Goal: Task Accomplishment & Management: Use online tool/utility

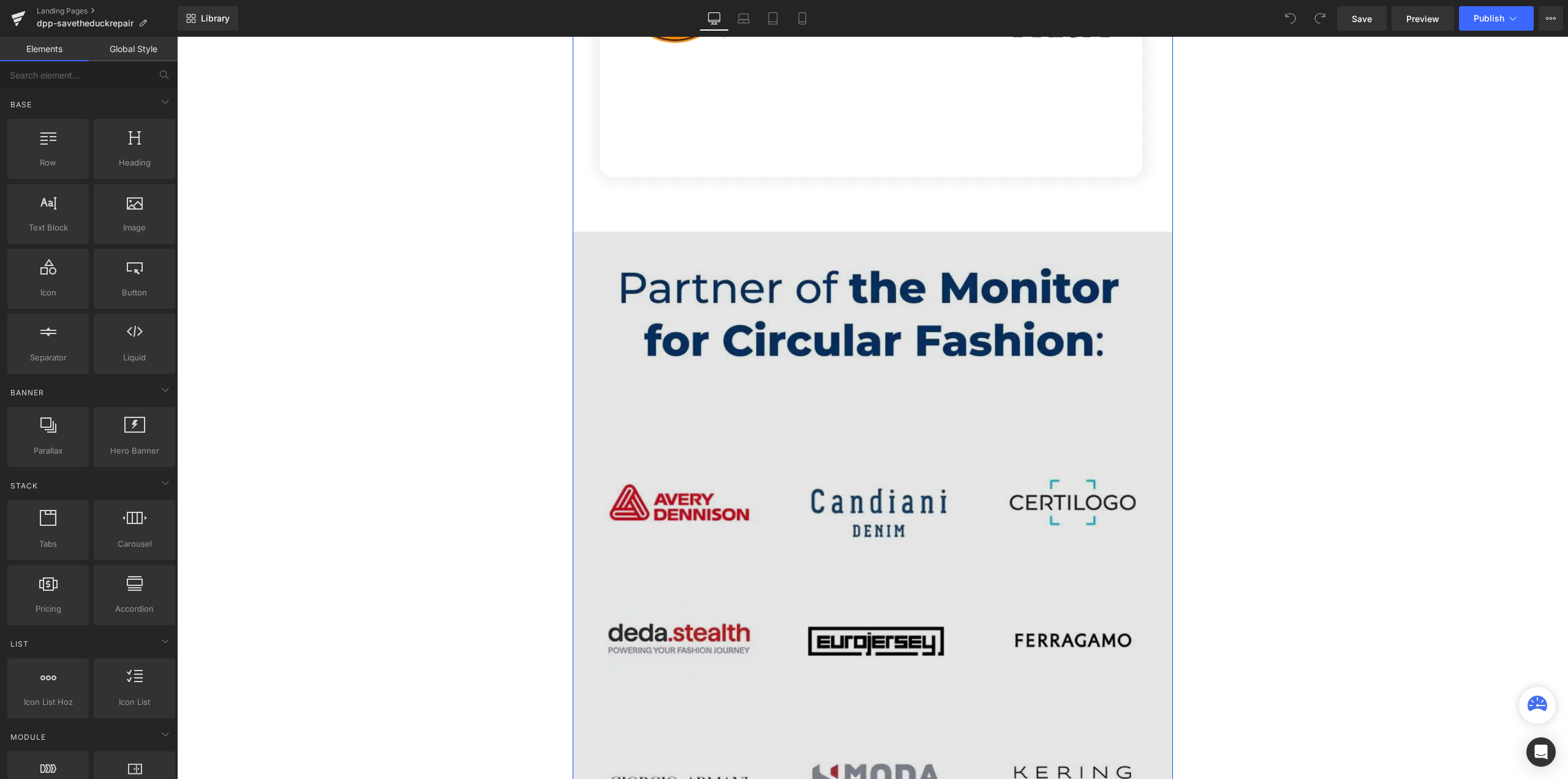
scroll to position [5087, 0]
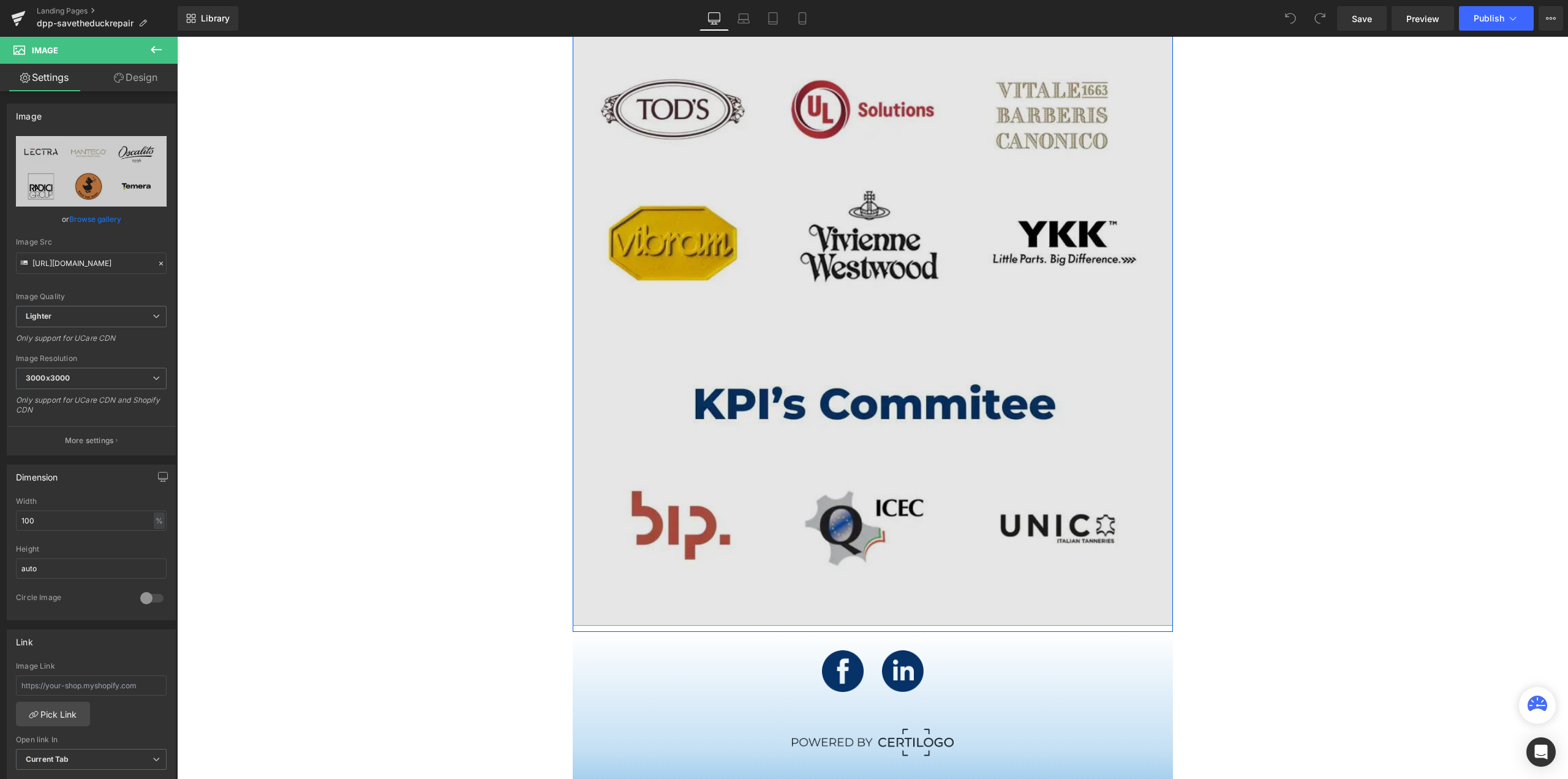
scroll to position [6118, 0]
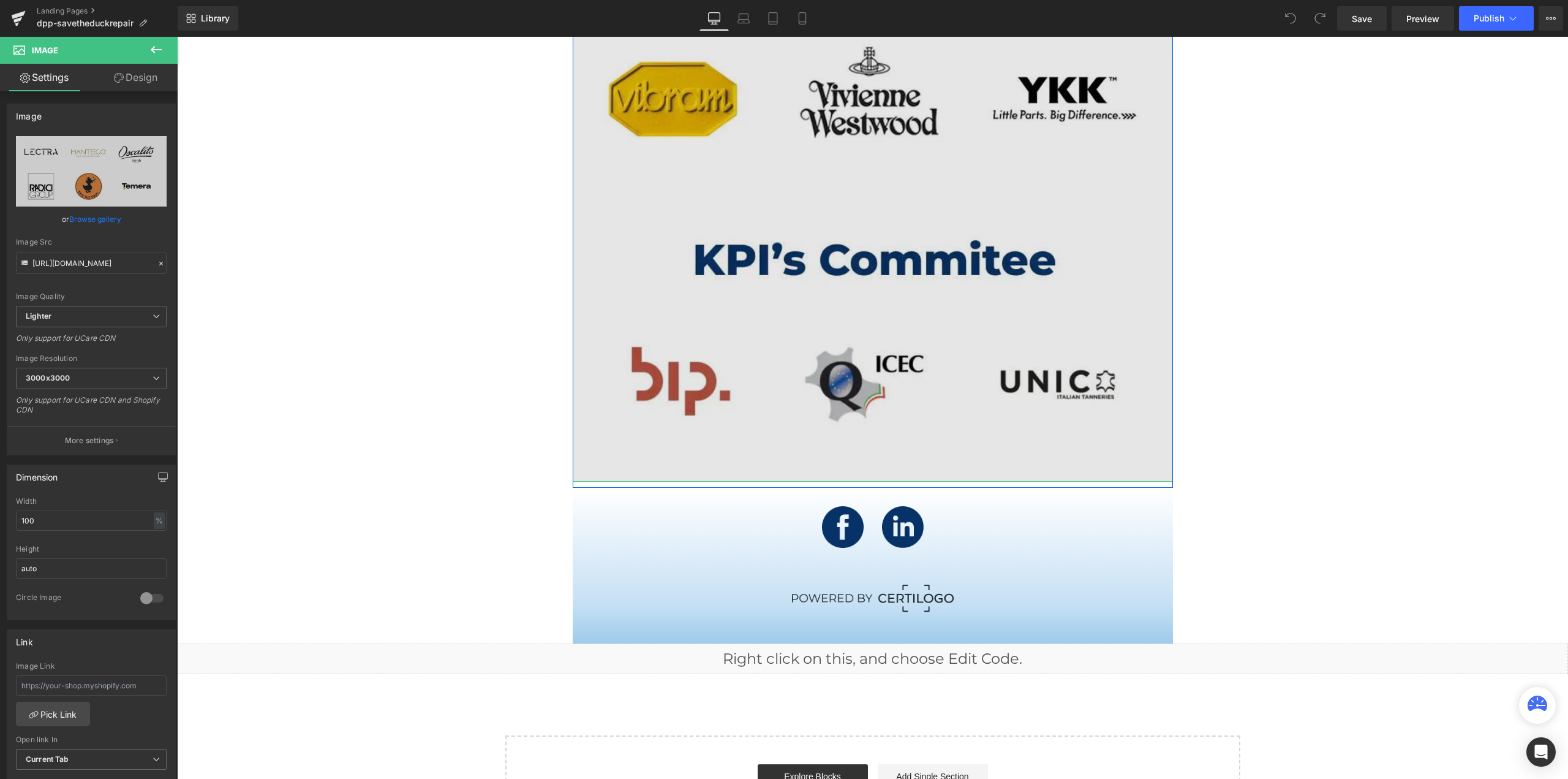
scroll to position [6302, 0]
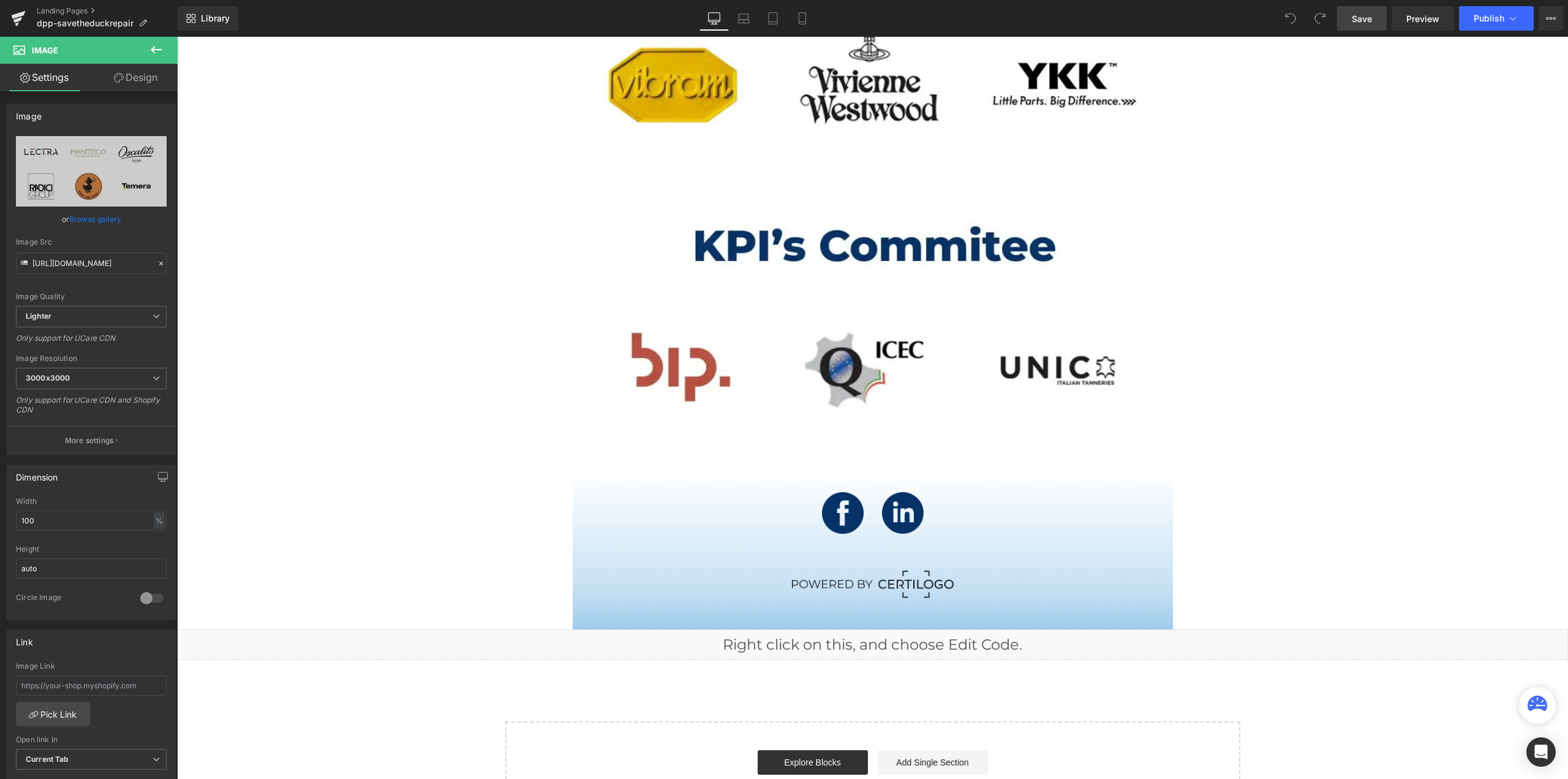
click at [1368, 14] on span "Save" at bounding box center [1362, 19] width 21 height 13
click at [1507, 11] on button "Publish" at bounding box center [1496, 18] width 75 height 24
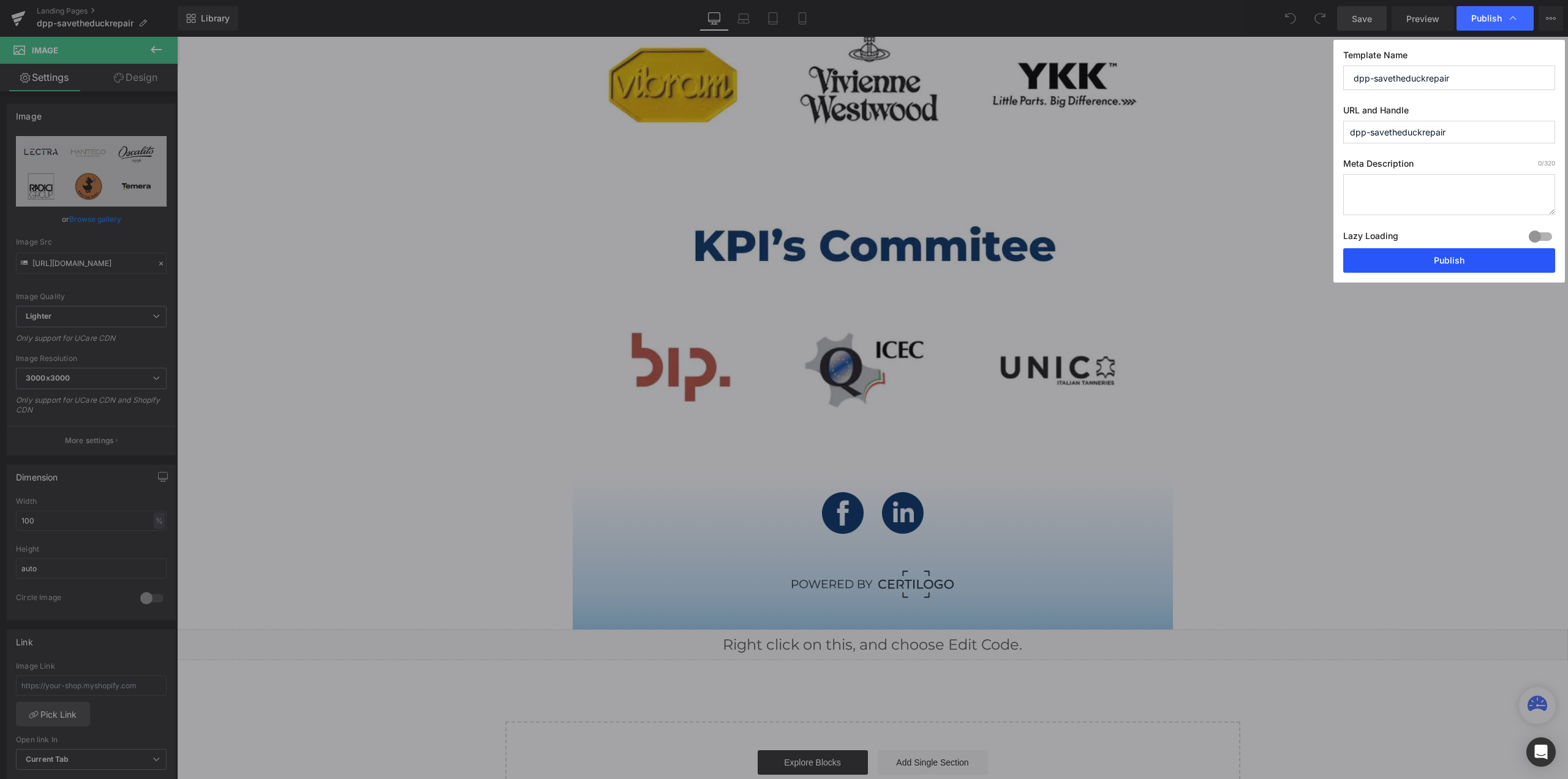
click at [1420, 256] on button "Publish" at bounding box center [1449, 260] width 212 height 24
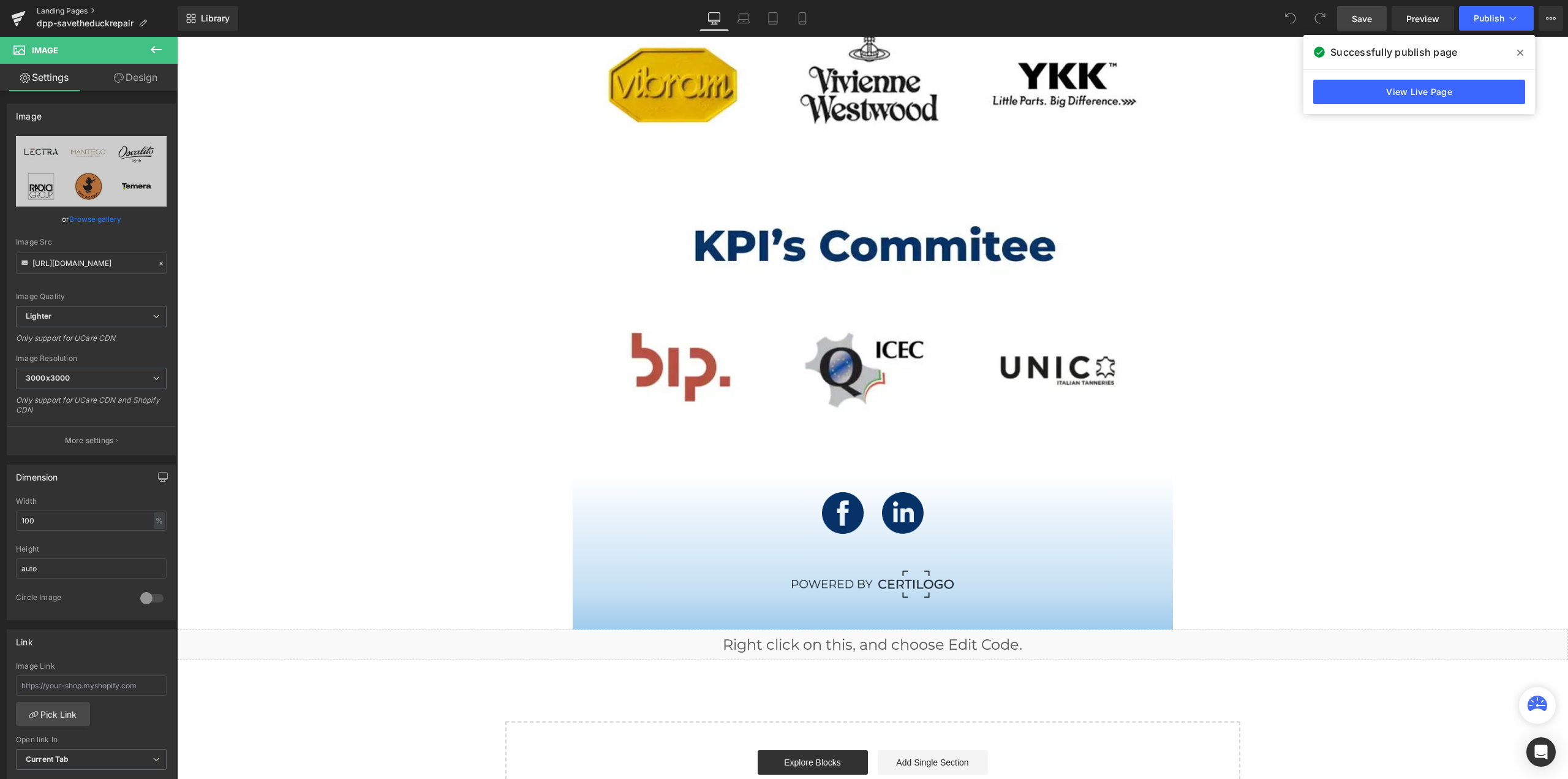
click at [57, 8] on link "Landing Pages" at bounding box center [107, 11] width 141 height 10
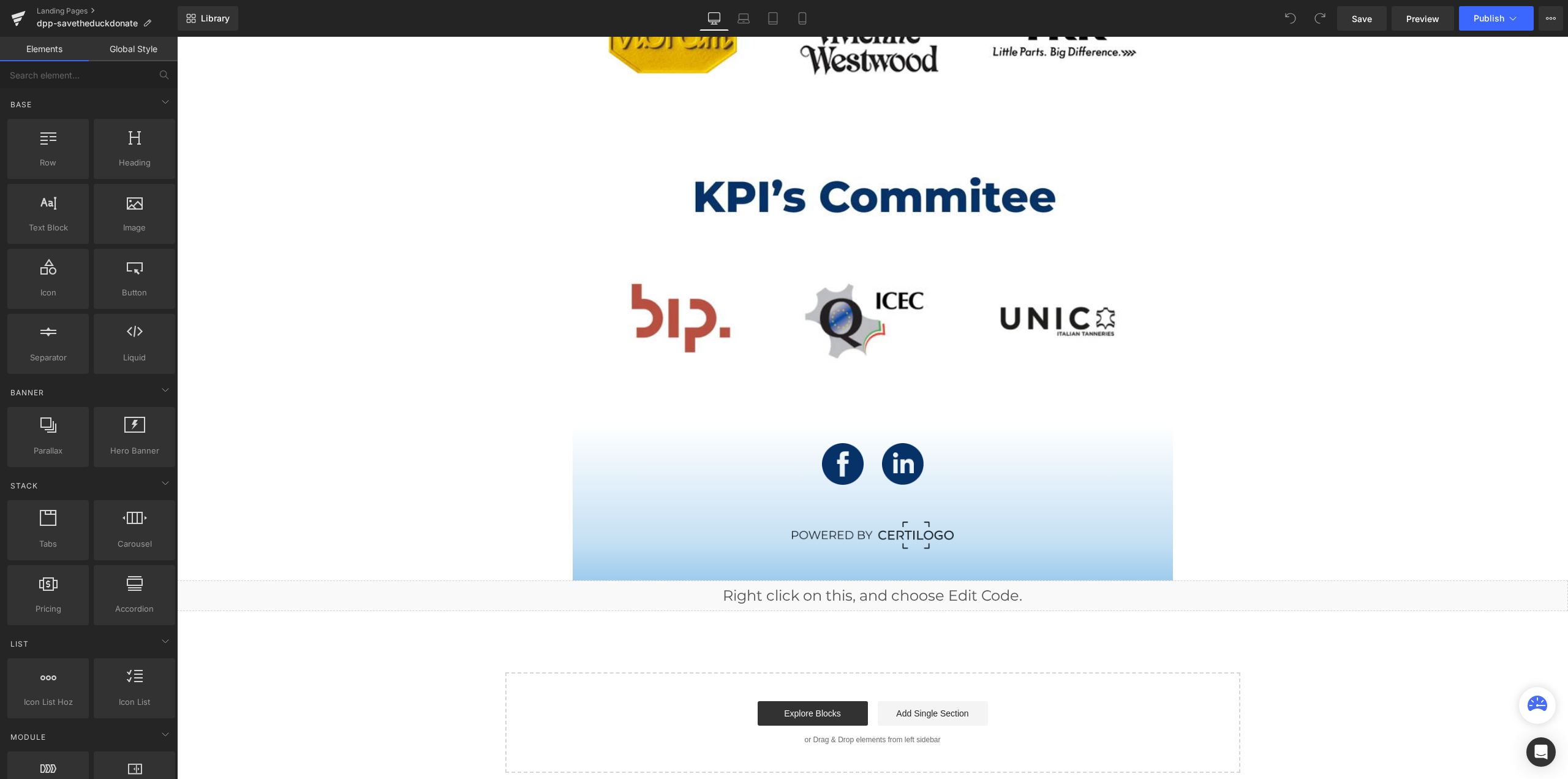
scroll to position [8259, 0]
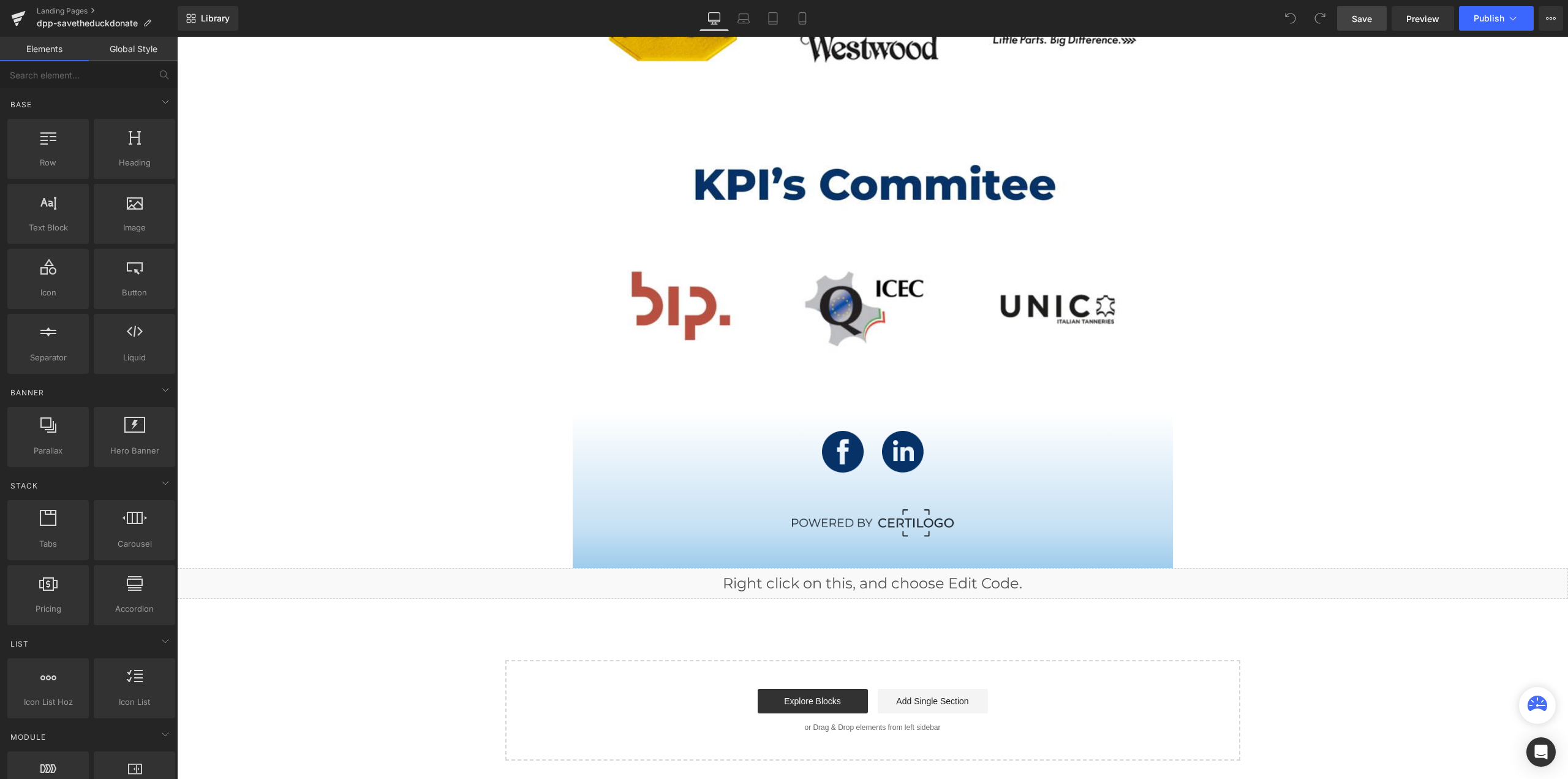
click at [1370, 16] on span "Save" at bounding box center [1362, 19] width 21 height 13
click at [1495, 17] on span "Publish" at bounding box center [1489, 18] width 30 height 10
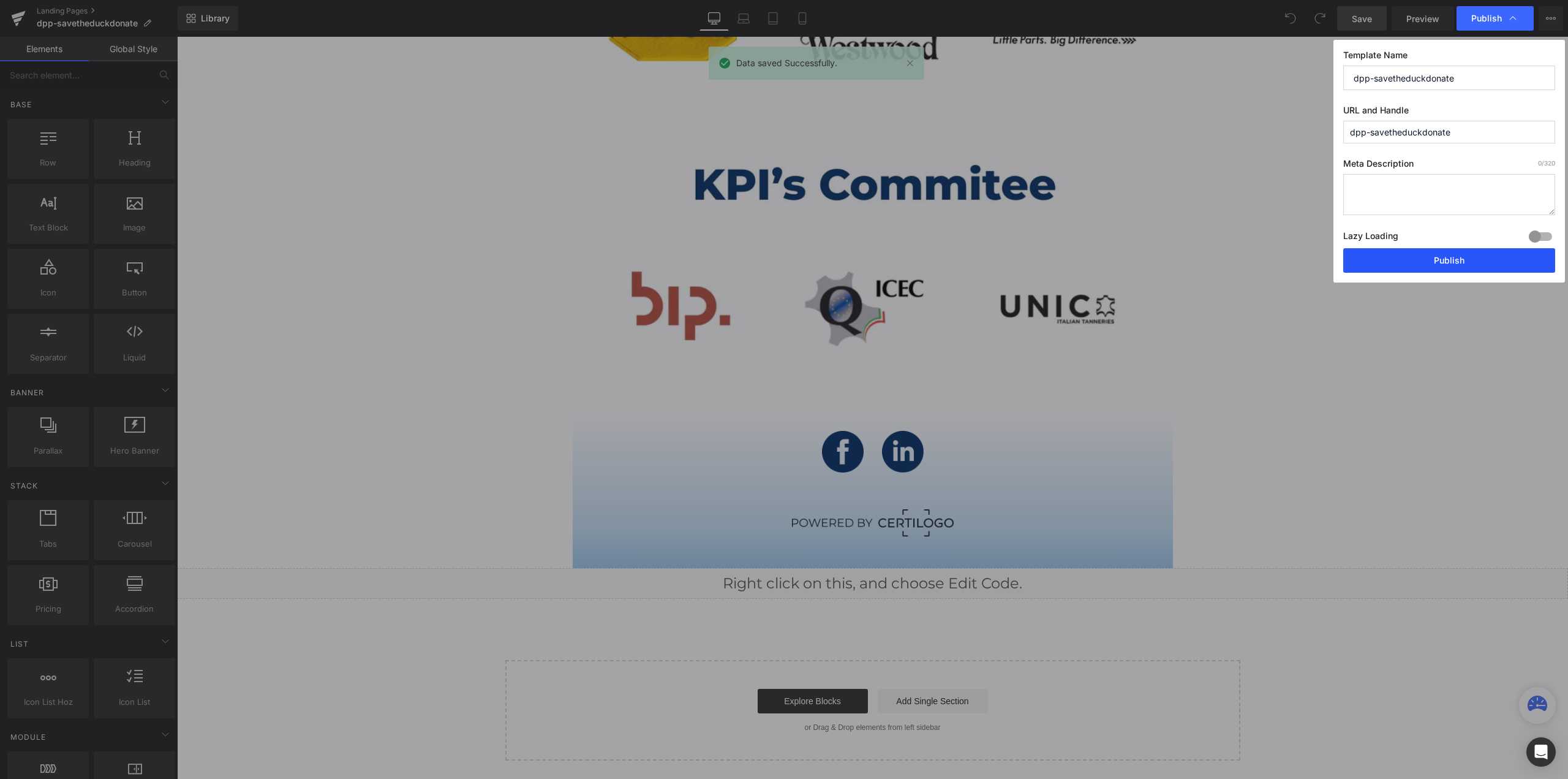
click at [1447, 250] on button "Publish" at bounding box center [1449, 260] width 212 height 24
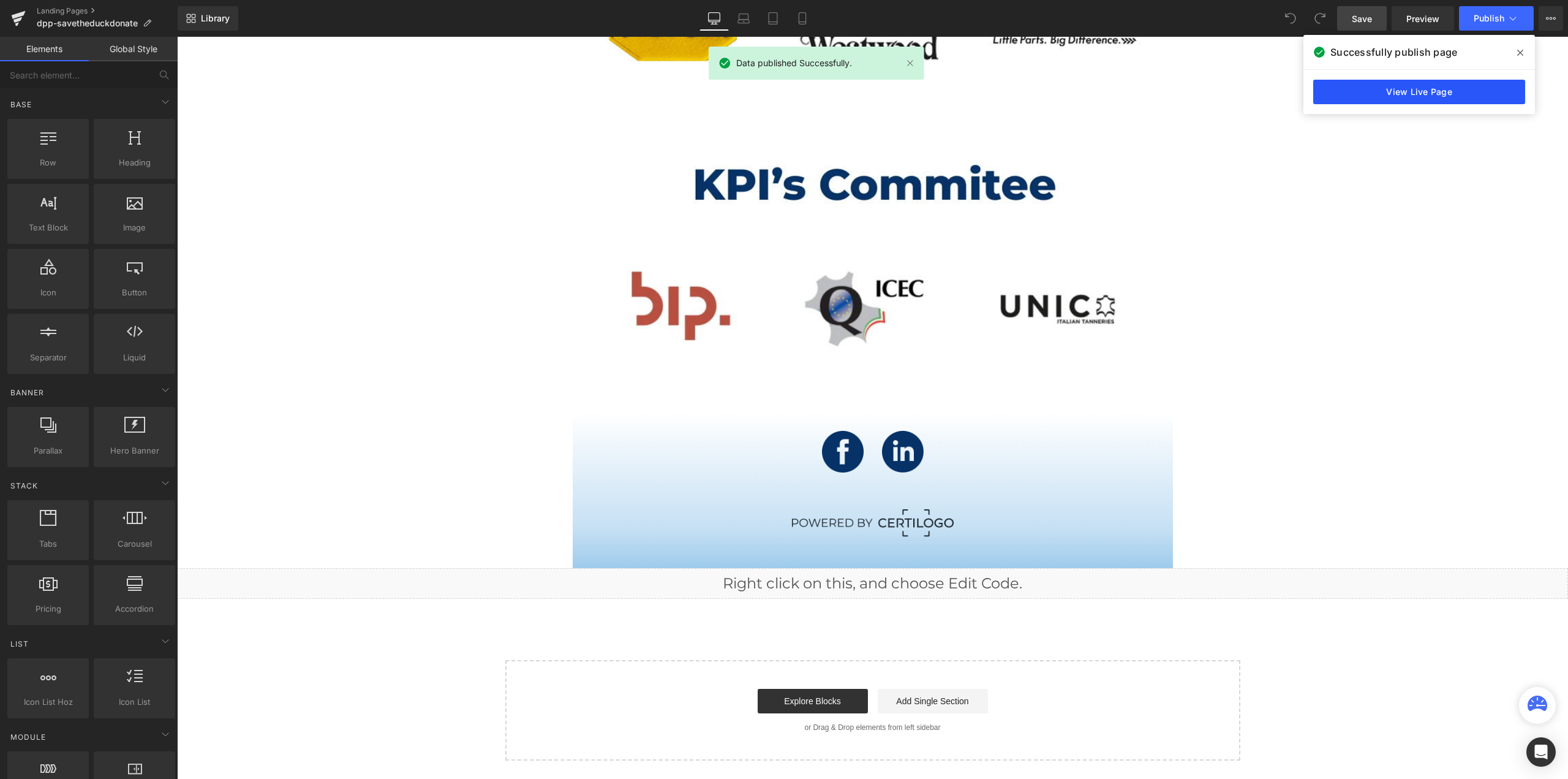
click at [1420, 87] on link "View Live Page" at bounding box center [1419, 91] width 212 height 24
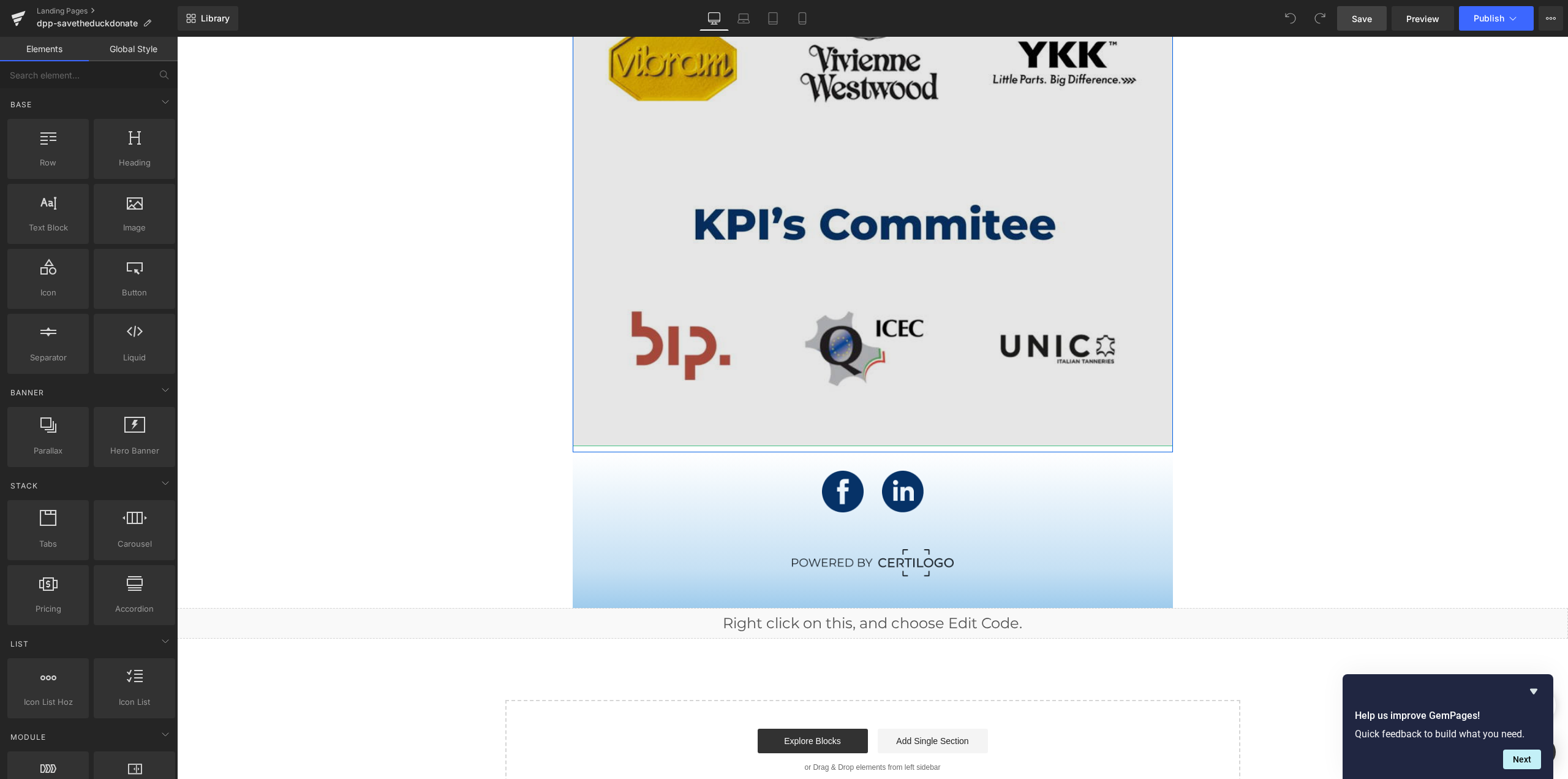
scroll to position [8198, 0]
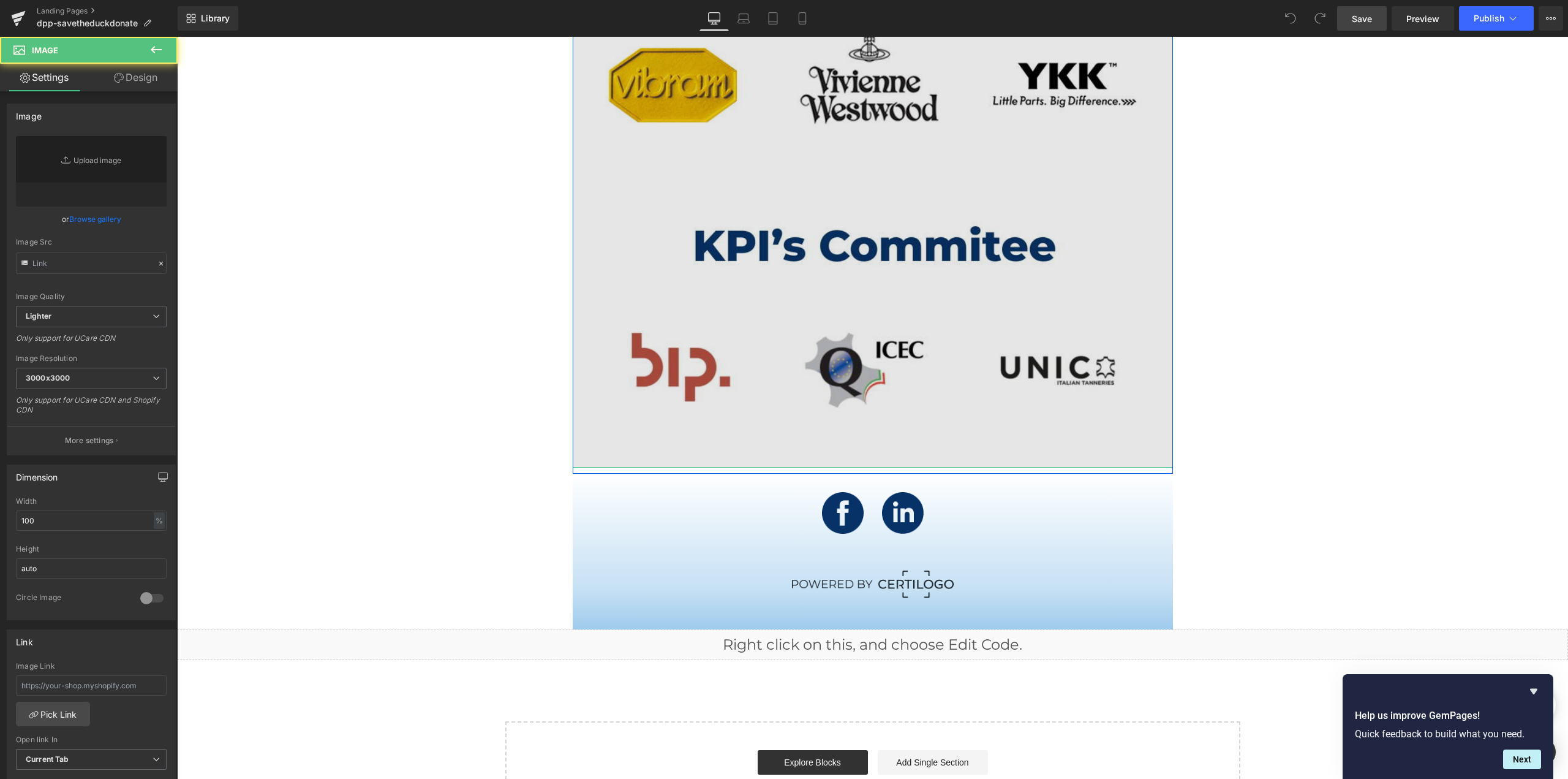
type input "https://ucarecdn.com/27bad4eb-2279-4e53-9635-40eaf4526d88/-/format/auto/-/previ…"
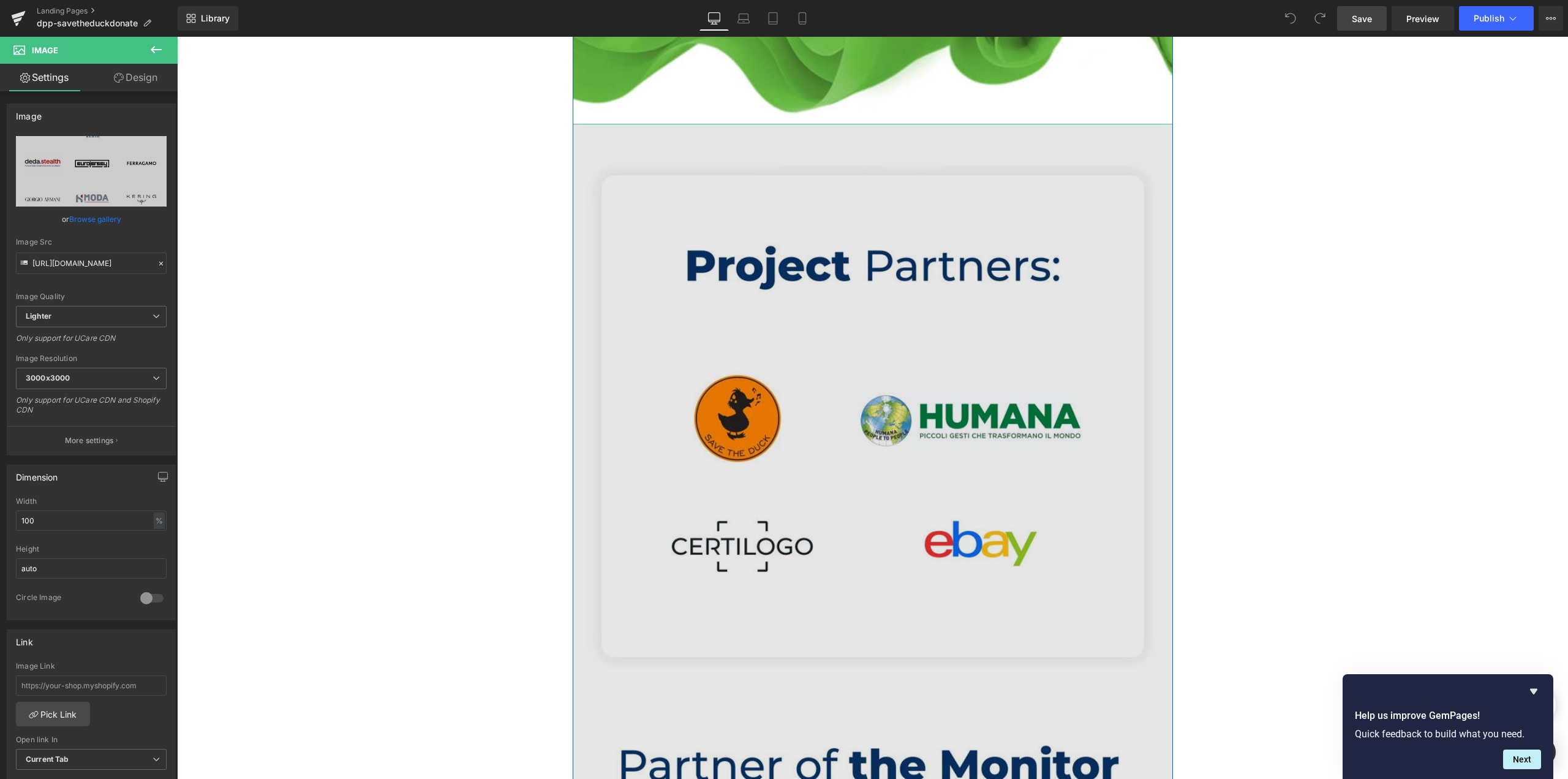
scroll to position [6665, 0]
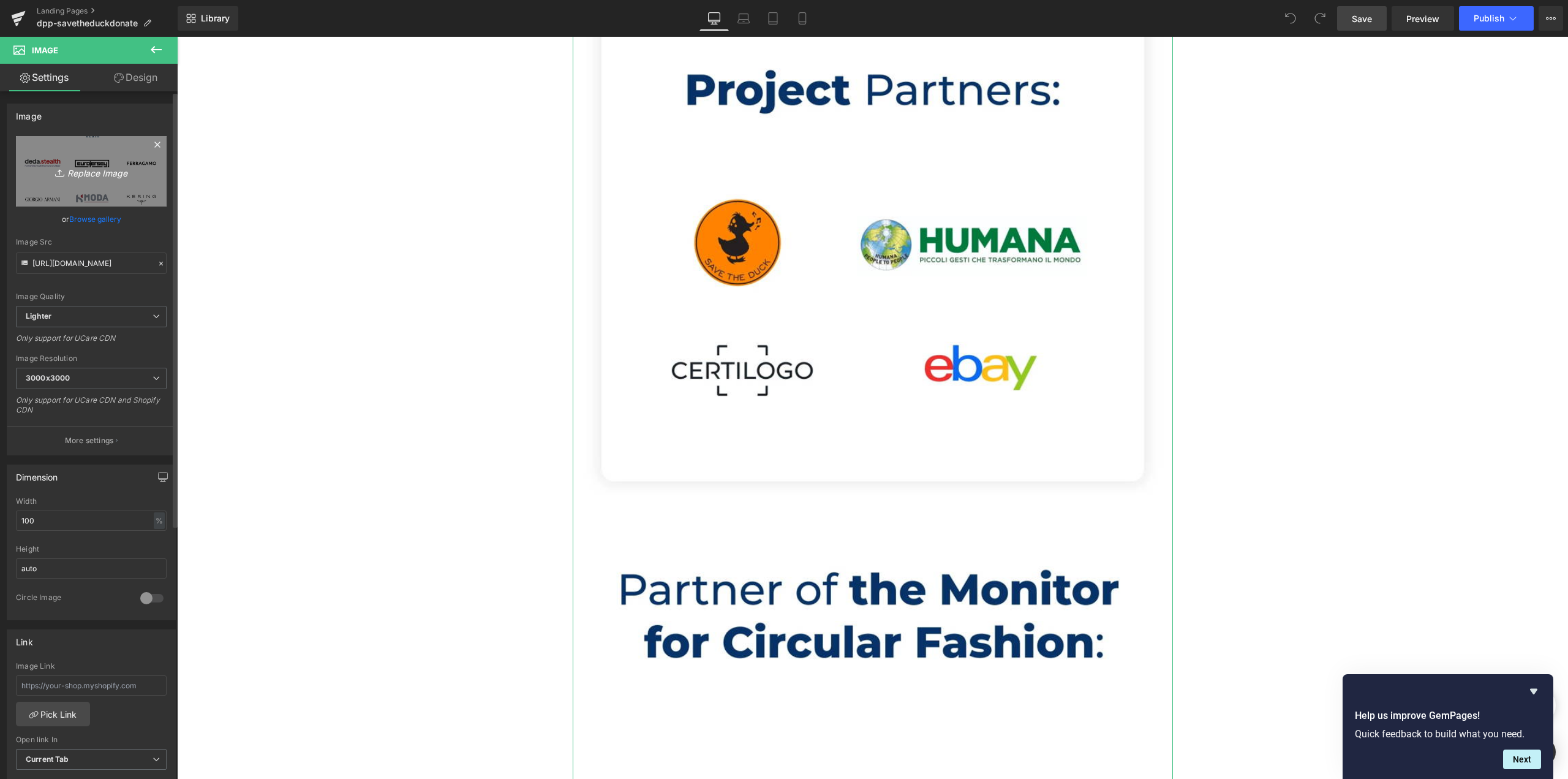
click at [72, 161] on link "Replace Image" at bounding box center [91, 171] width 151 height 71
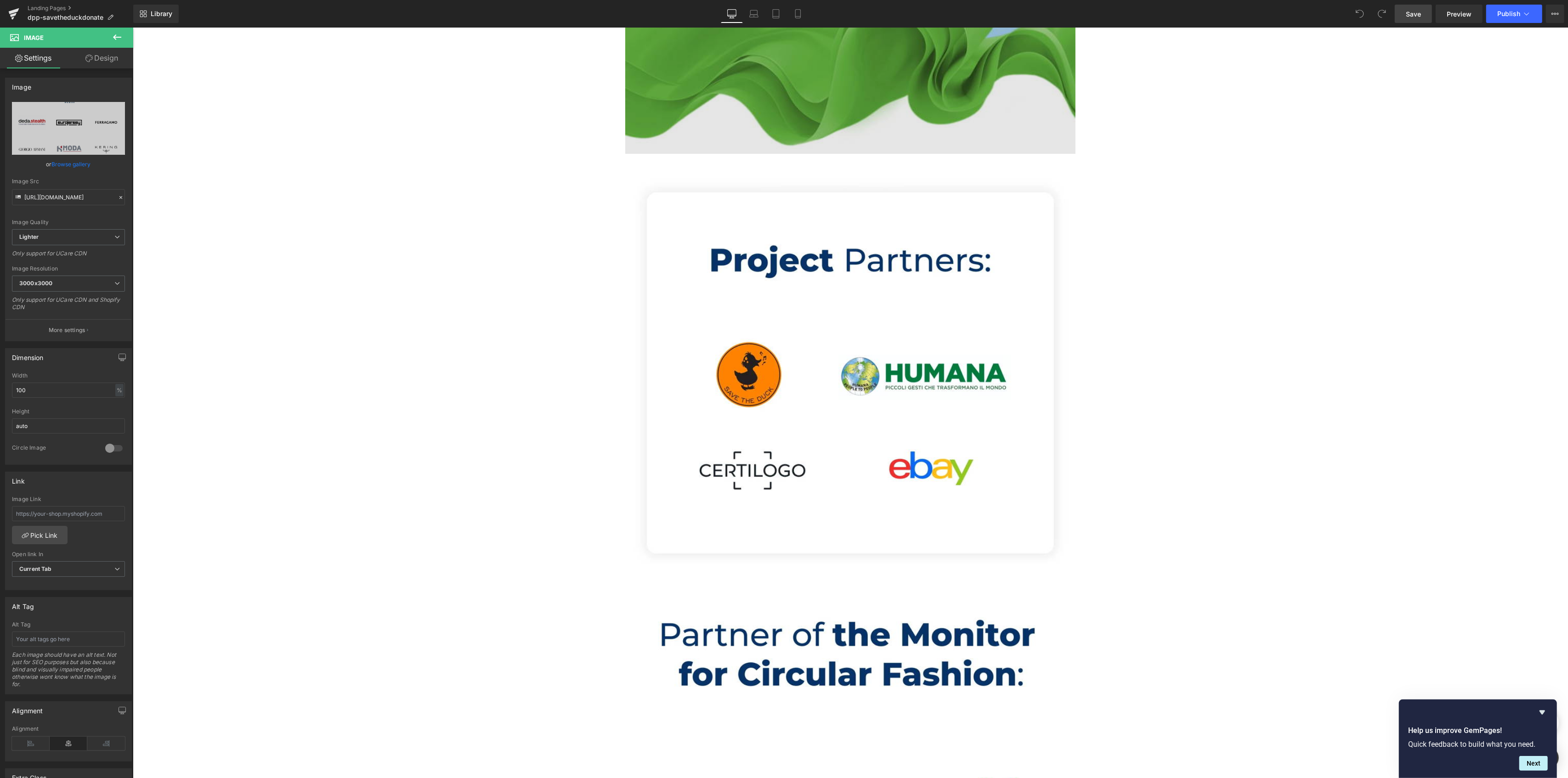
scroll to position [4959, 0]
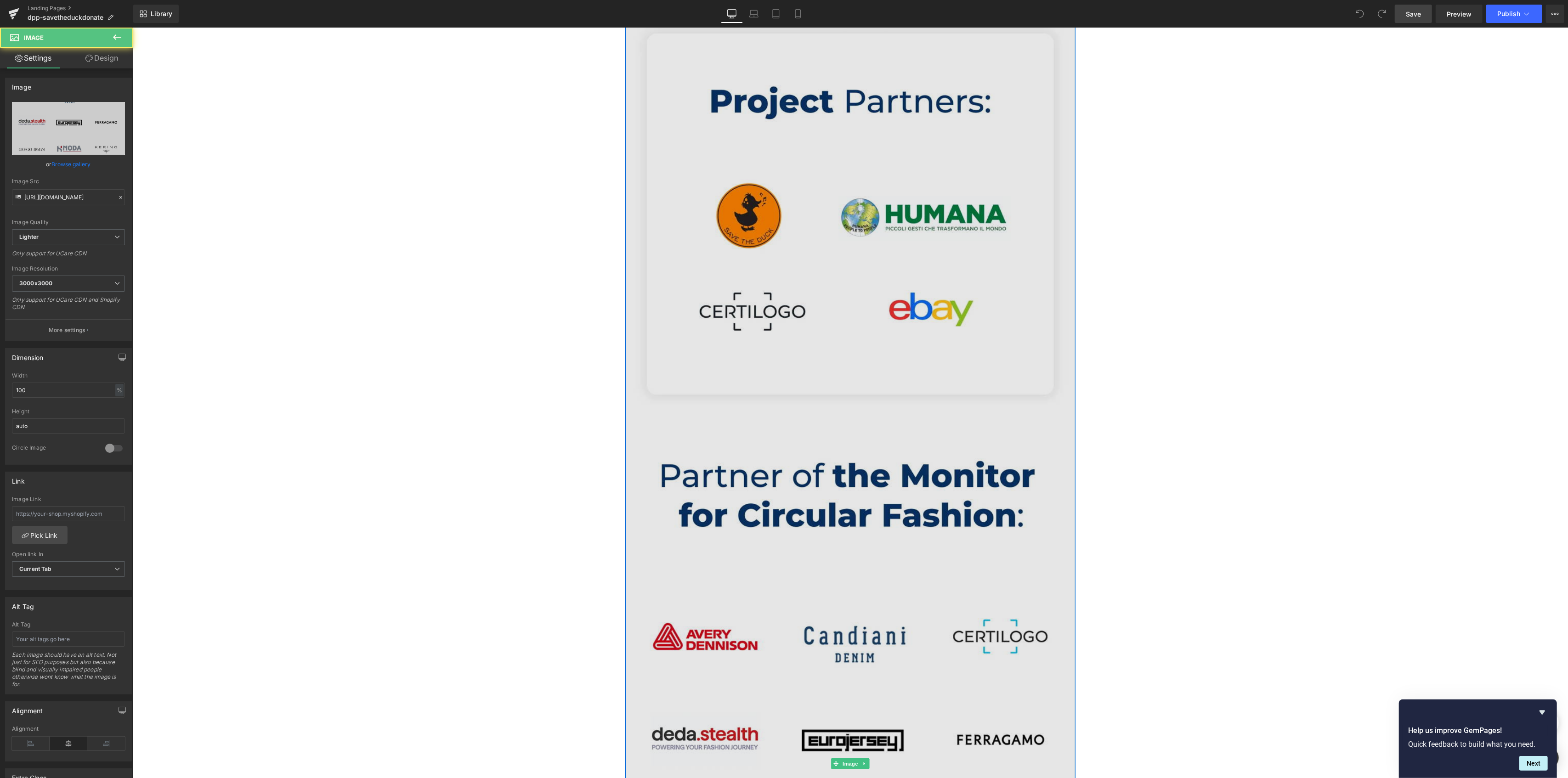
click at [794, 401] on img at bounding box center [850, 763] width 450 height 1538
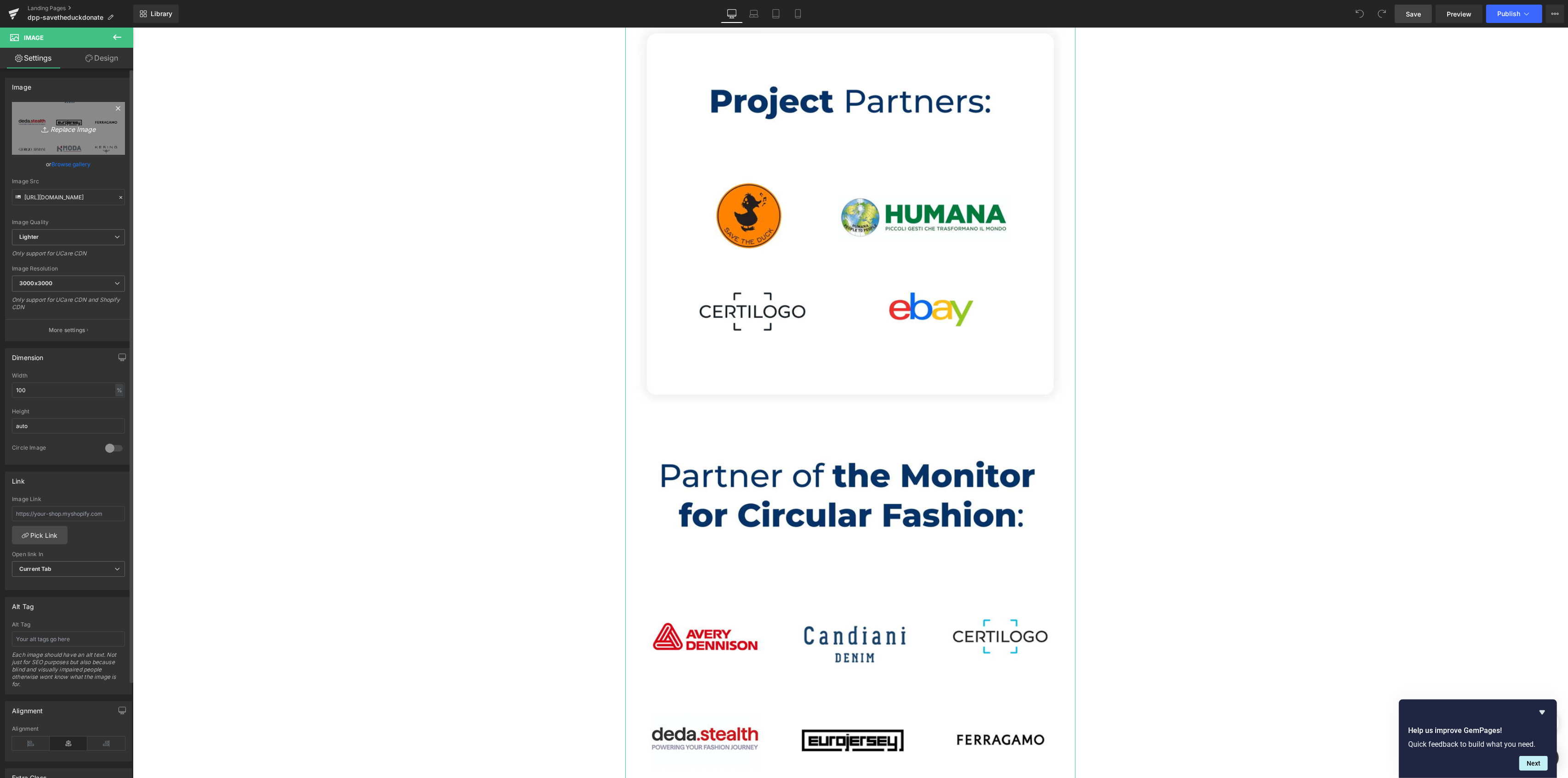
click at [74, 123] on icon "Replace Image" at bounding box center [68, 128] width 74 height 11
type input "C:\fakepath\content_partner_donate.webp"
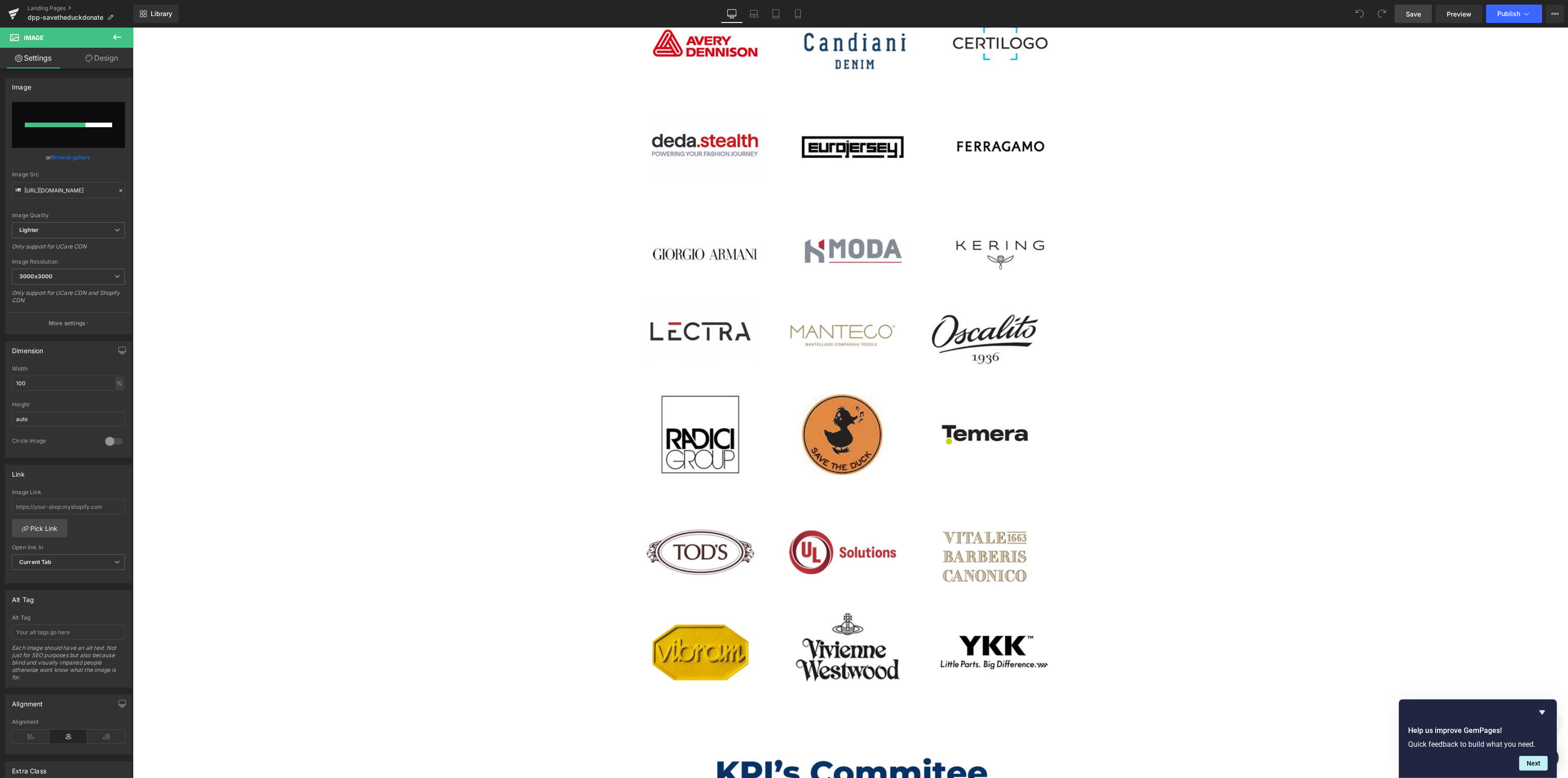
scroll to position [5511, 0]
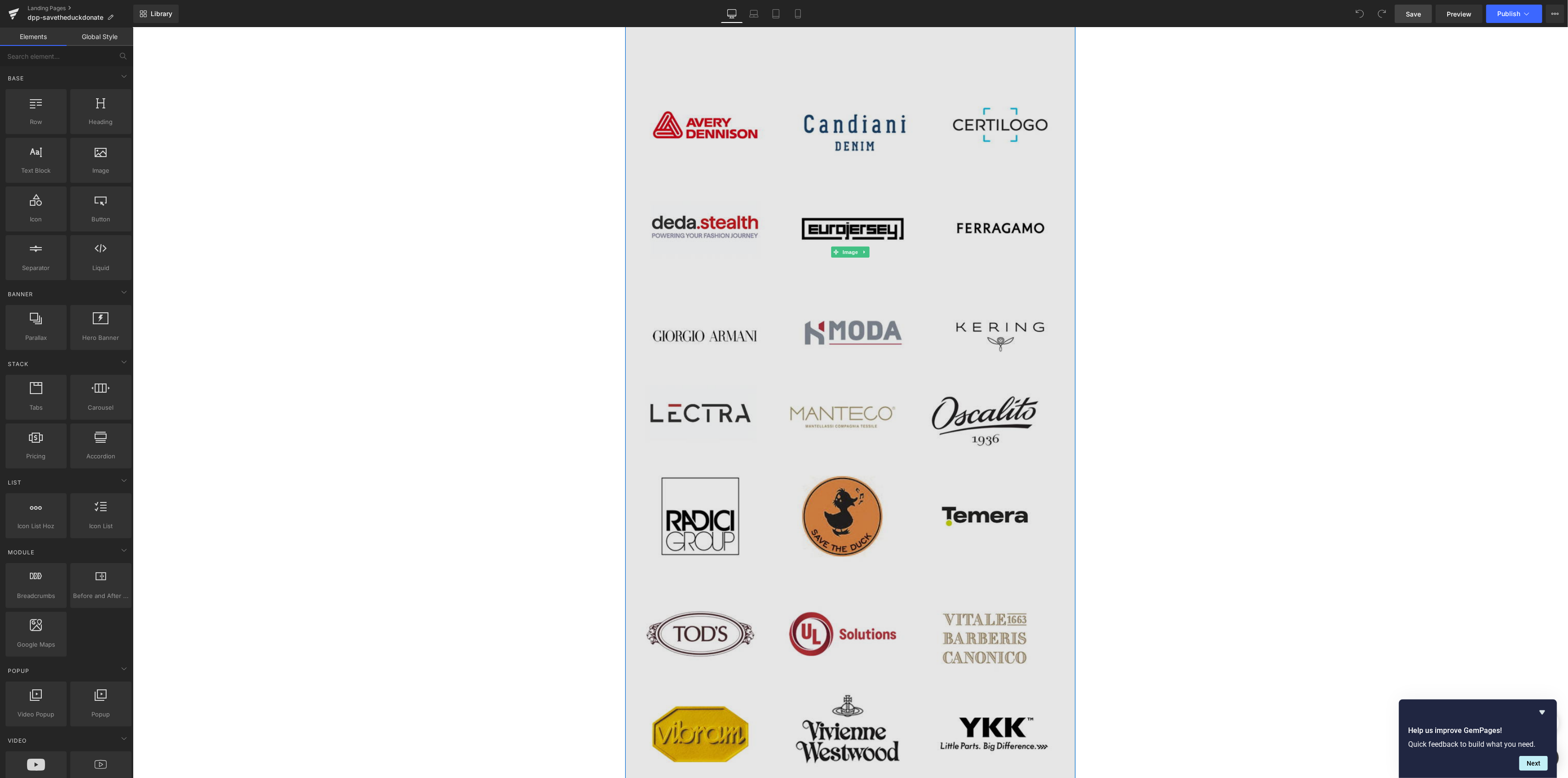
scroll to position [5449, 0]
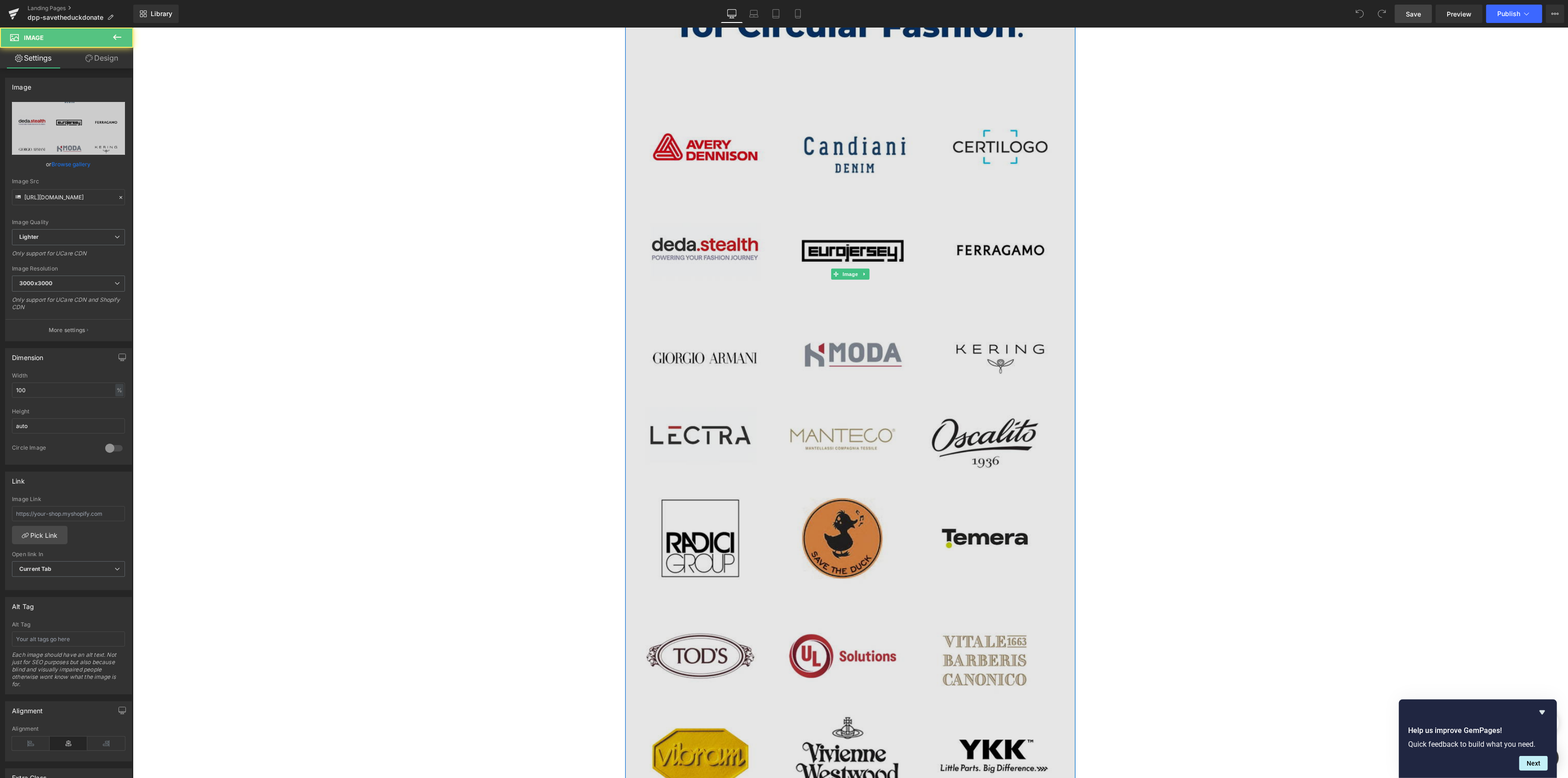
click at [751, 452] on img at bounding box center [850, 274] width 450 height 1538
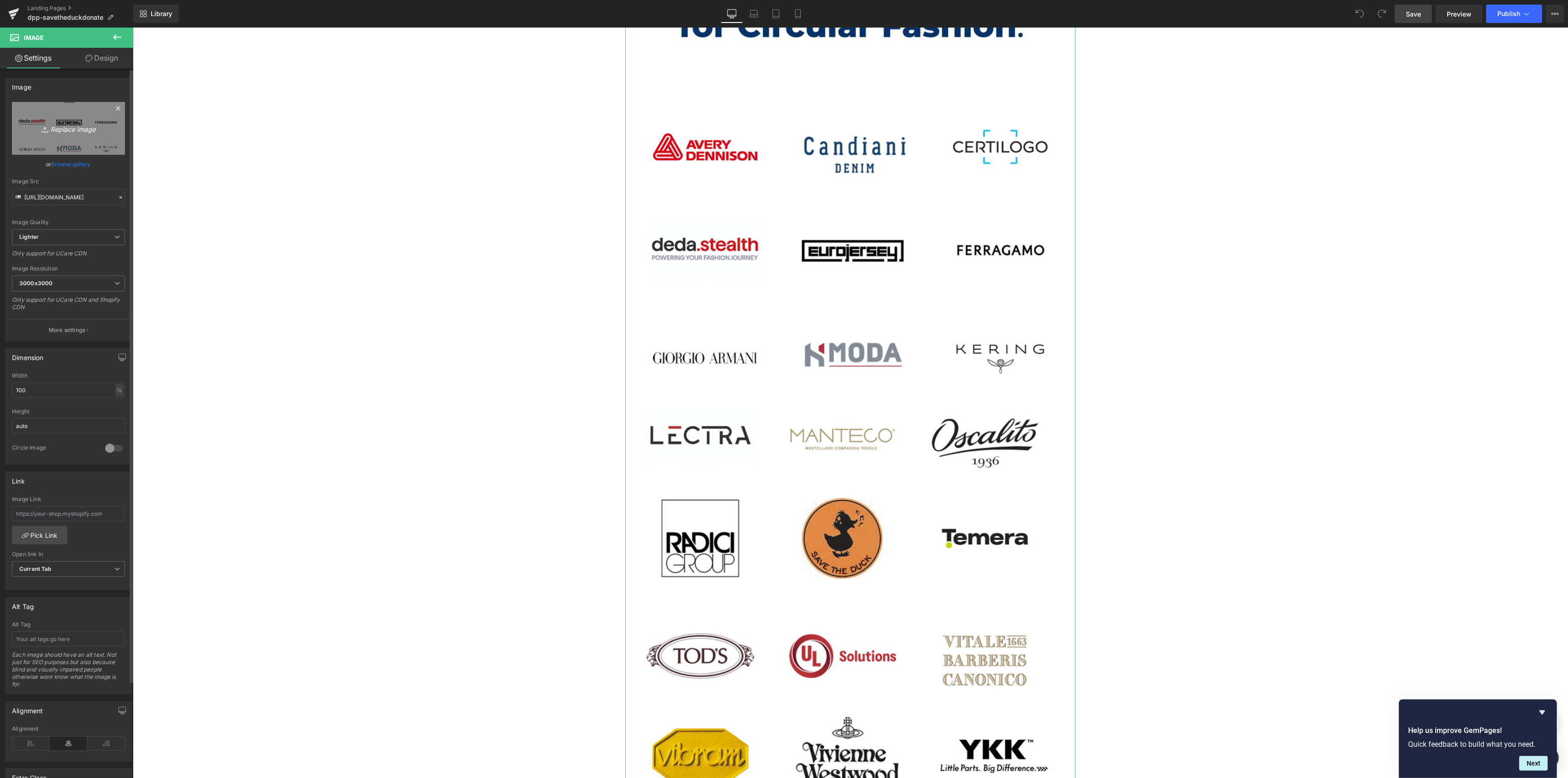
click at [76, 129] on icon "Replace Image" at bounding box center [68, 128] width 74 height 11
type input "C:\fakepath\content_partner_donate.webp"
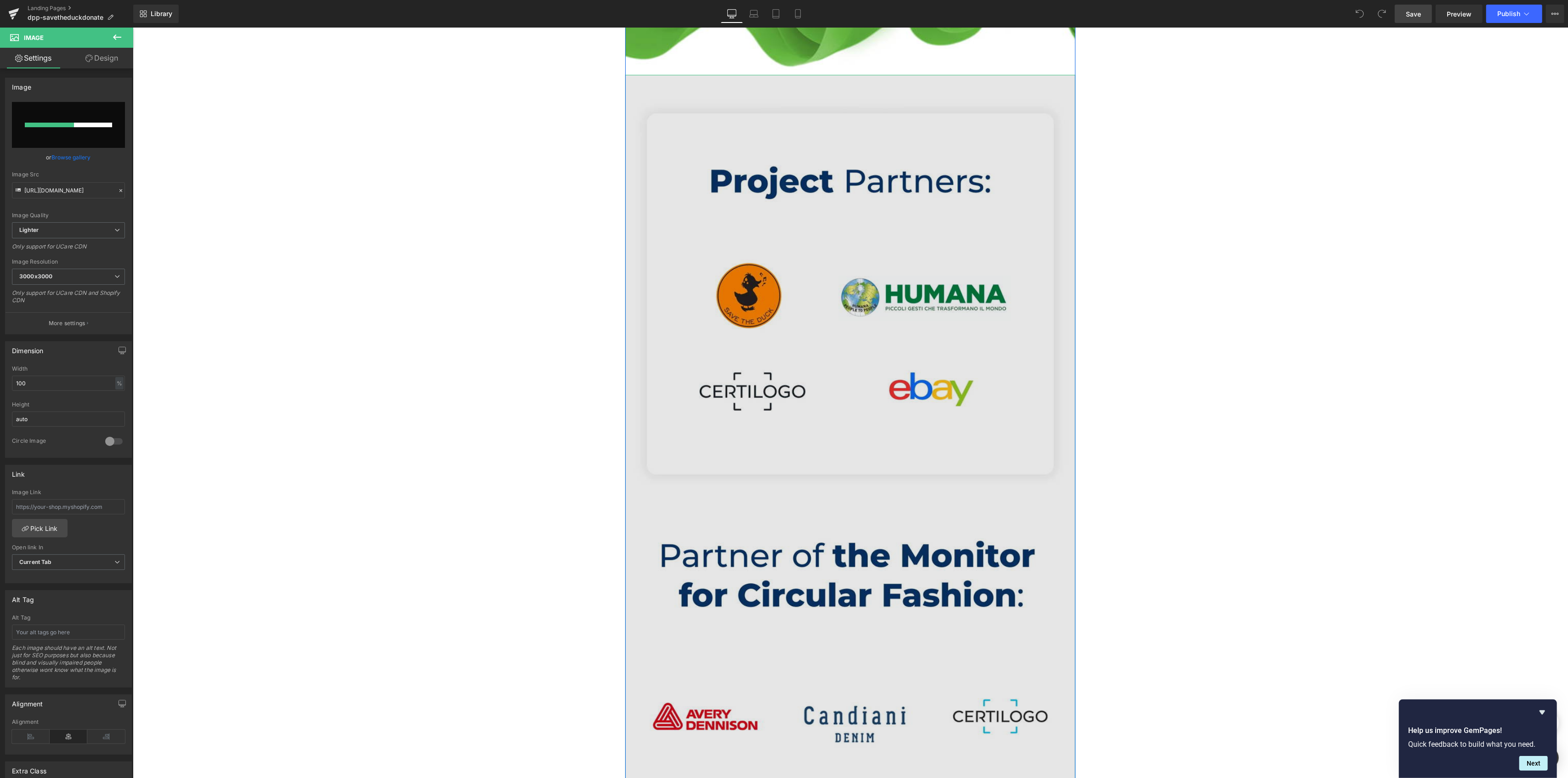
scroll to position [4899, 0]
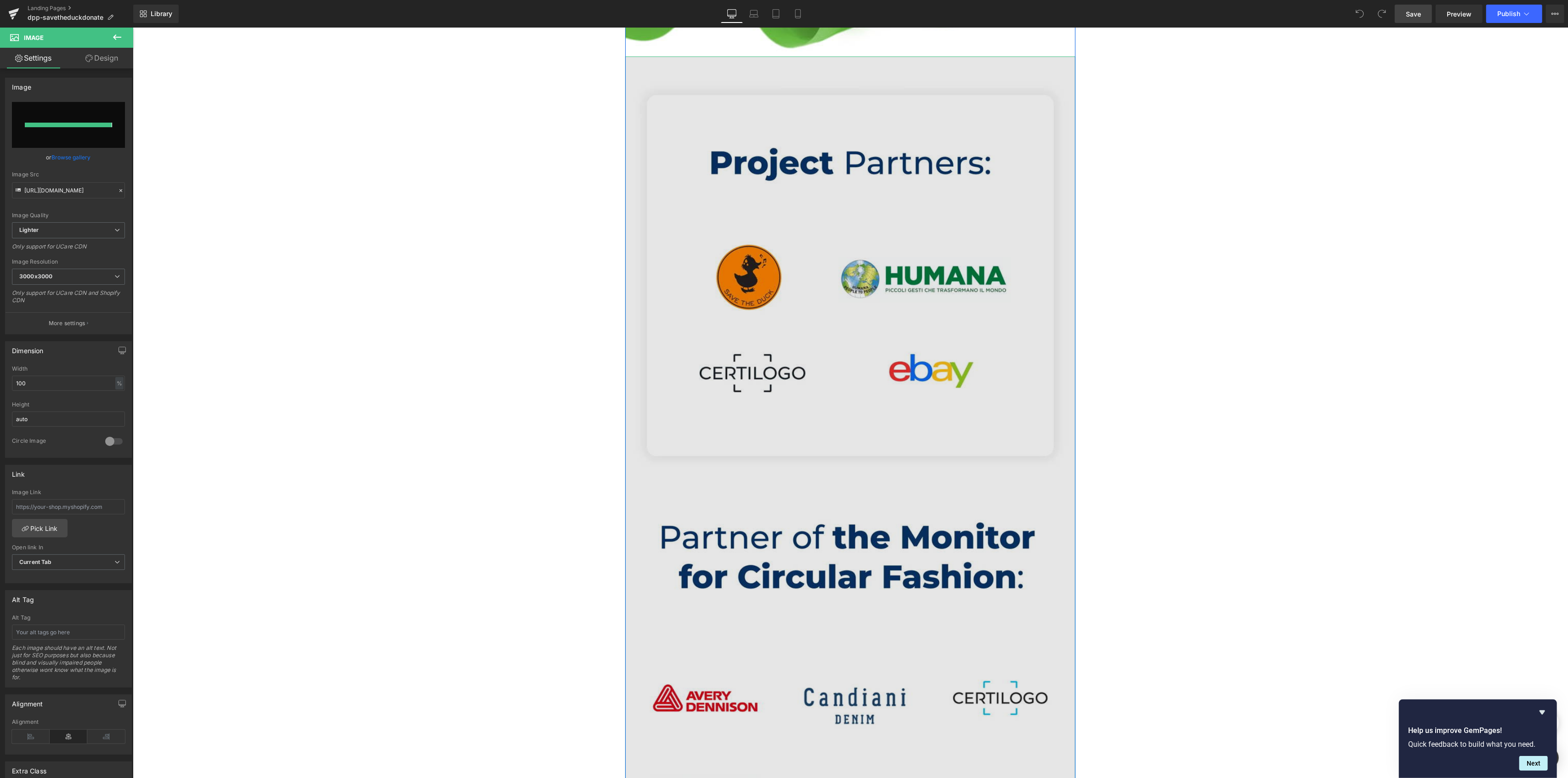
type input "https://ucarecdn.com/632e9eae-f4f9-4064-9028-4ad3cc4c715b/-/format/auto/-/previ…"
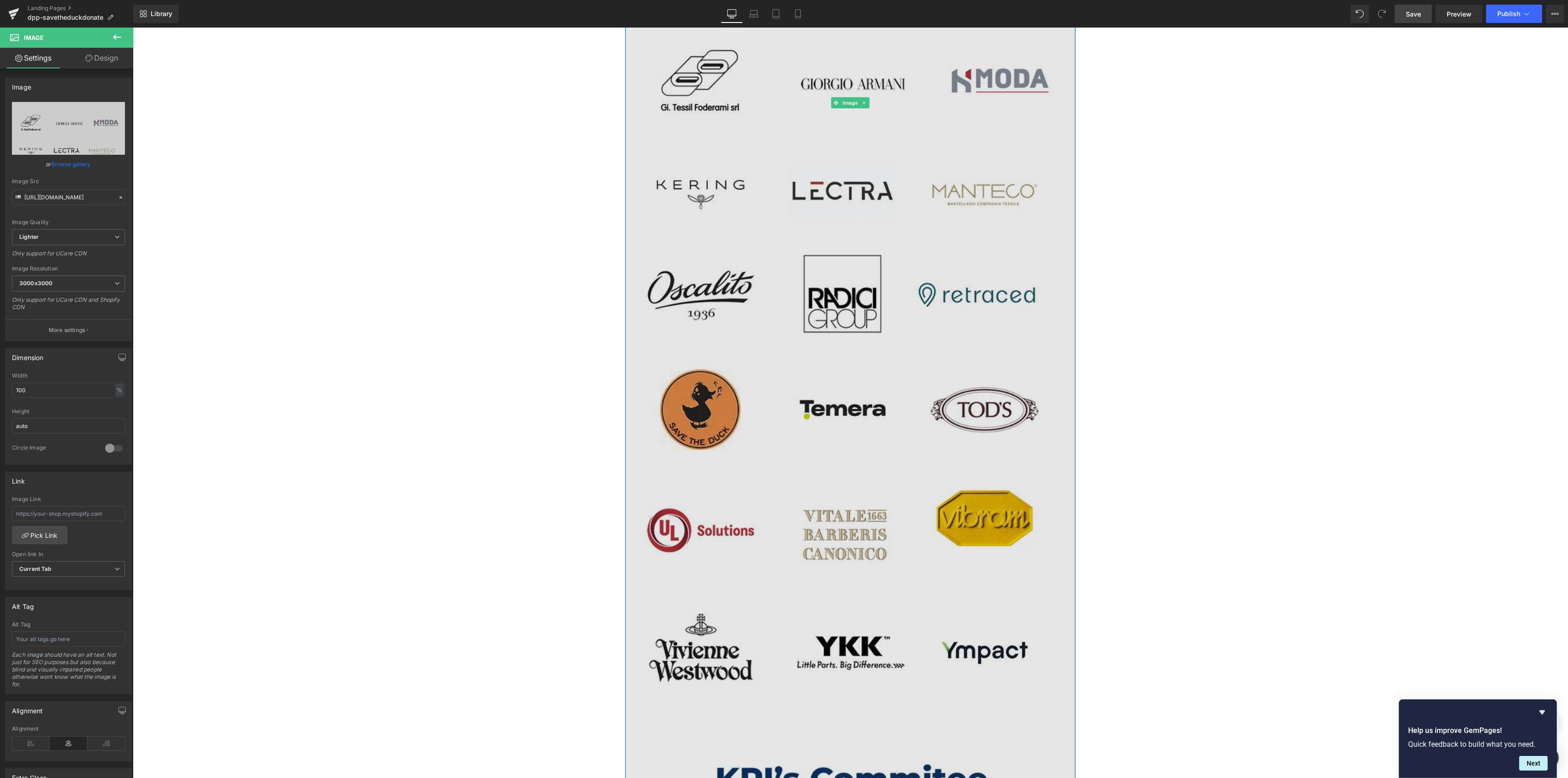
scroll to position [5817, 0]
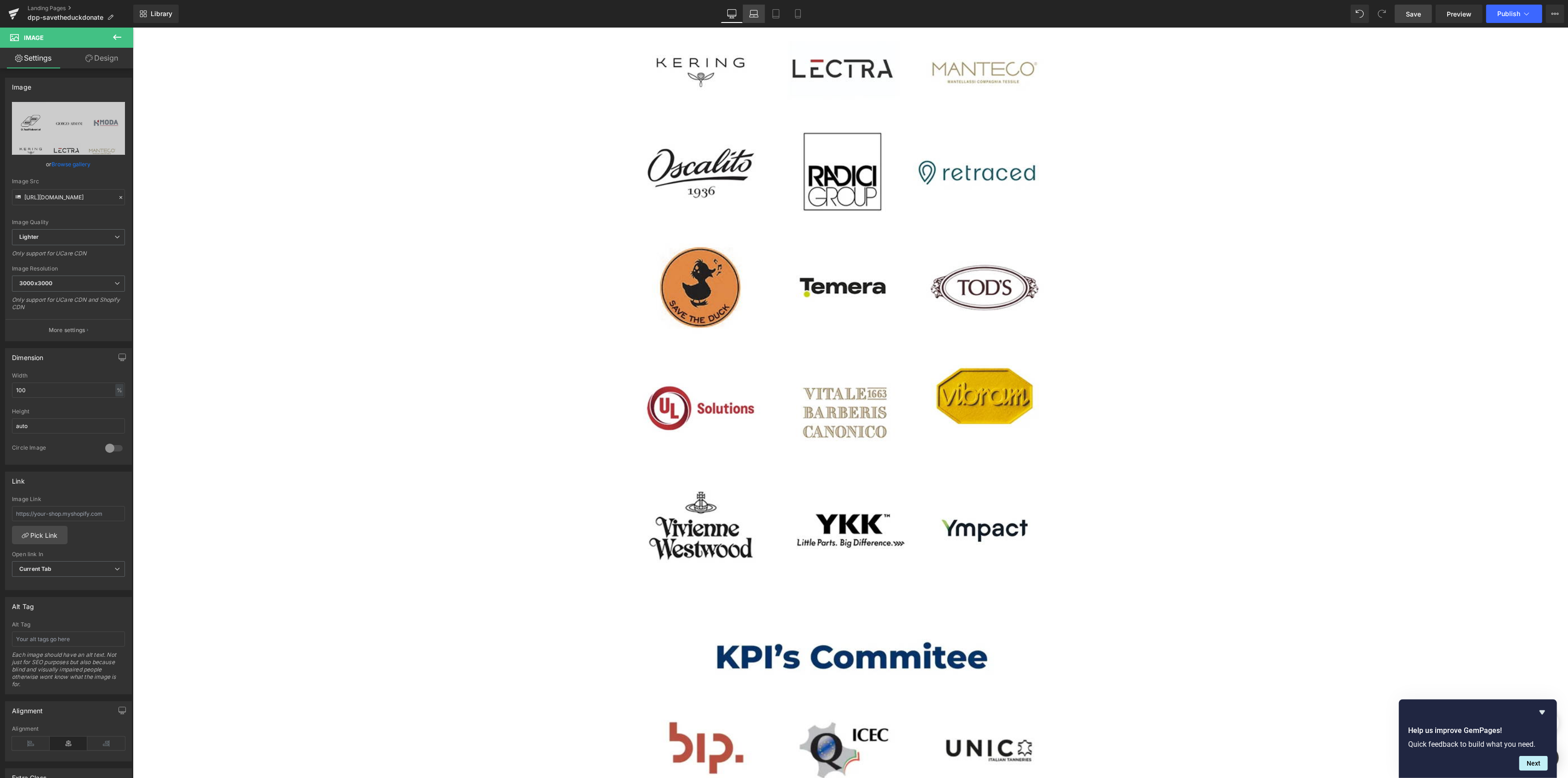
click at [751, 21] on link "Laptop" at bounding box center [753, 13] width 22 height 18
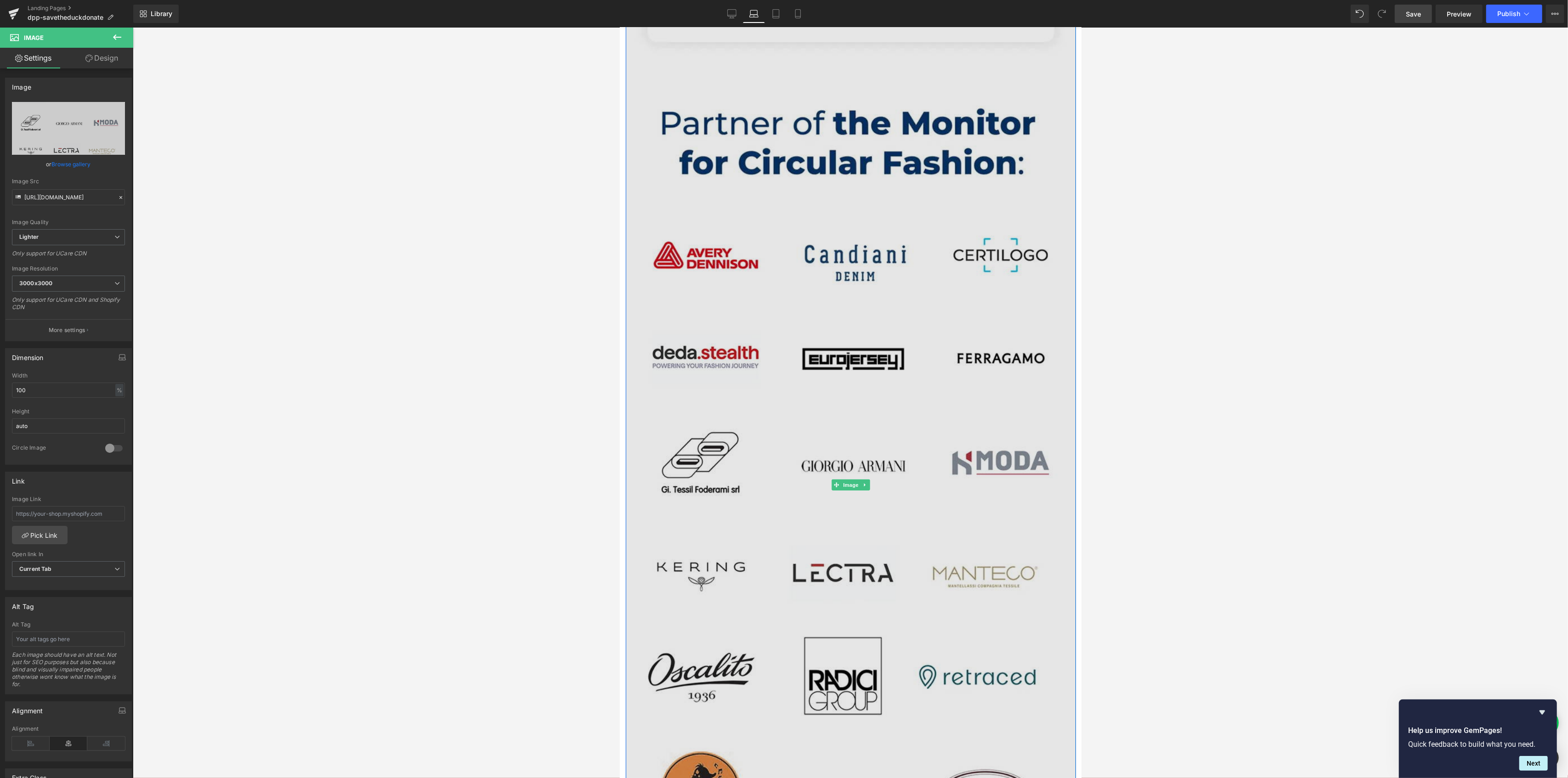
scroll to position [5325, 0]
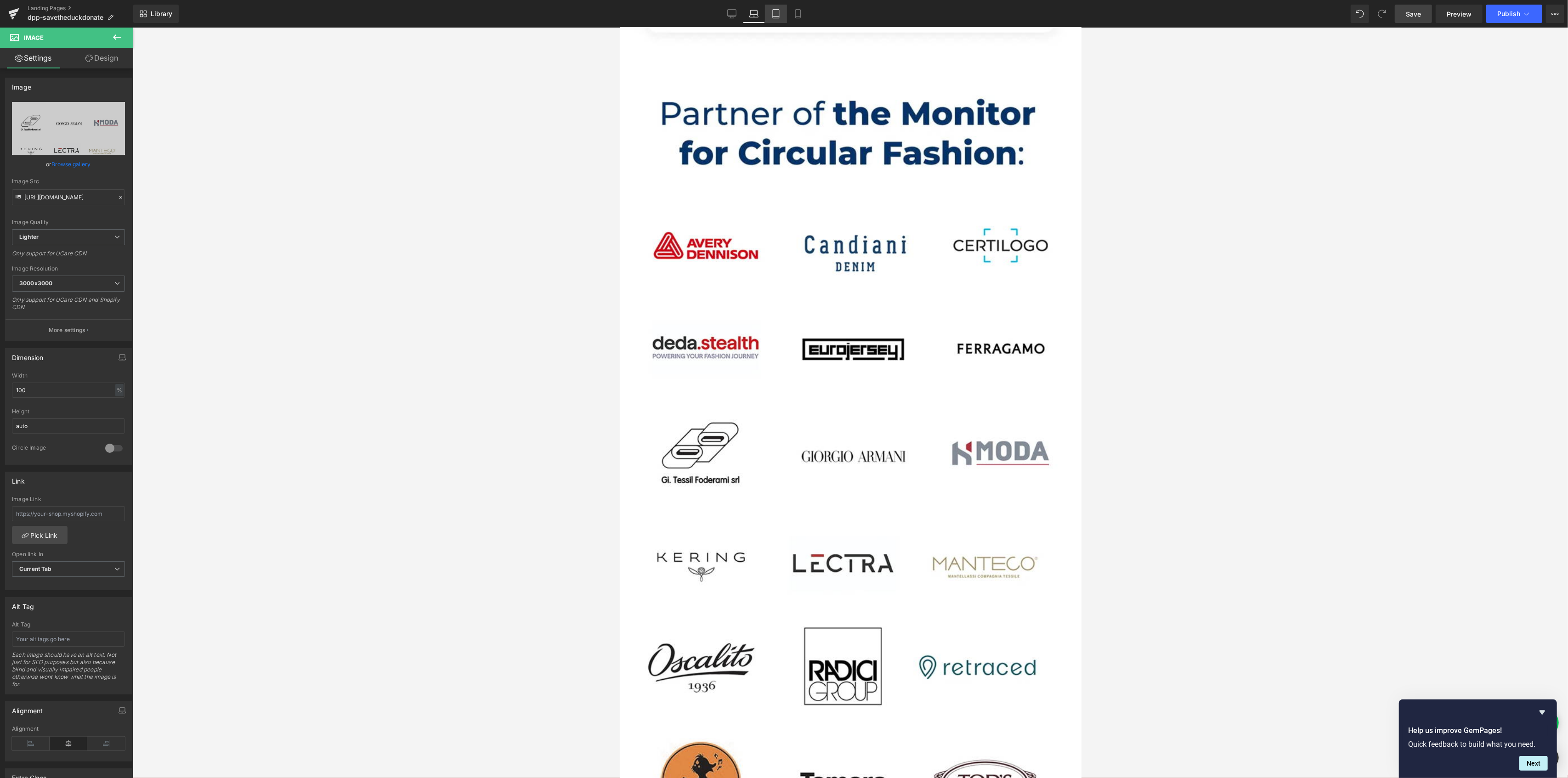
drag, startPoint x: 779, startPoint y: 17, endPoint x: 107, endPoint y: 50, distance: 672.8
click at [779, 17] on icon at bounding box center [776, 13] width 7 height 9
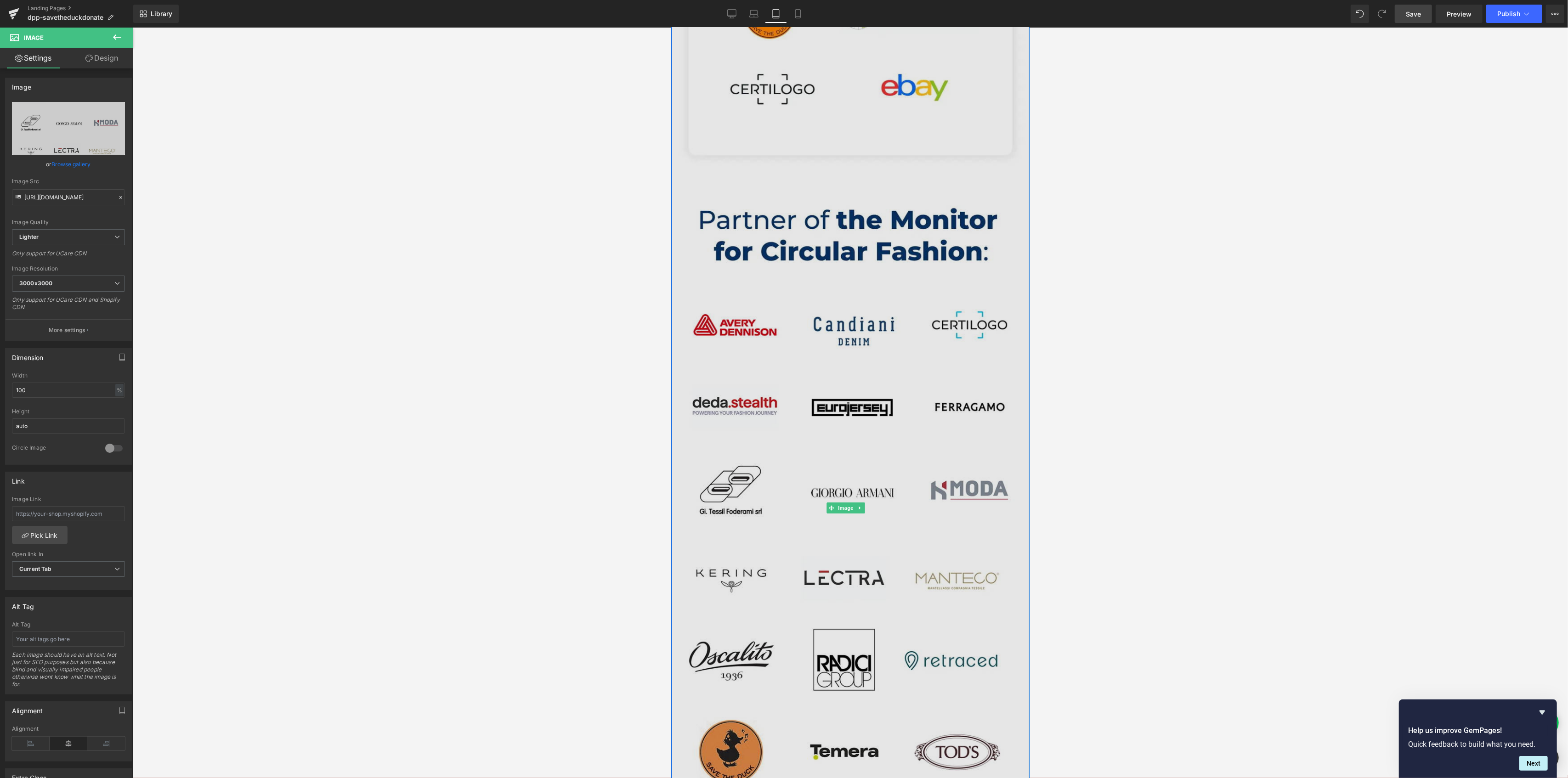
scroll to position [4027, 0]
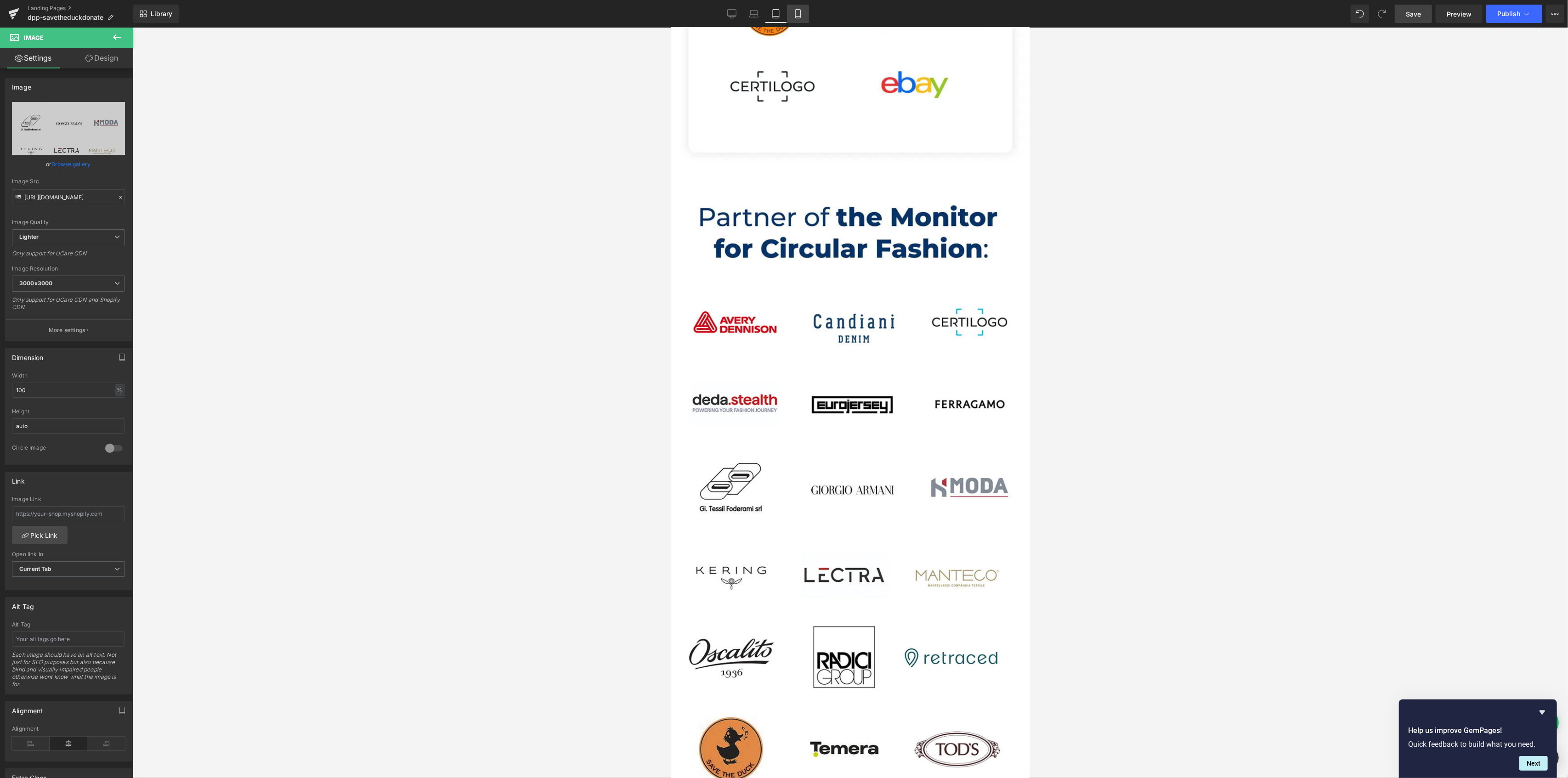
click at [794, 15] on icon at bounding box center [798, 14] width 9 height 9
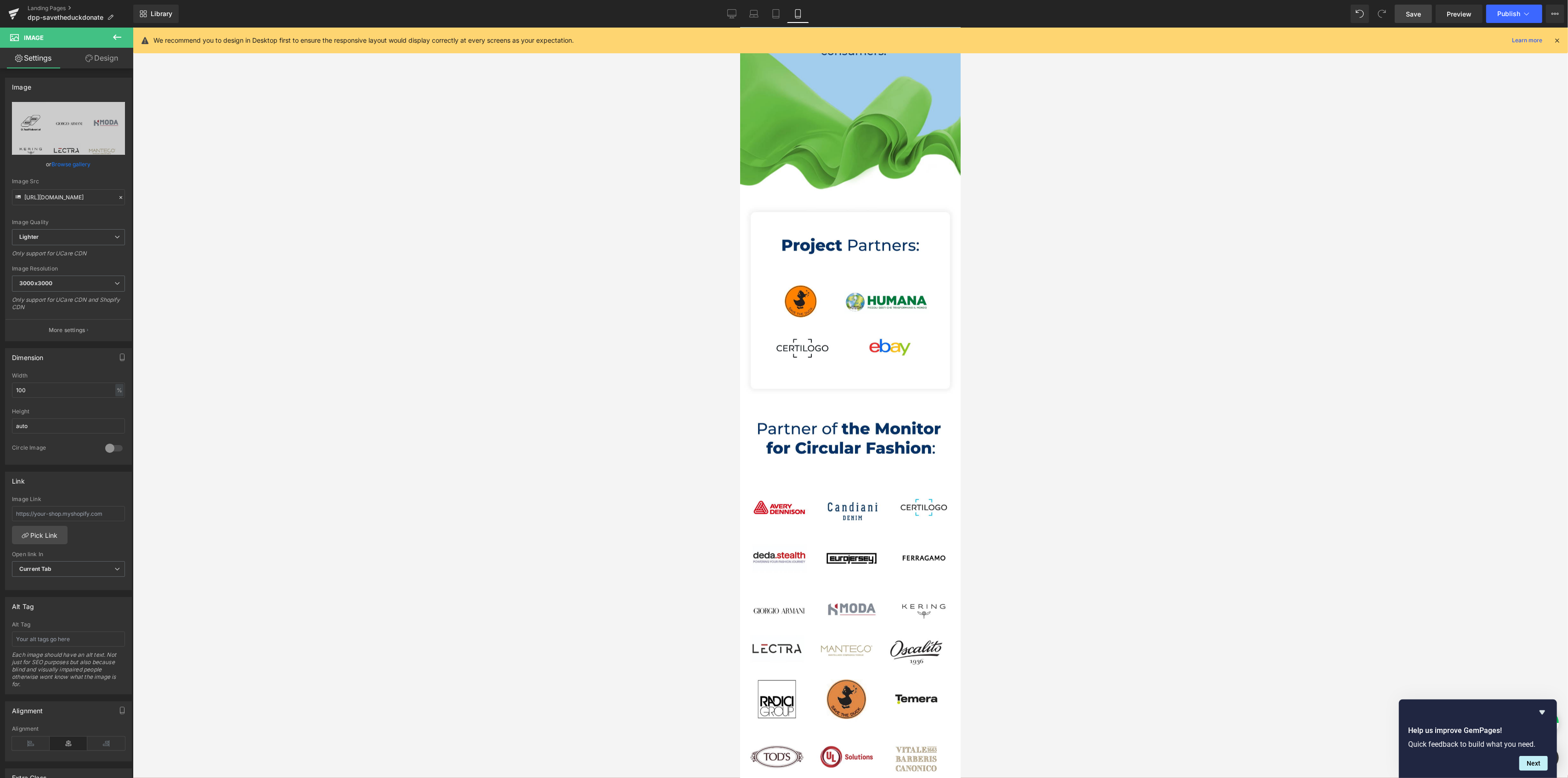
scroll to position [2082, 0]
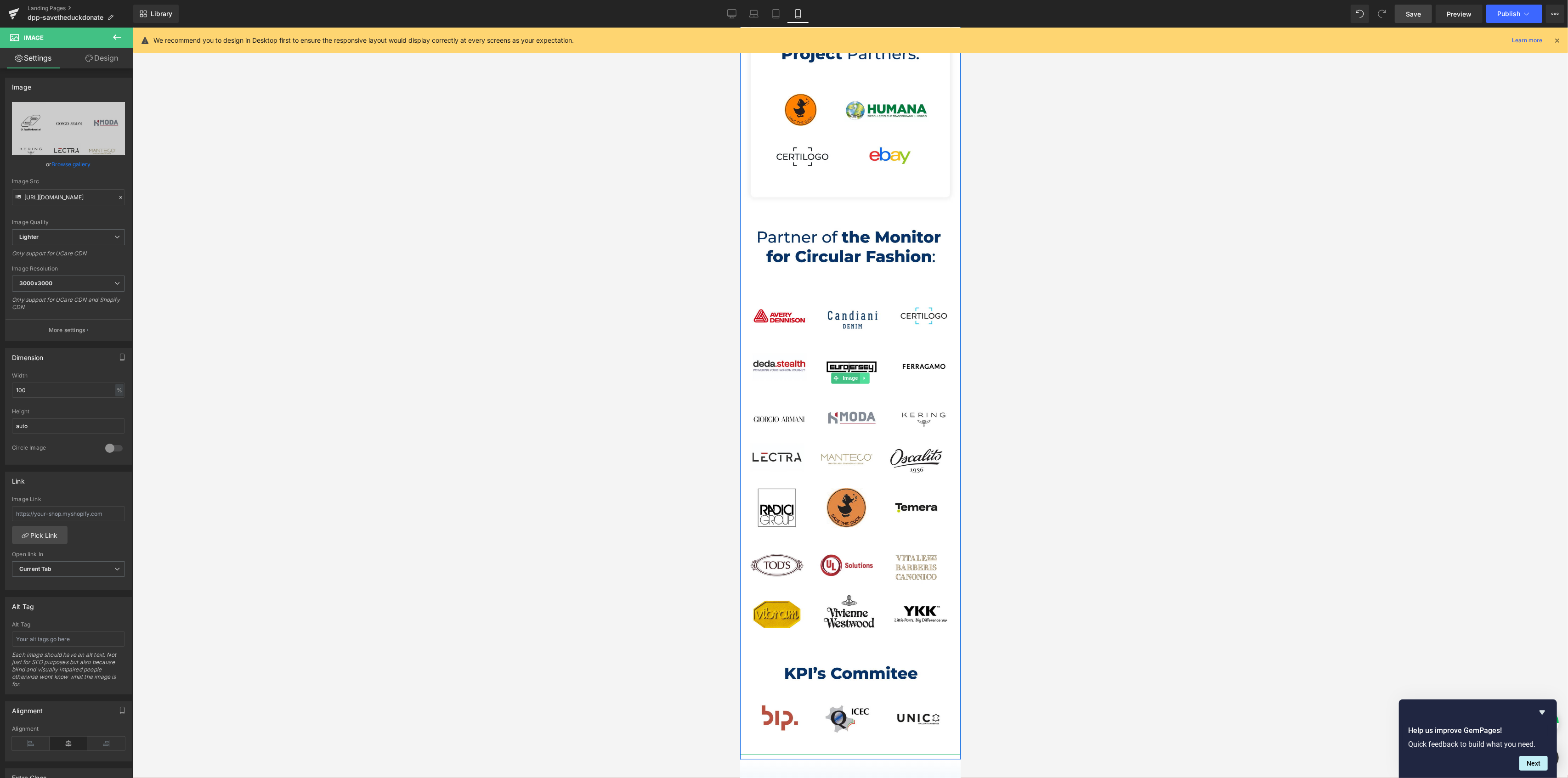
click at [862, 377] on icon at bounding box center [865, 379] width 5 height 5
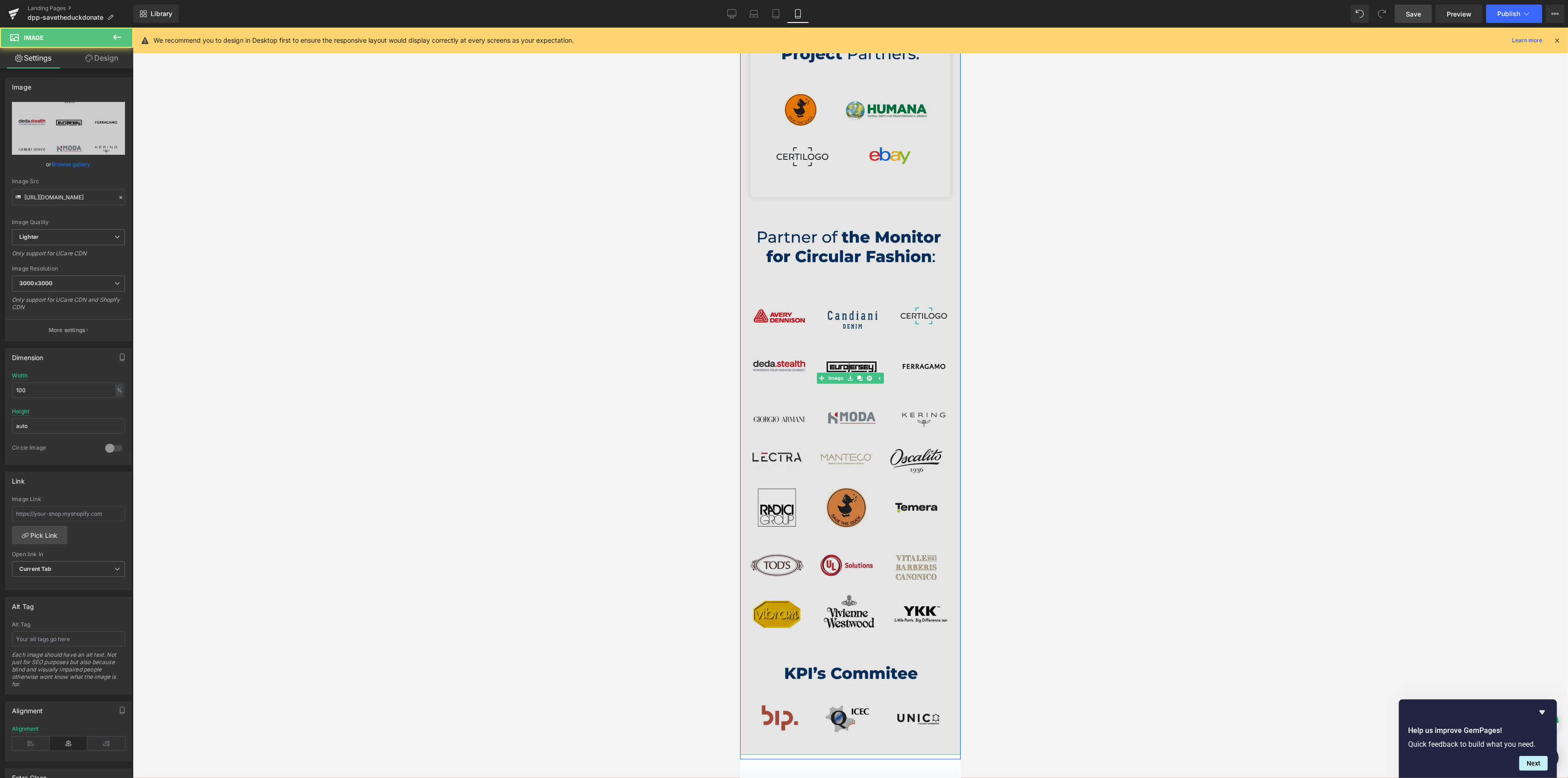
click at [855, 427] on img at bounding box center [849, 379] width 221 height 753
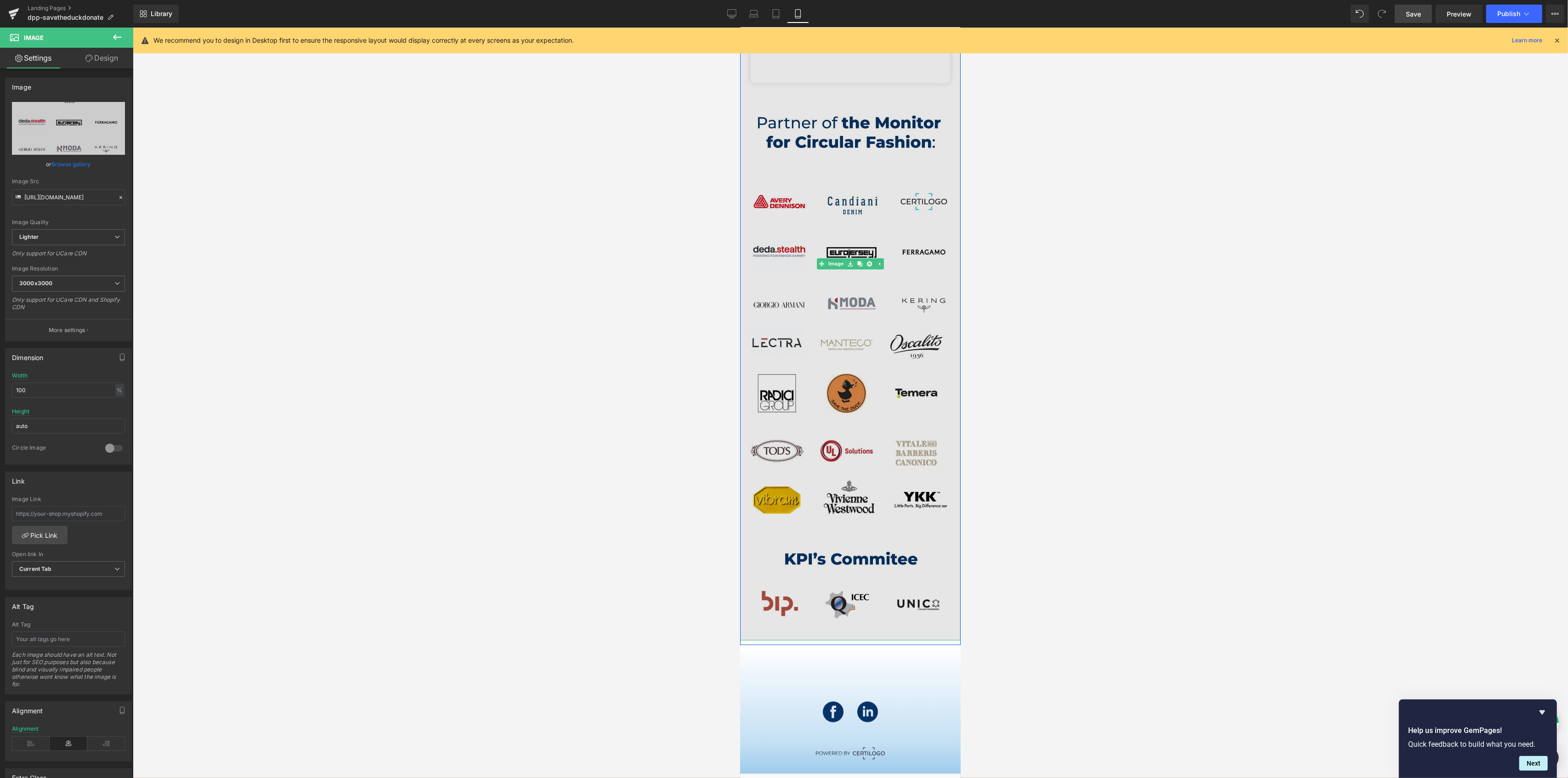
scroll to position [2191, 0]
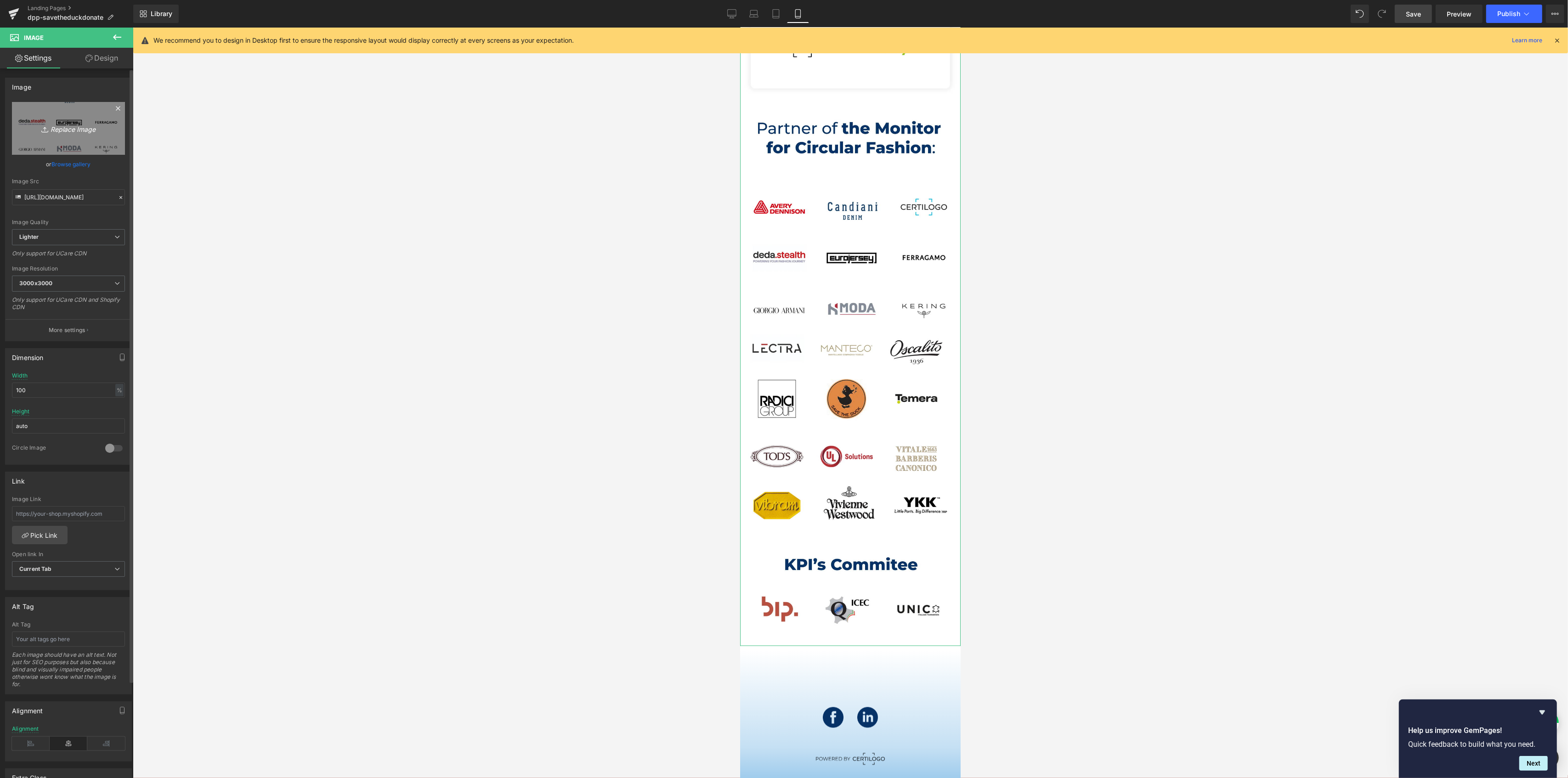
click at [76, 124] on icon "Replace Image" at bounding box center [68, 128] width 74 height 11
type input "C:\fakepath\content_partner_donate.webp"
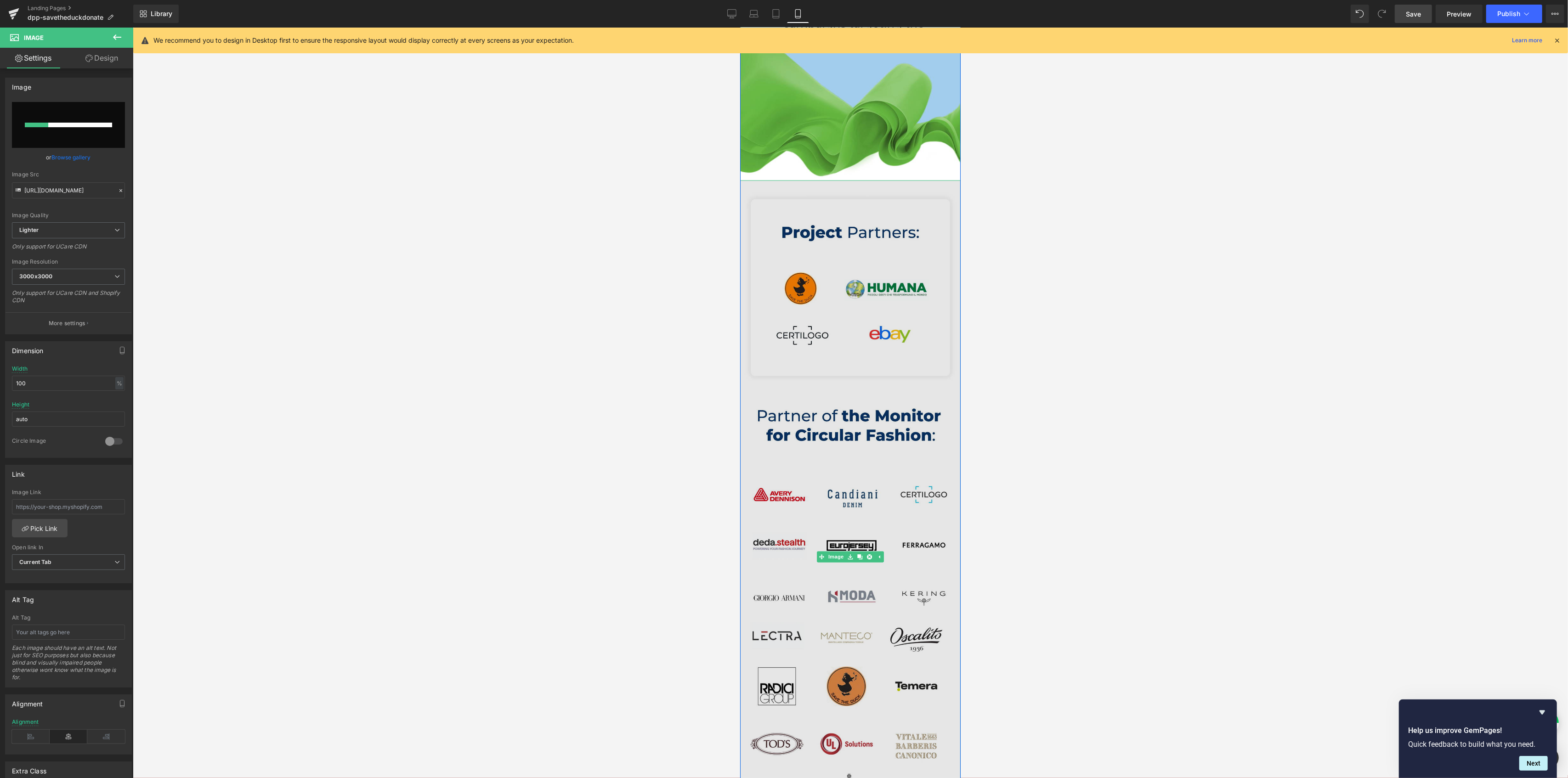
scroll to position [1946, 0]
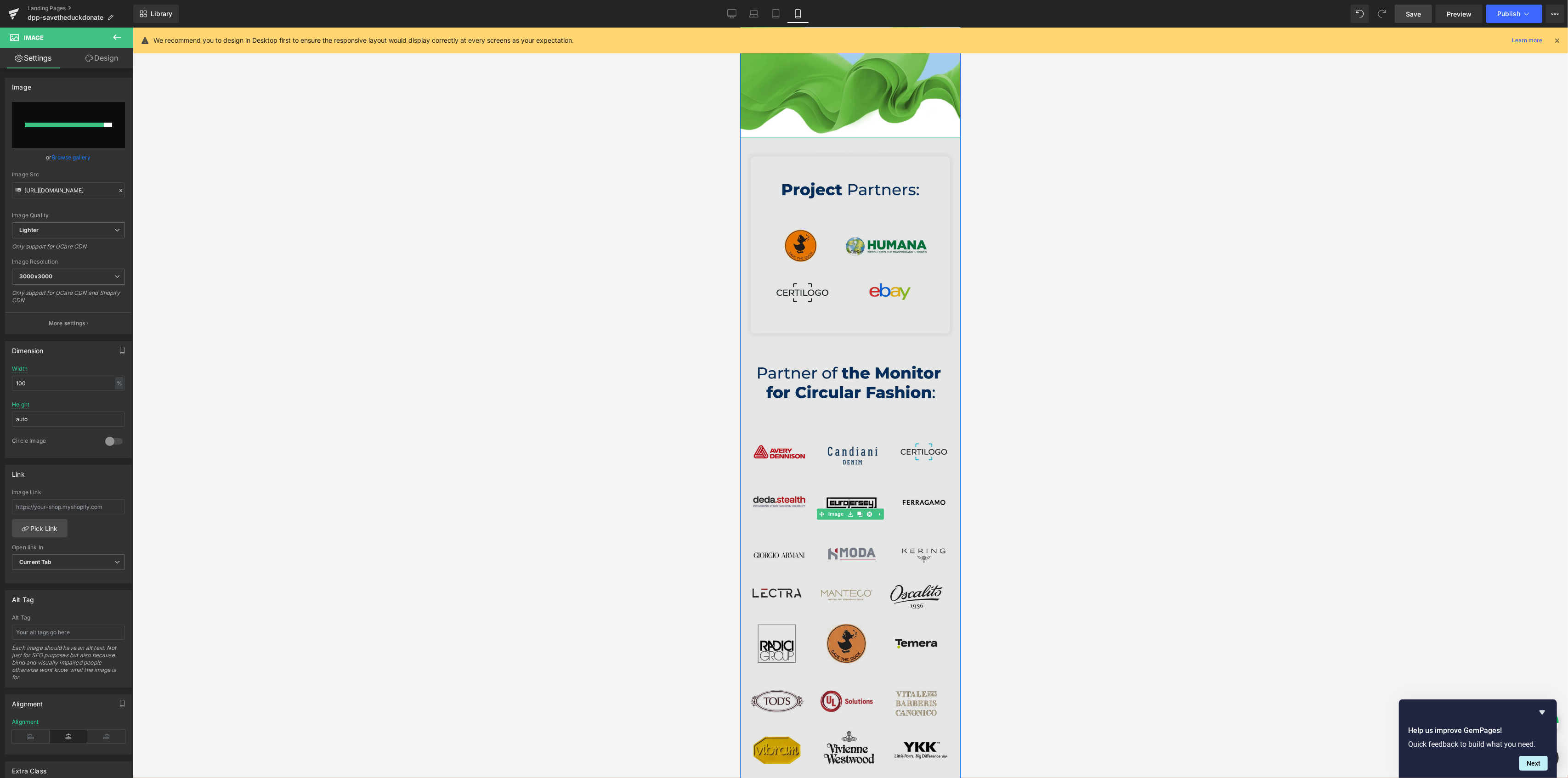
click at [835, 332] on img at bounding box center [849, 515] width 221 height 753
click at [856, 361] on img at bounding box center [849, 515] width 221 height 753
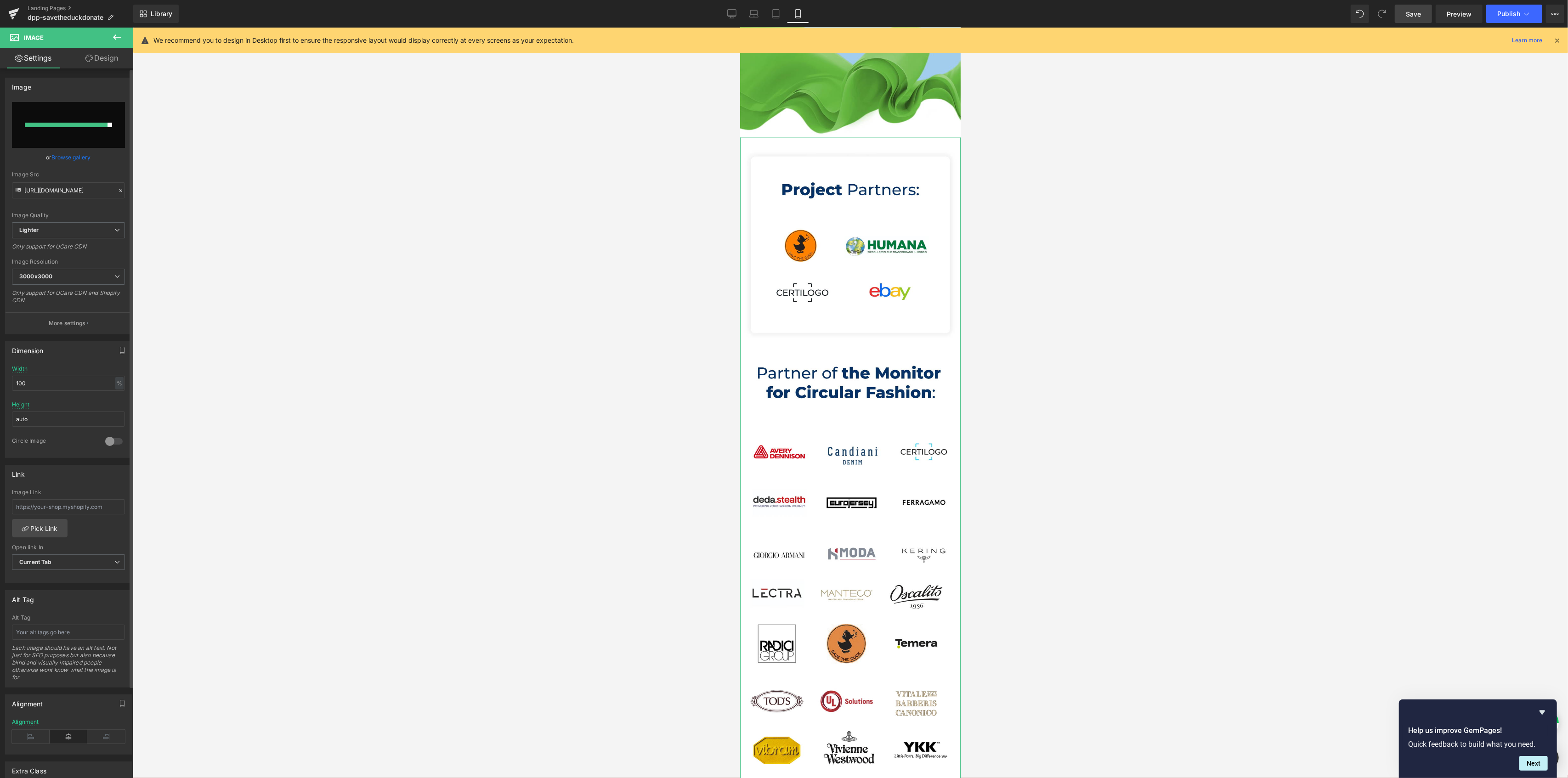
click at [59, 123] on div at bounding box center [66, 125] width 82 height 5
click at [64, 153] on link "Browse gallery" at bounding box center [71, 157] width 39 height 16
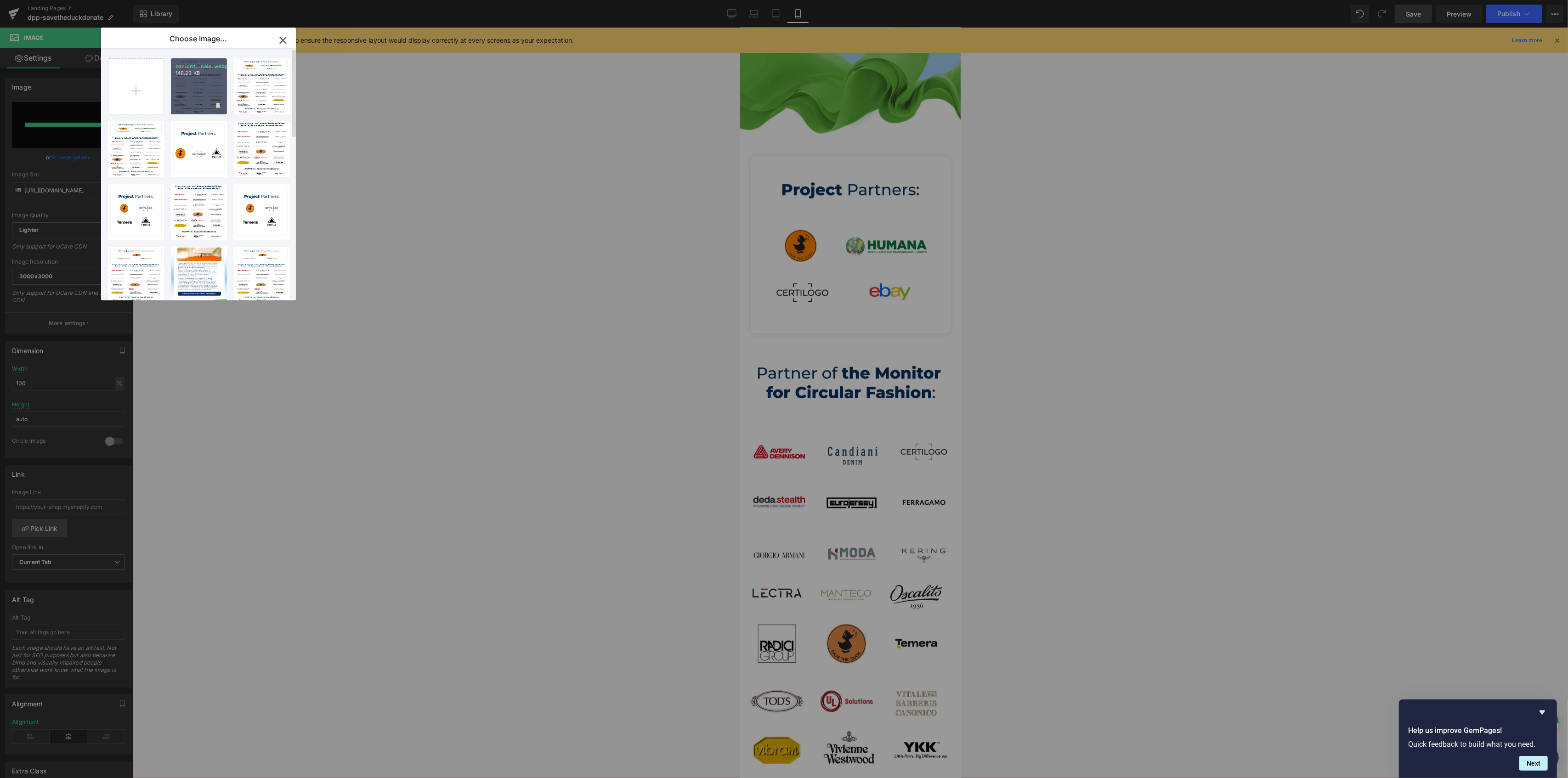
click at [182, 96] on div "content...nate.webp 149.23 KB" at bounding box center [199, 86] width 56 height 56
type input "https://ucarecdn.com/10c132bf-e84a-4479-bbc0-f48b6239aedf/-/format/auto/-/previ…"
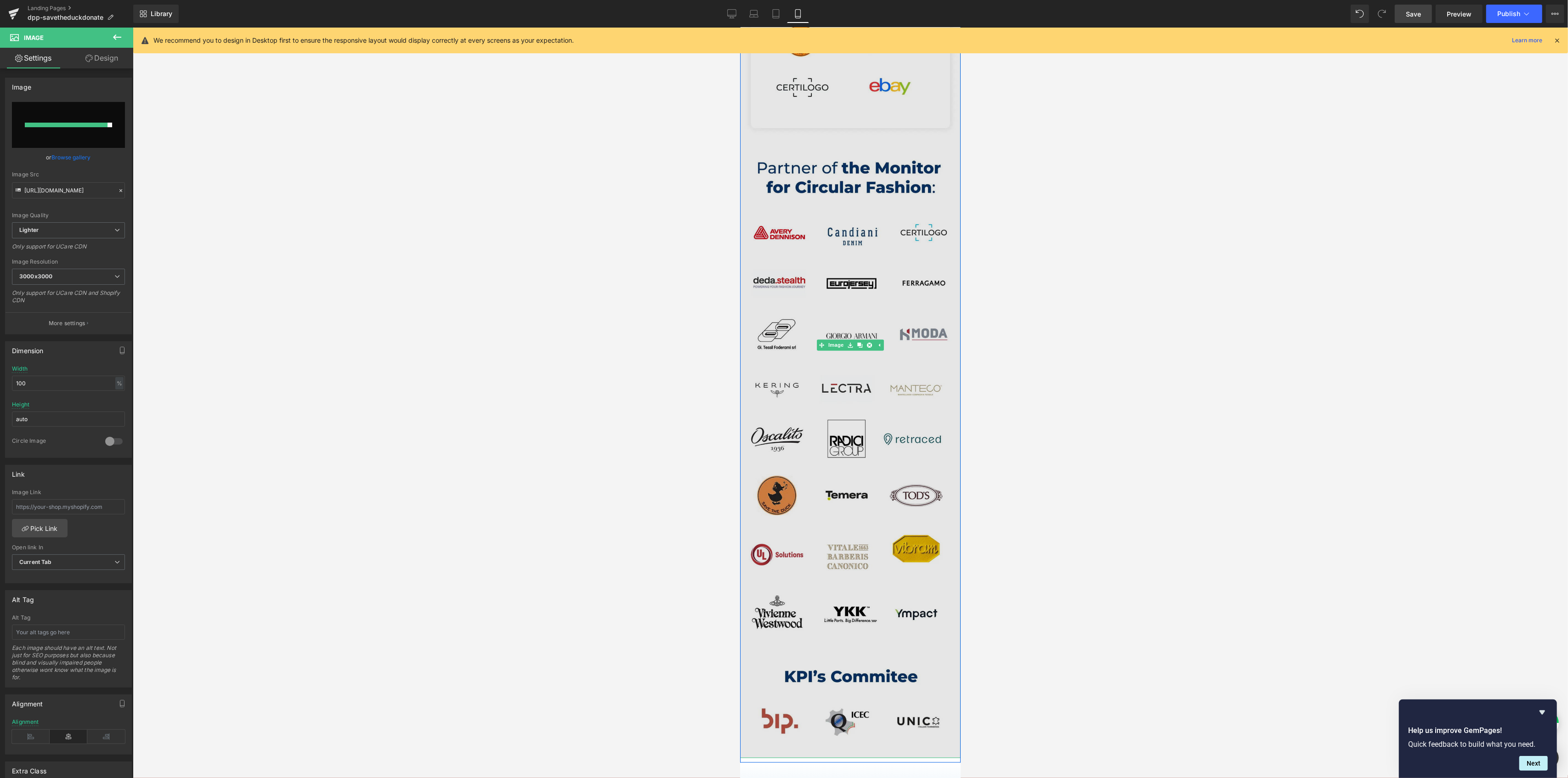
scroll to position [2130, 0]
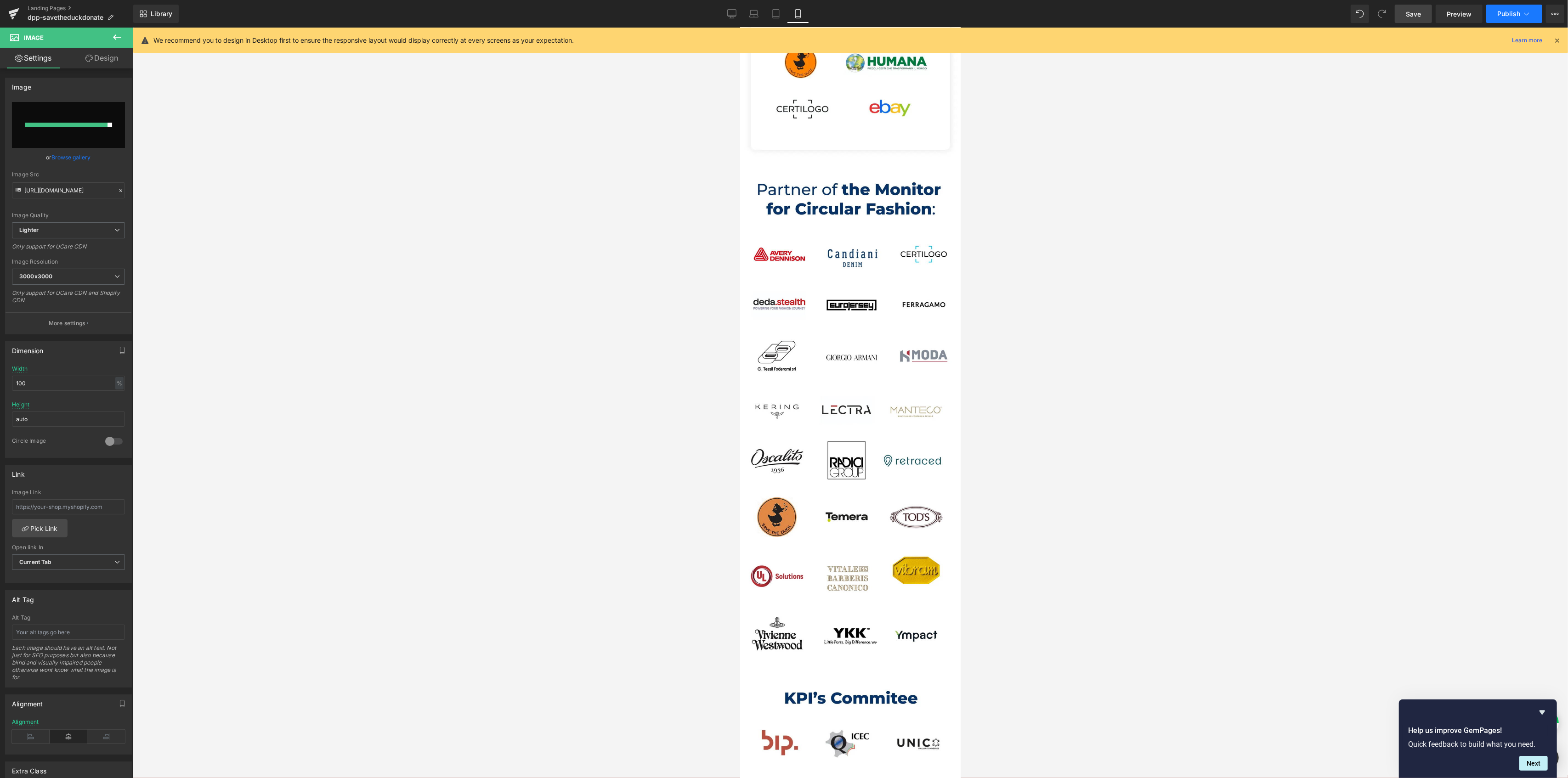
click at [1176, 15] on button "Publish" at bounding box center [1514, 13] width 56 height 18
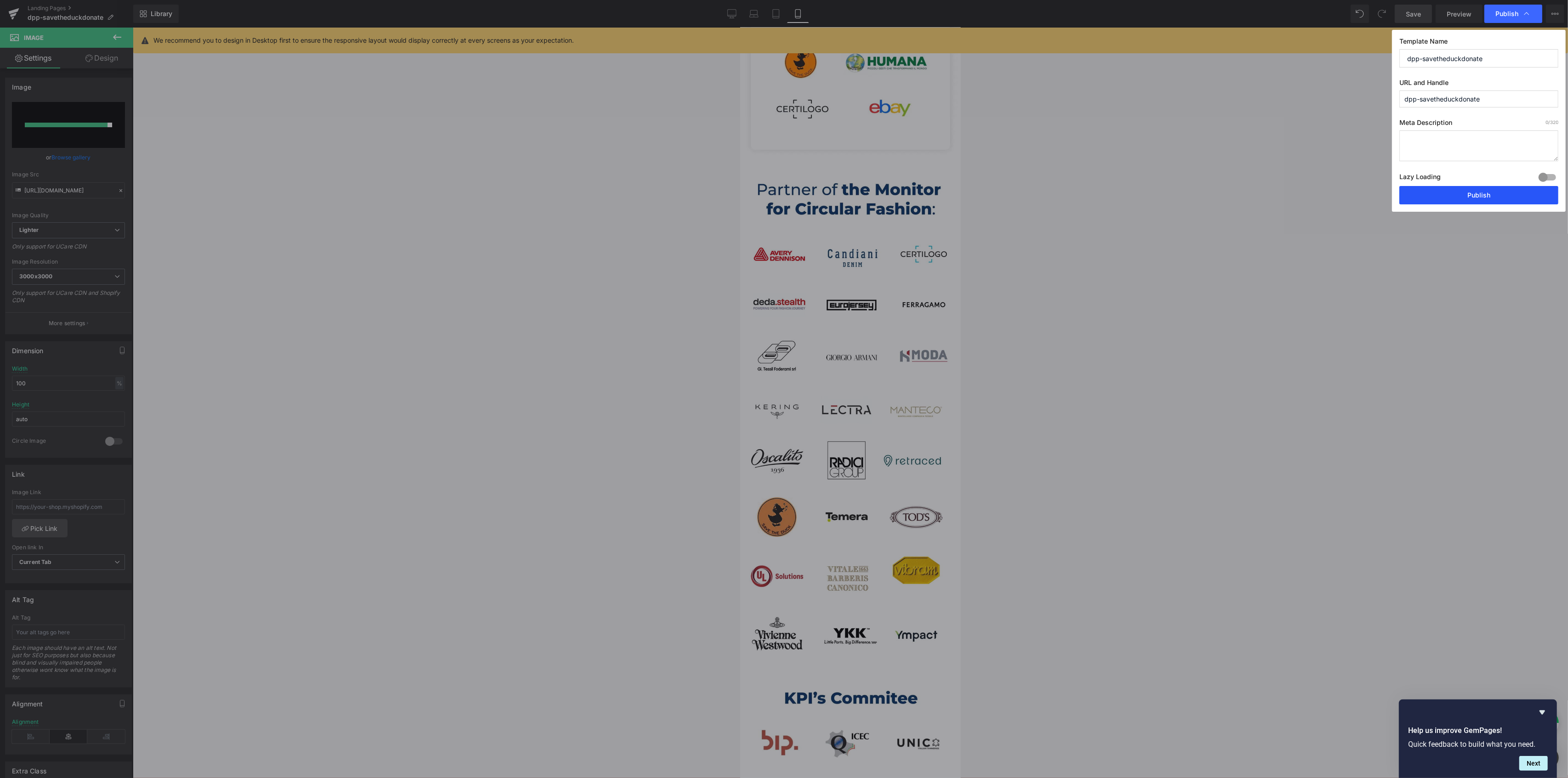
click at [1176, 195] on button "Publish" at bounding box center [1478, 195] width 159 height 18
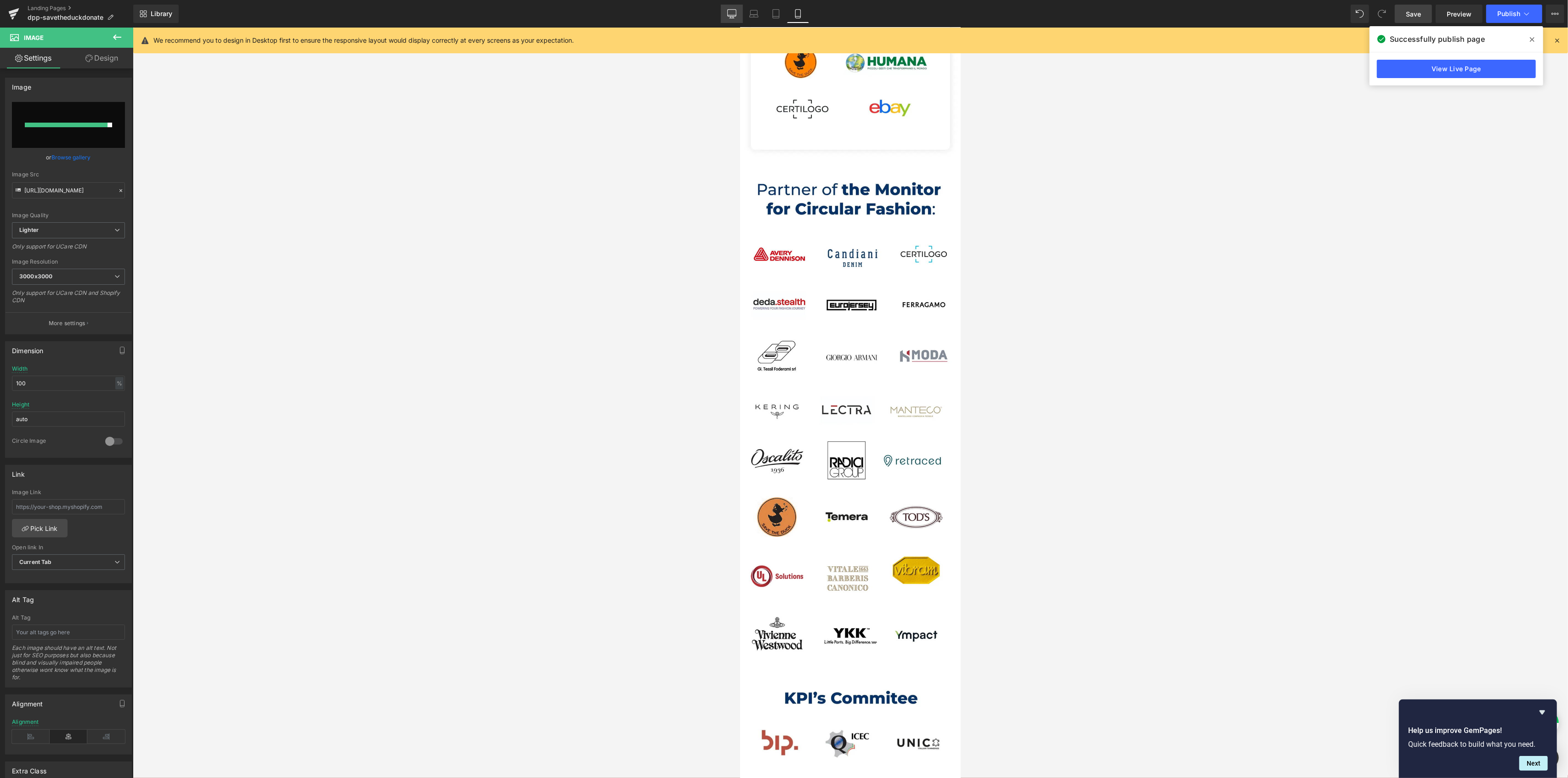
click at [726, 15] on link "Desktop" at bounding box center [731, 13] width 22 height 18
type input "auto"
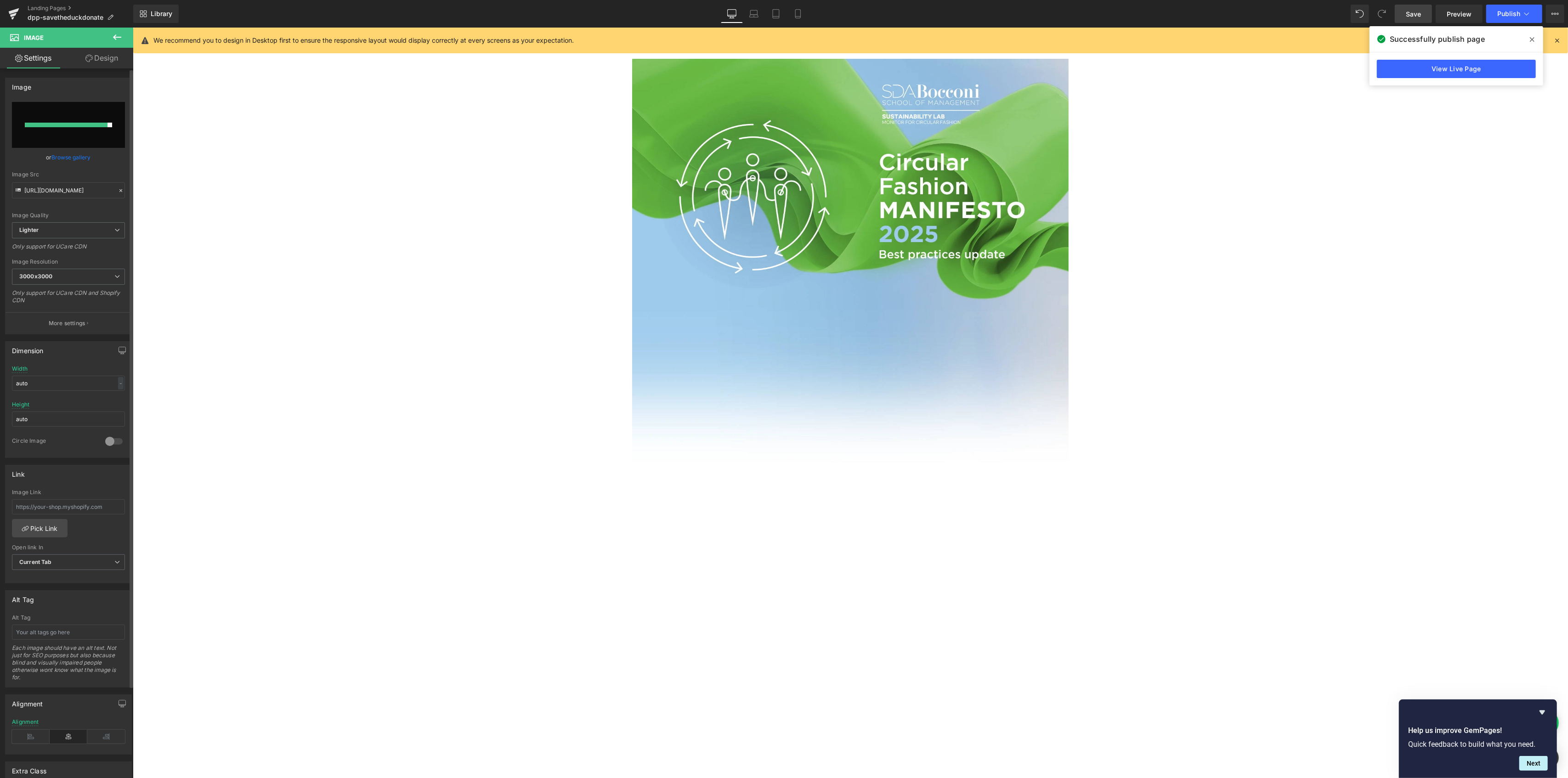
click at [100, 123] on div at bounding box center [66, 125] width 82 height 5
click at [112, 125] on input "file" at bounding box center [68, 125] width 113 height 46
click at [53, 18] on span "dpp-savetheduckdonate" at bounding box center [65, 17] width 76 height 7
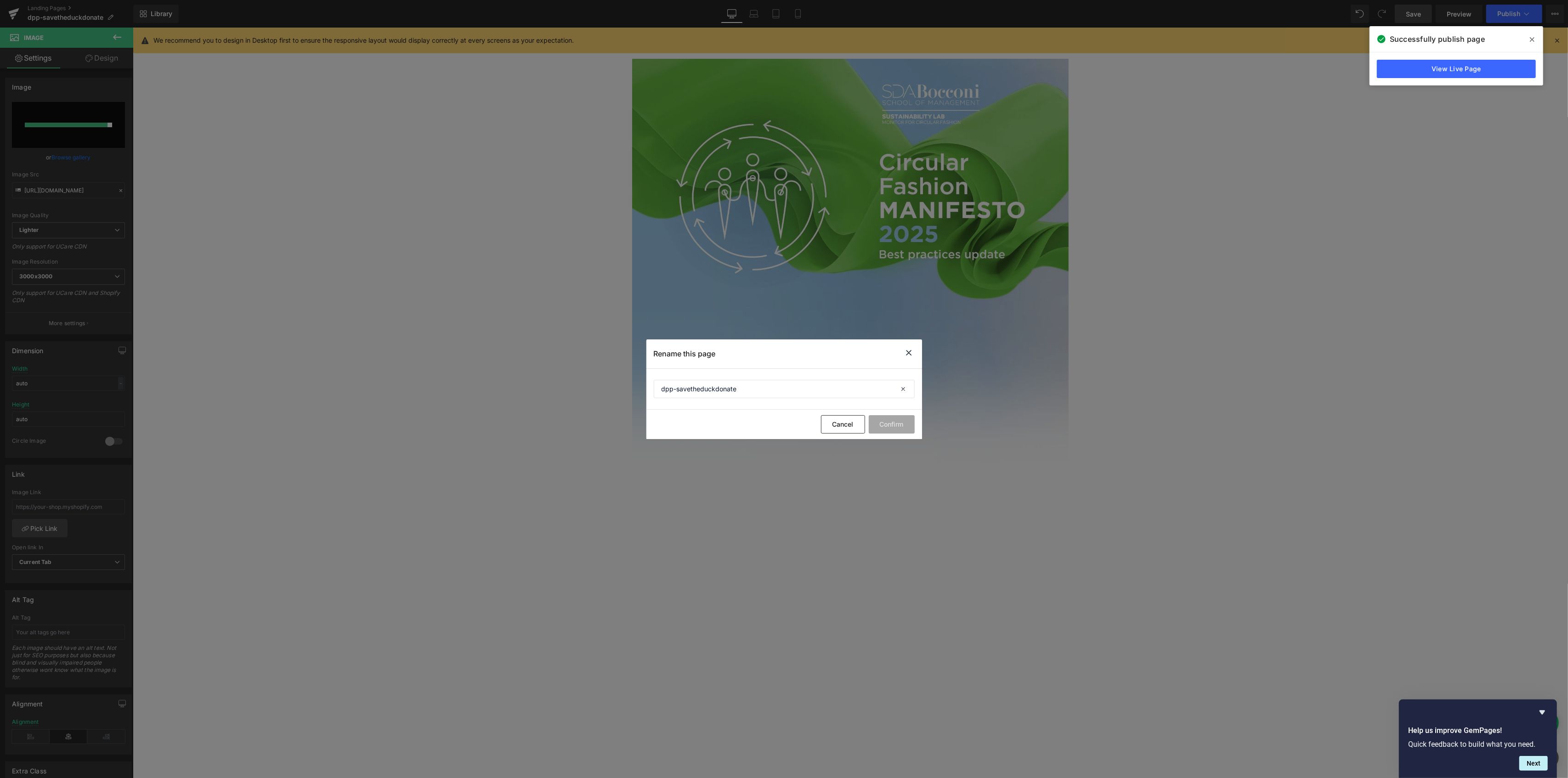
click at [906, 353] on icon at bounding box center [909, 352] width 11 height 11
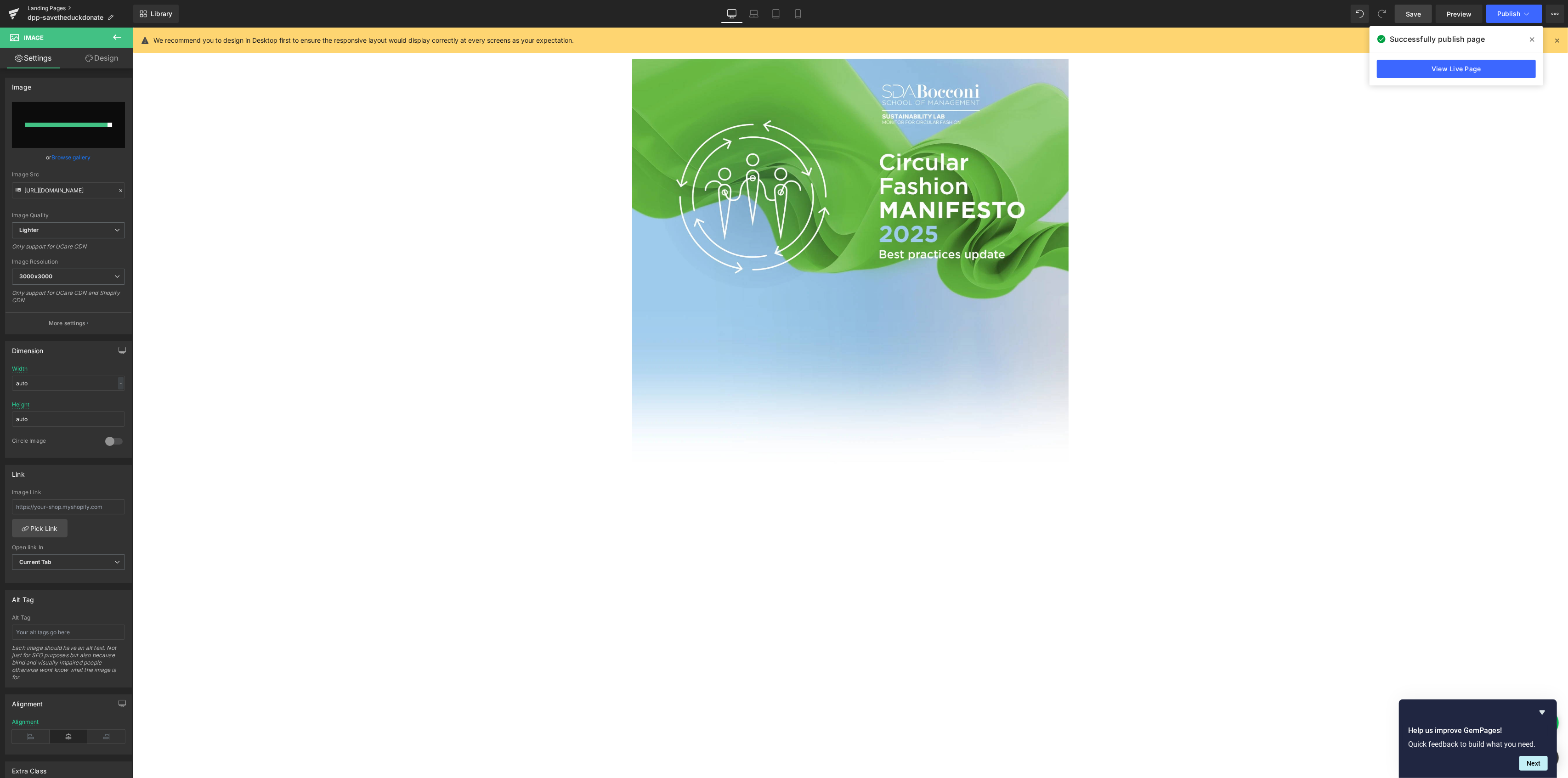
click at [52, 6] on link "Landing Pages" at bounding box center [80, 8] width 106 height 7
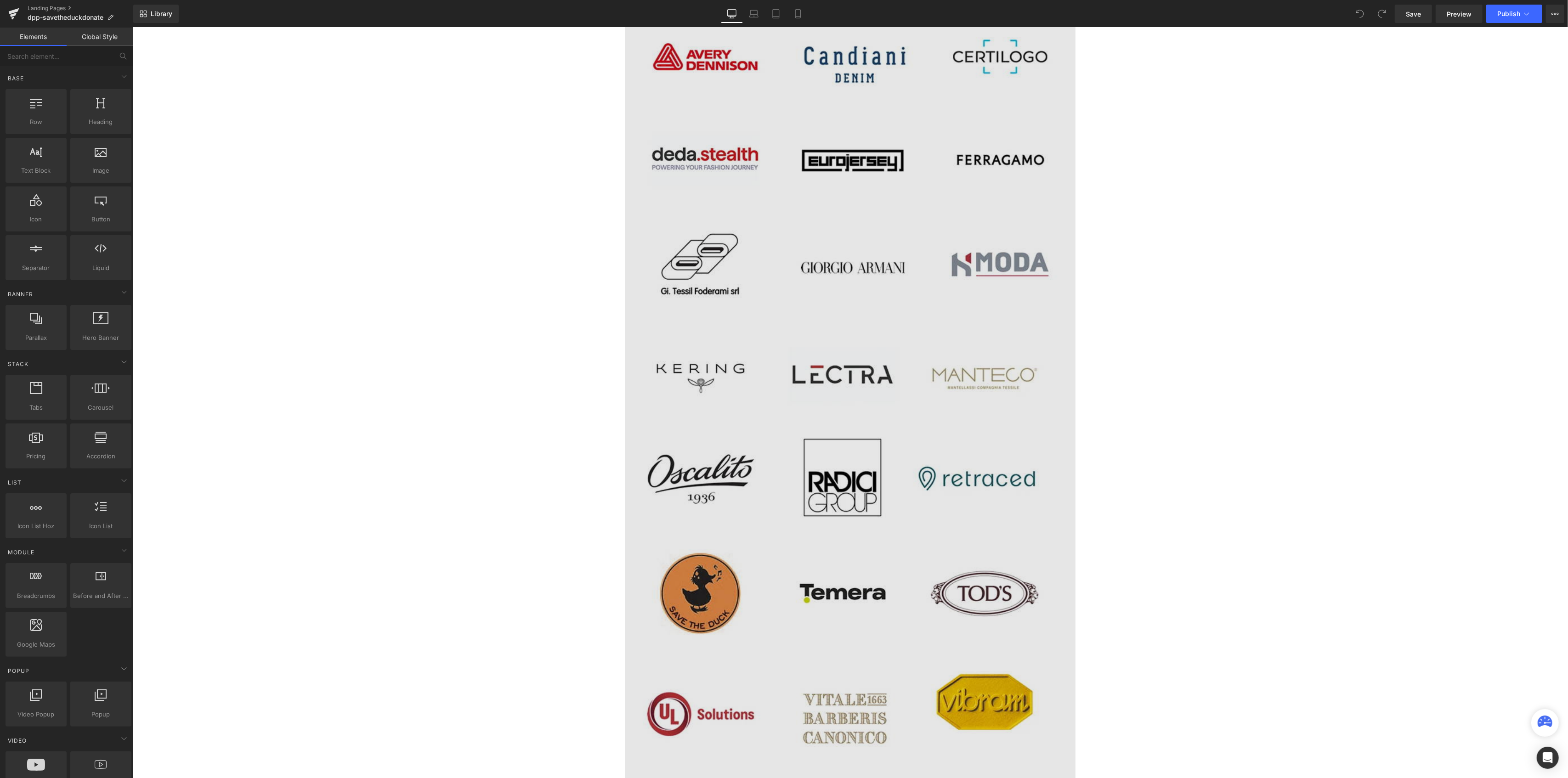
scroll to position [5695, 0]
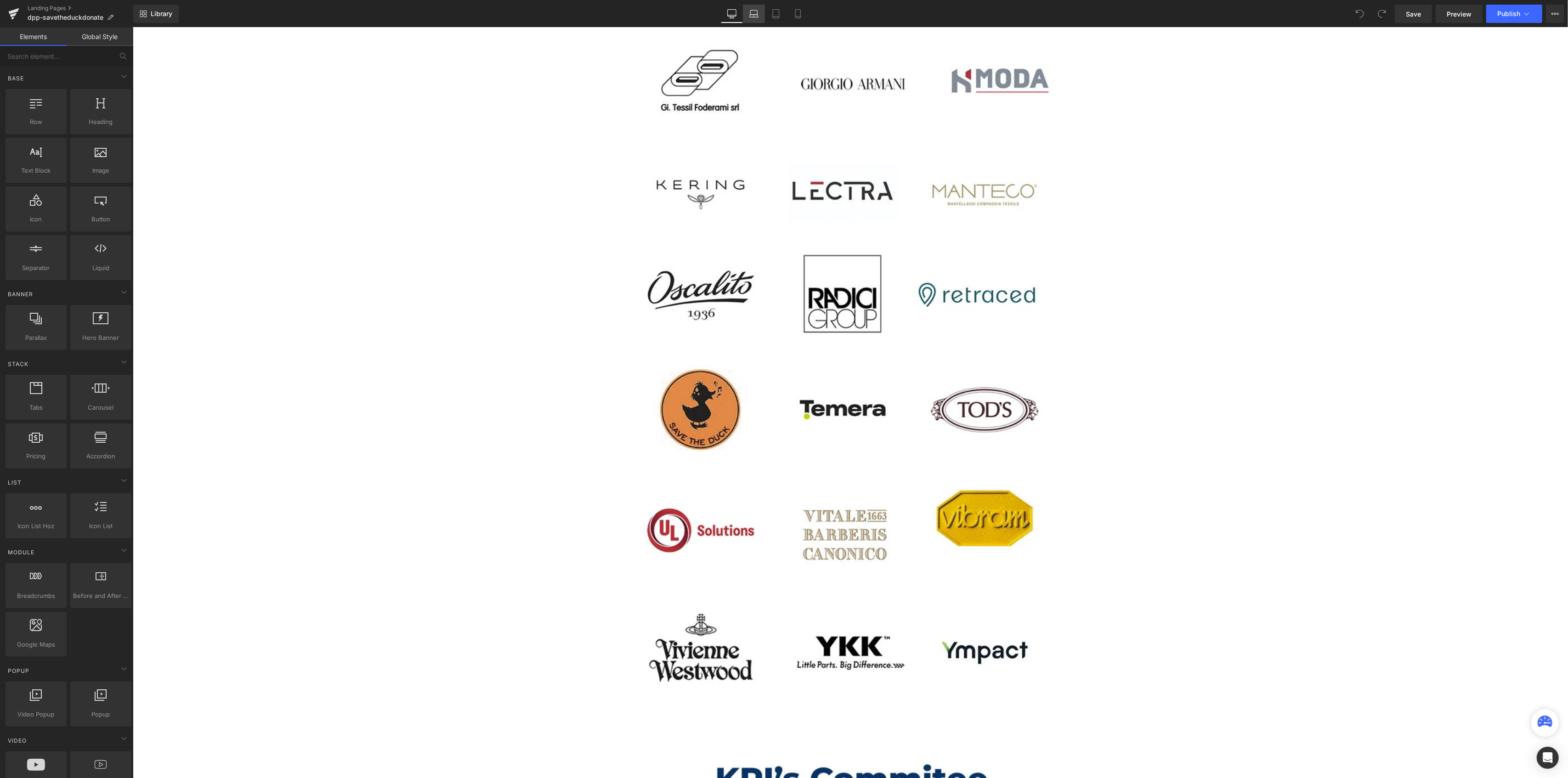
click at [753, 14] on icon at bounding box center [754, 14] width 9 height 9
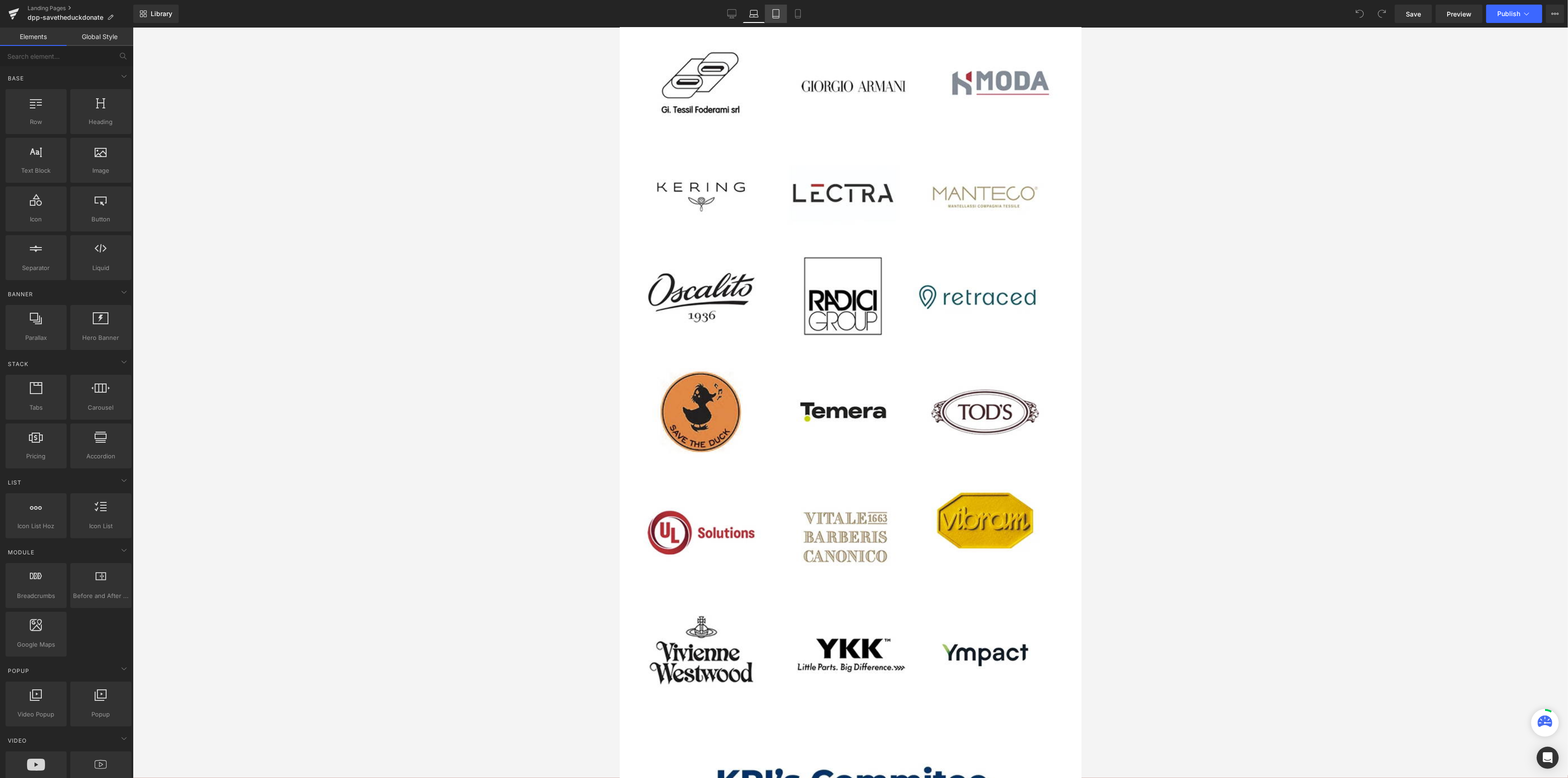
click at [770, 15] on link "Tablet" at bounding box center [776, 13] width 22 height 18
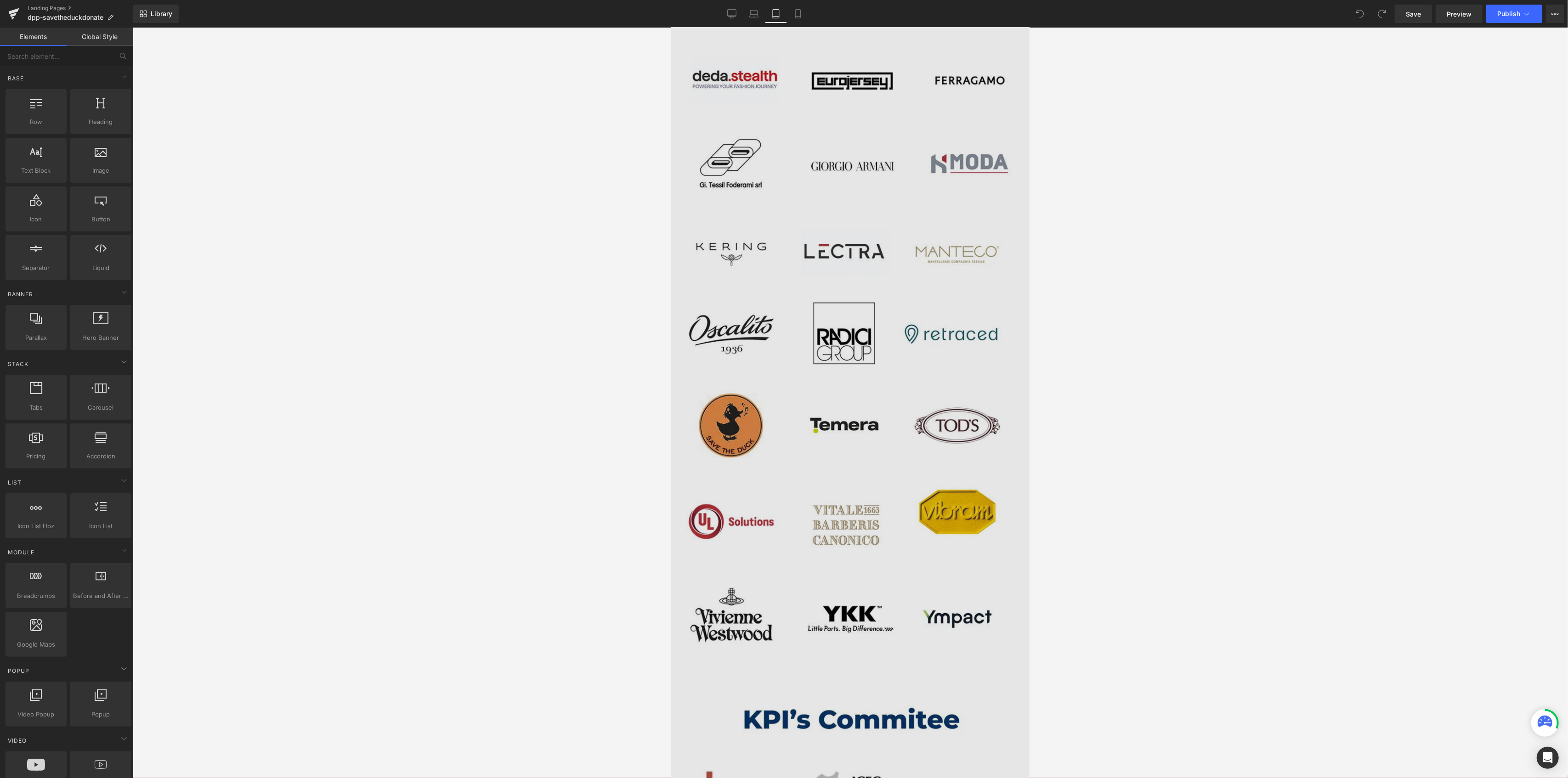
scroll to position [4250, 0]
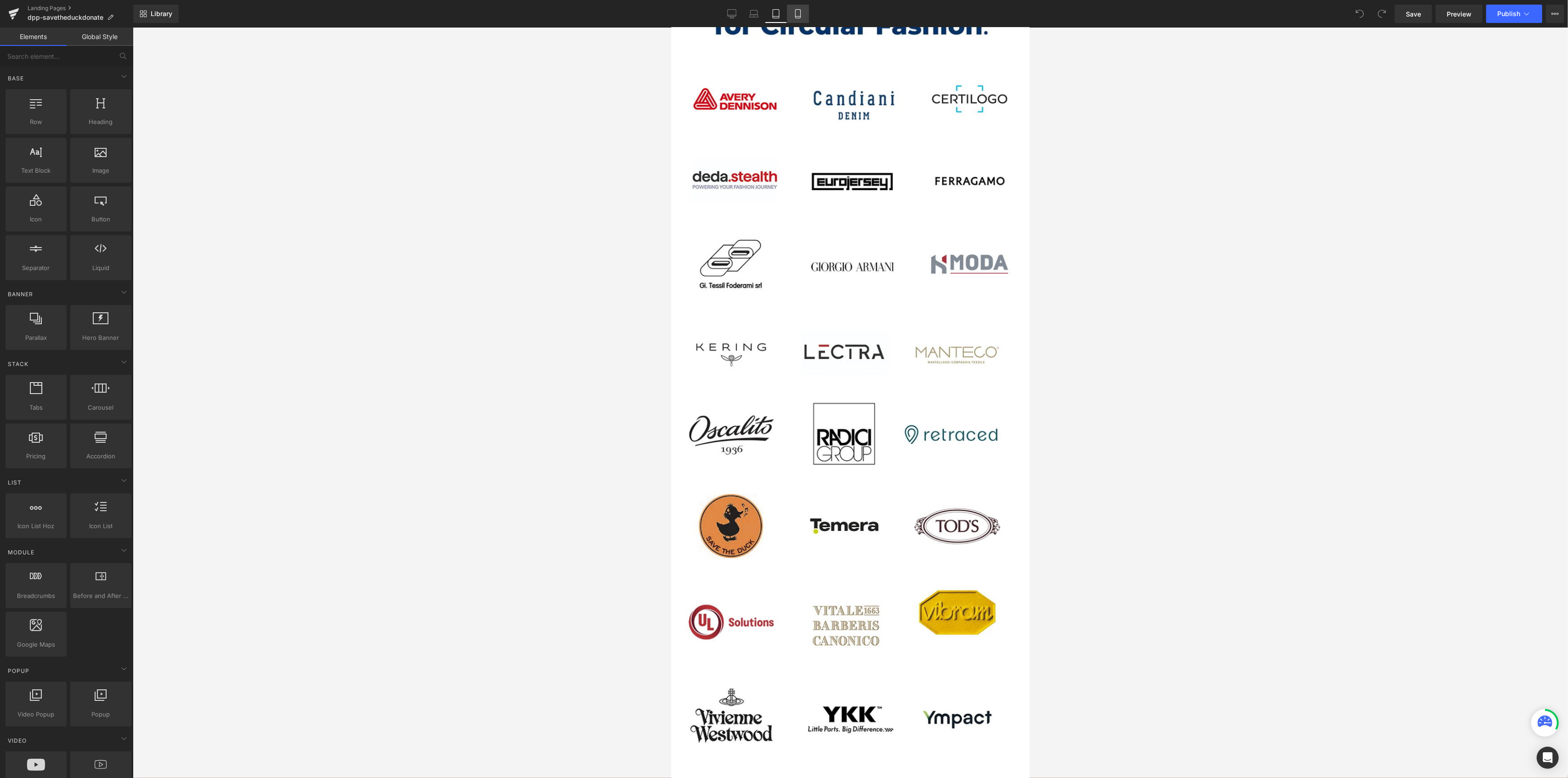
click at [795, 7] on link "Mobile" at bounding box center [798, 13] width 22 height 18
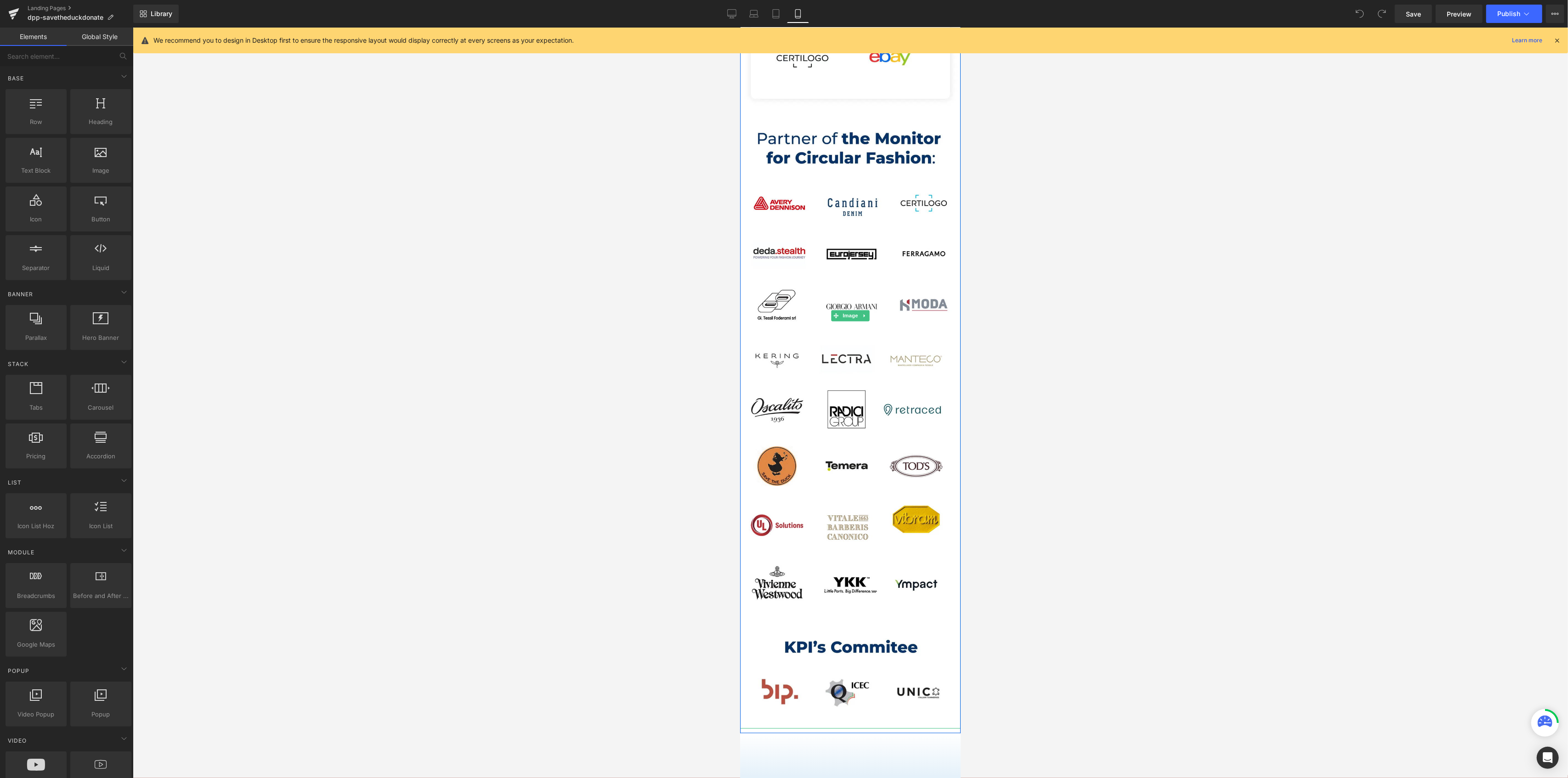
scroll to position [2186, 0]
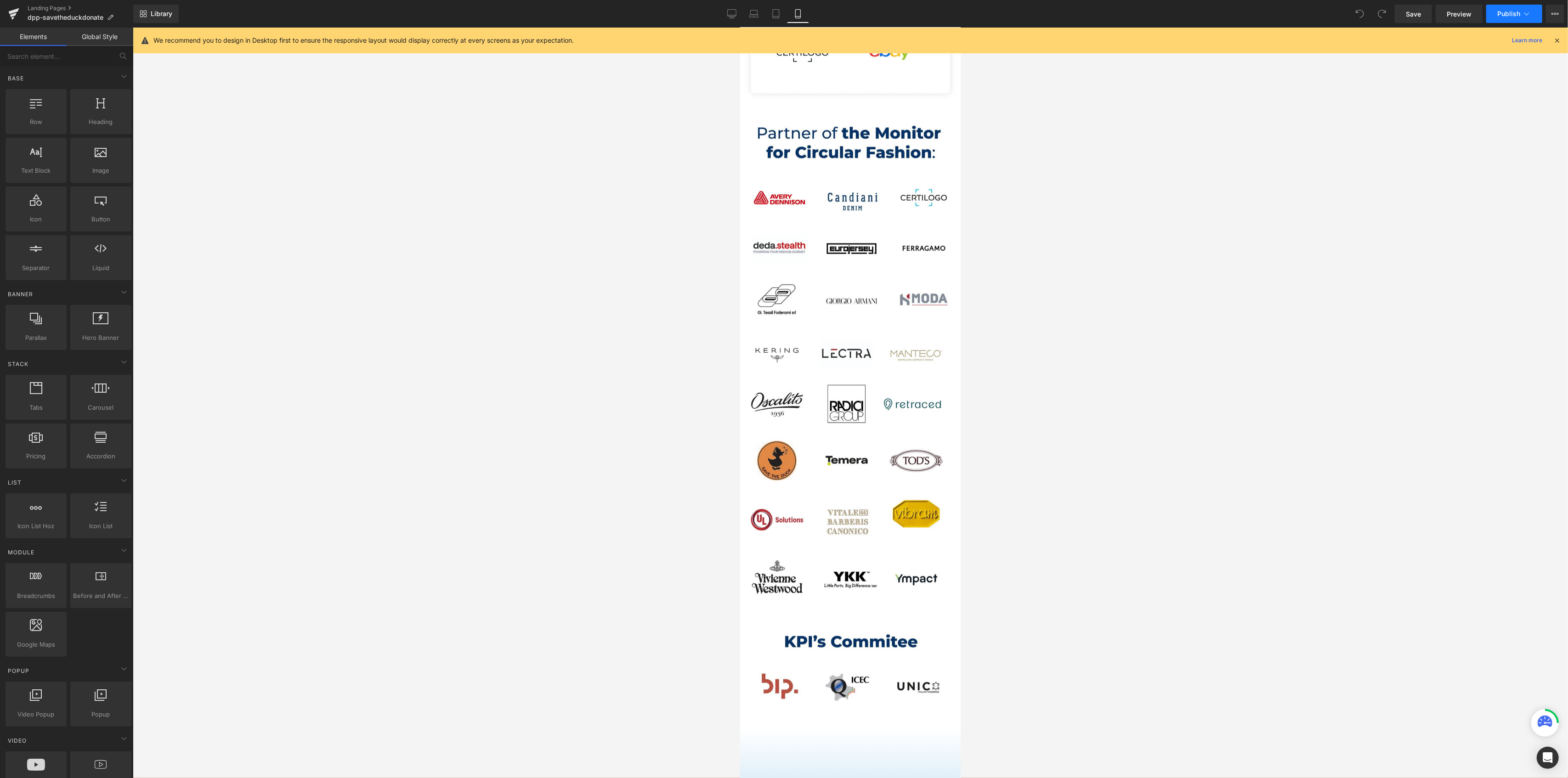
click at [1520, 9] on button "Publish" at bounding box center [1514, 13] width 56 height 18
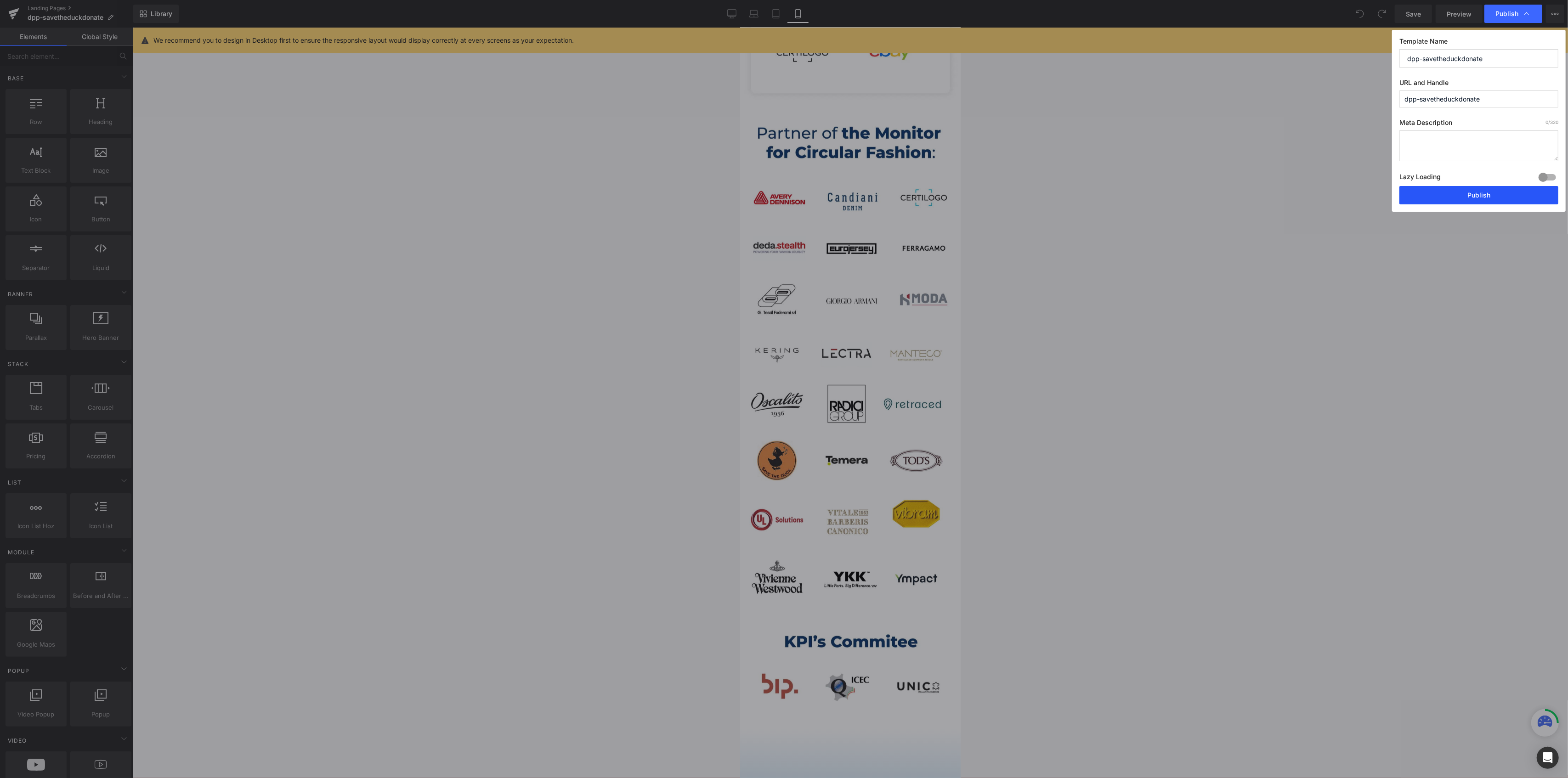
click at [1463, 194] on button "Publish" at bounding box center [1478, 195] width 159 height 18
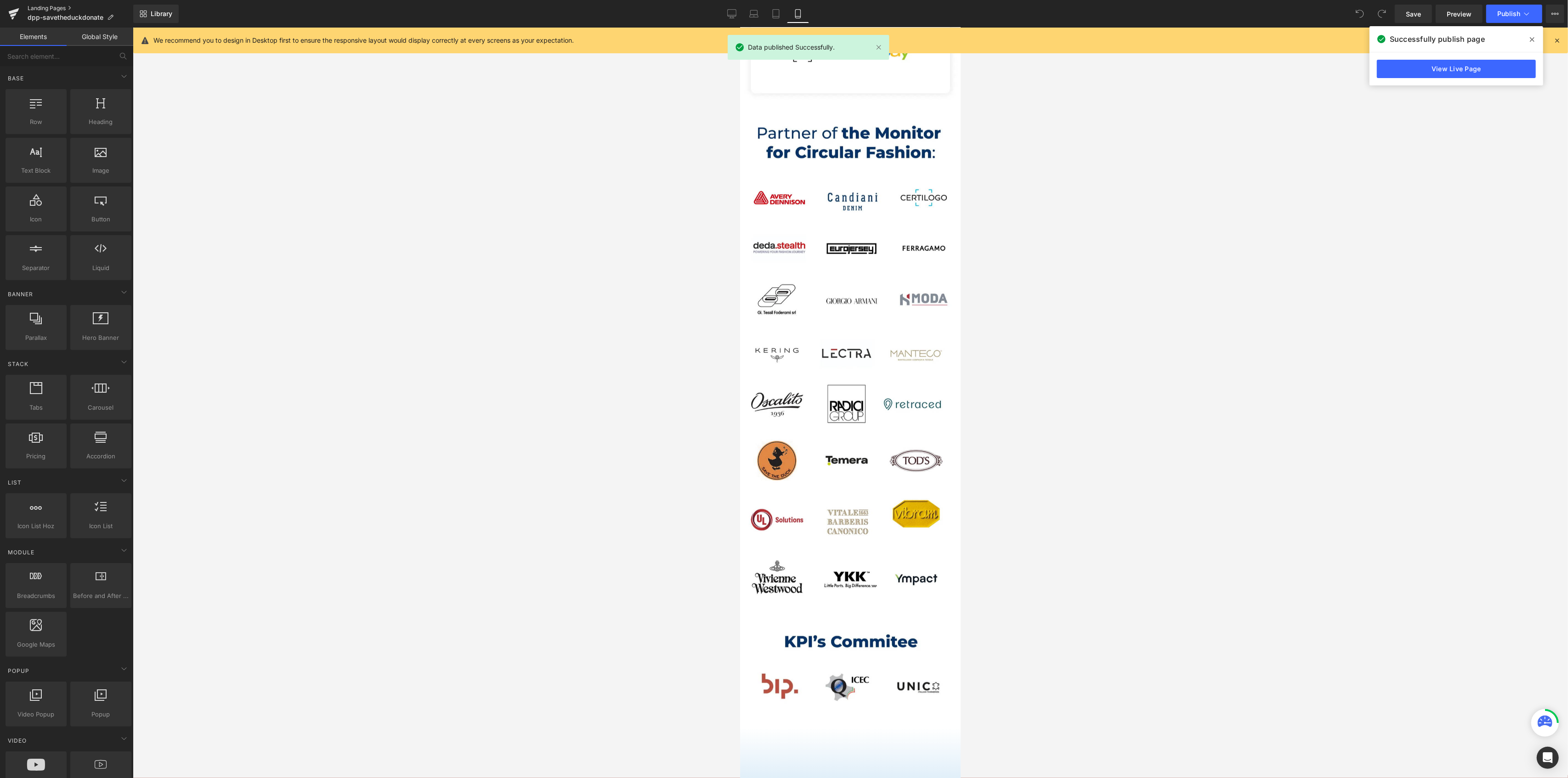
click at [39, 8] on link "Landing Pages" at bounding box center [80, 8] width 106 height 7
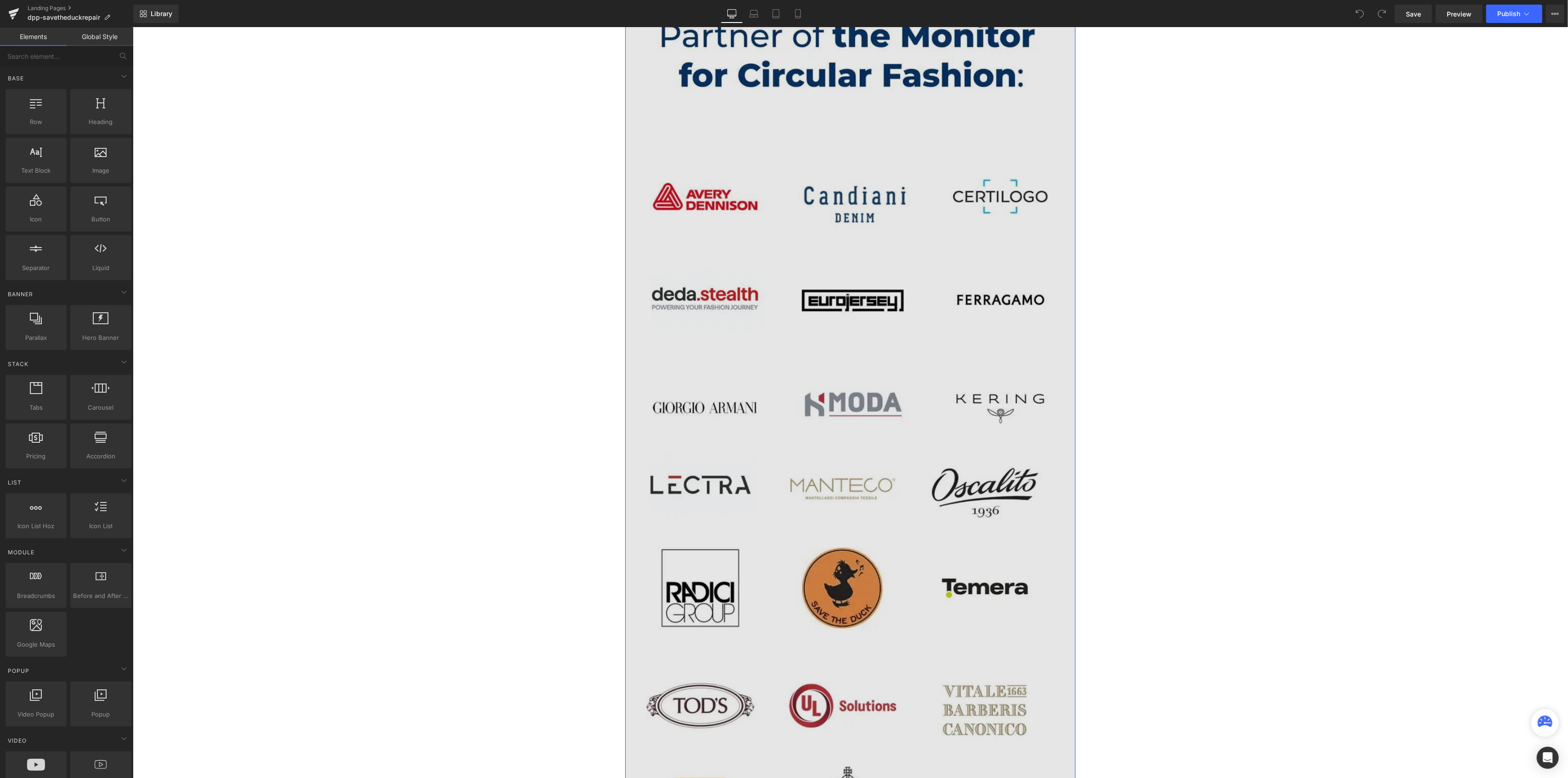
scroll to position [4286, 0]
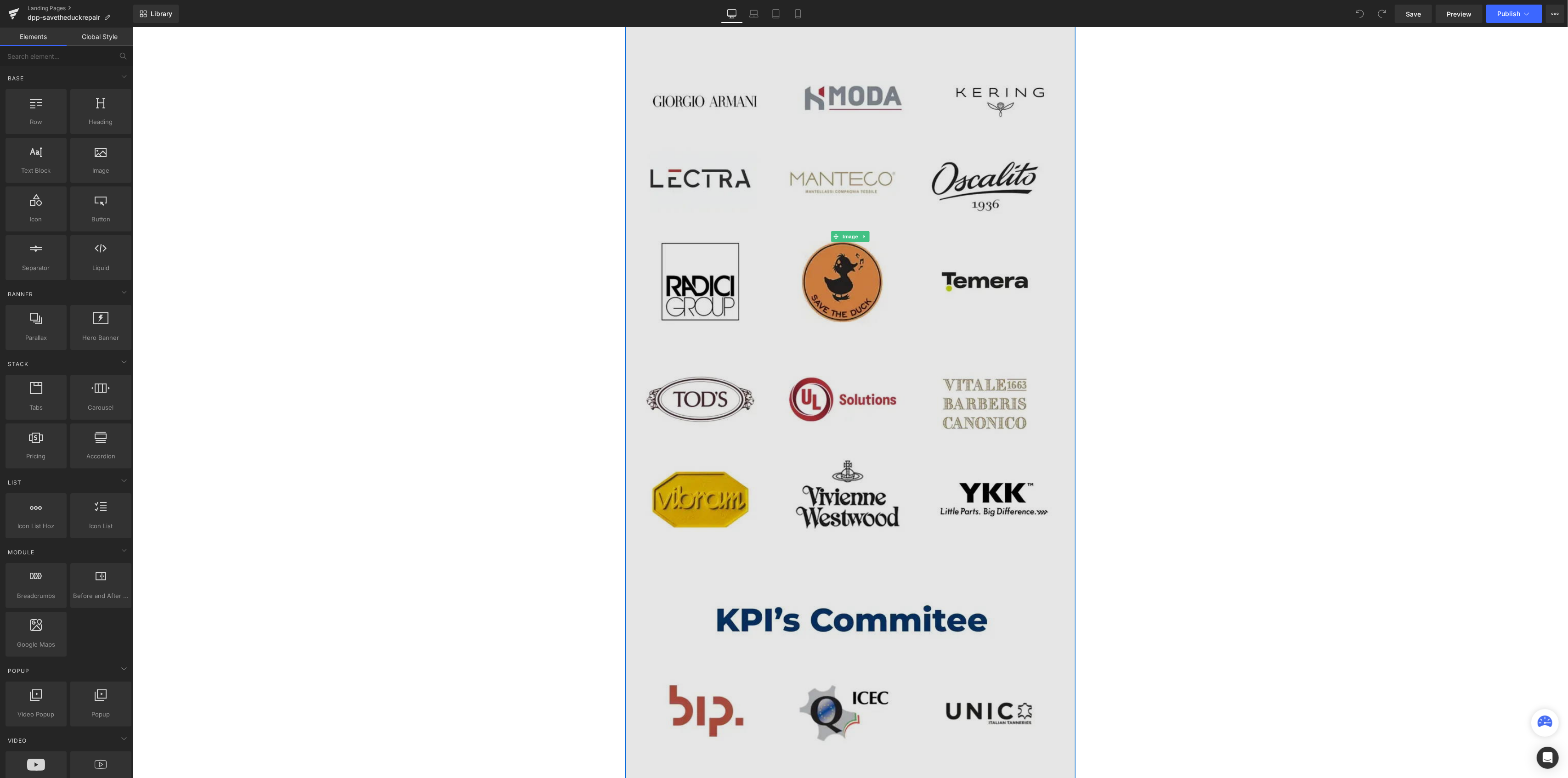
click at [804, 334] on img at bounding box center [850, 237] width 450 height 1099
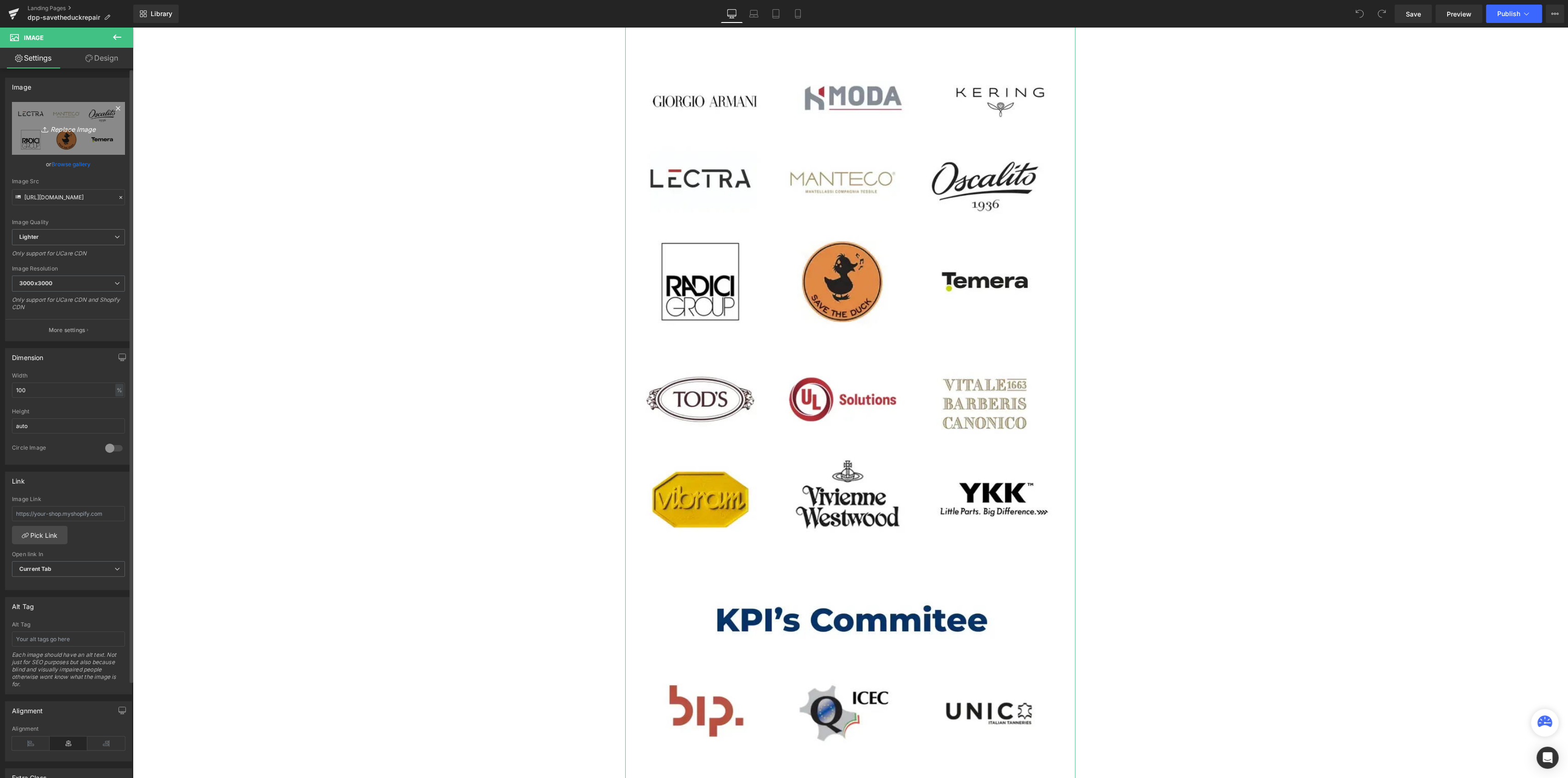
click at [64, 135] on link "Replace Image" at bounding box center [68, 128] width 113 height 53
type input "C:\fakepath\event_partner_repair.webp"
type input "https://ucarecdn.com/ebd5bc22-e690-4d62-a5f5-918c059f05ab/-/format/auto/-/previ…"
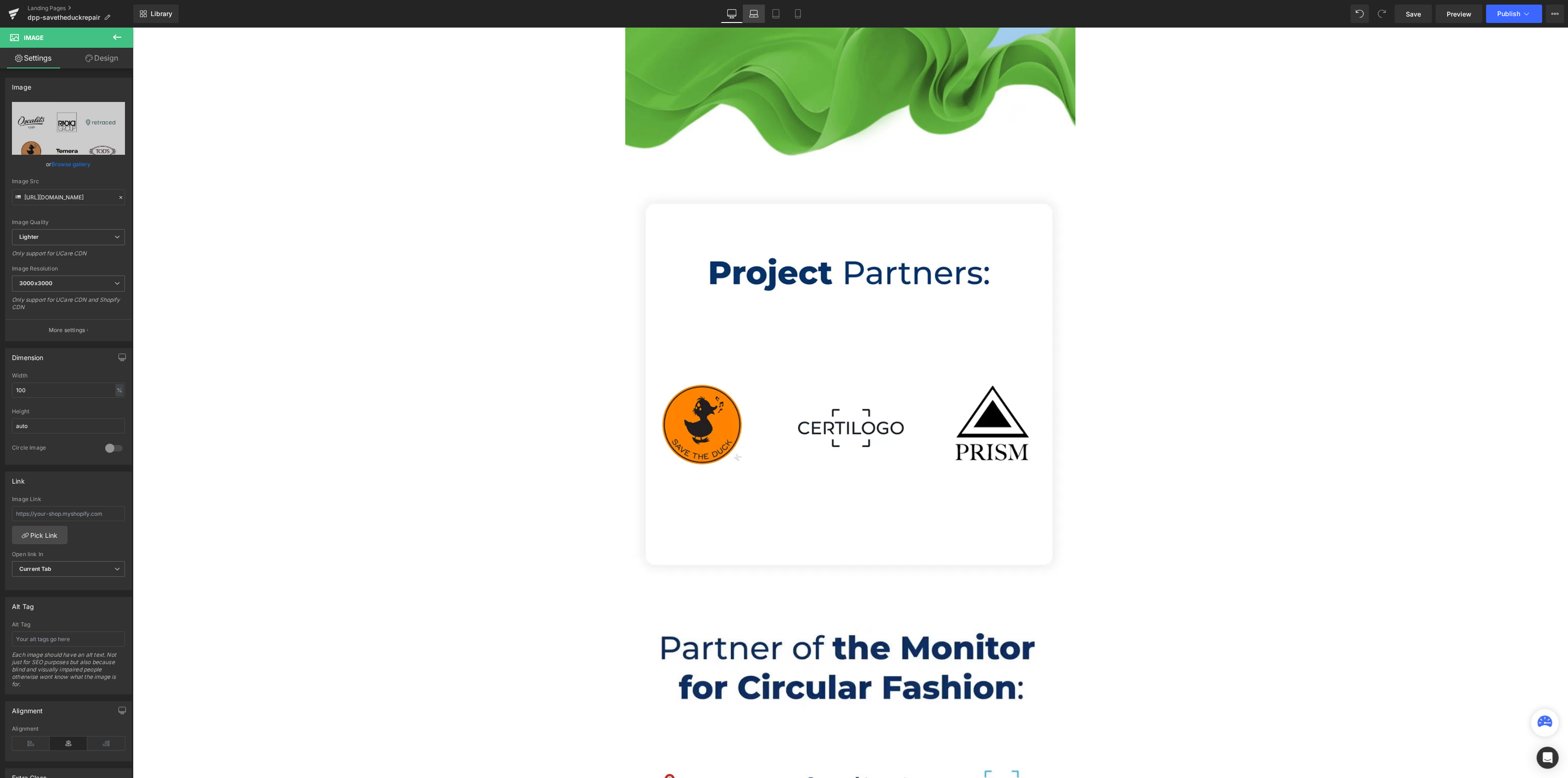
click at [754, 15] on icon at bounding box center [754, 14] width 9 height 9
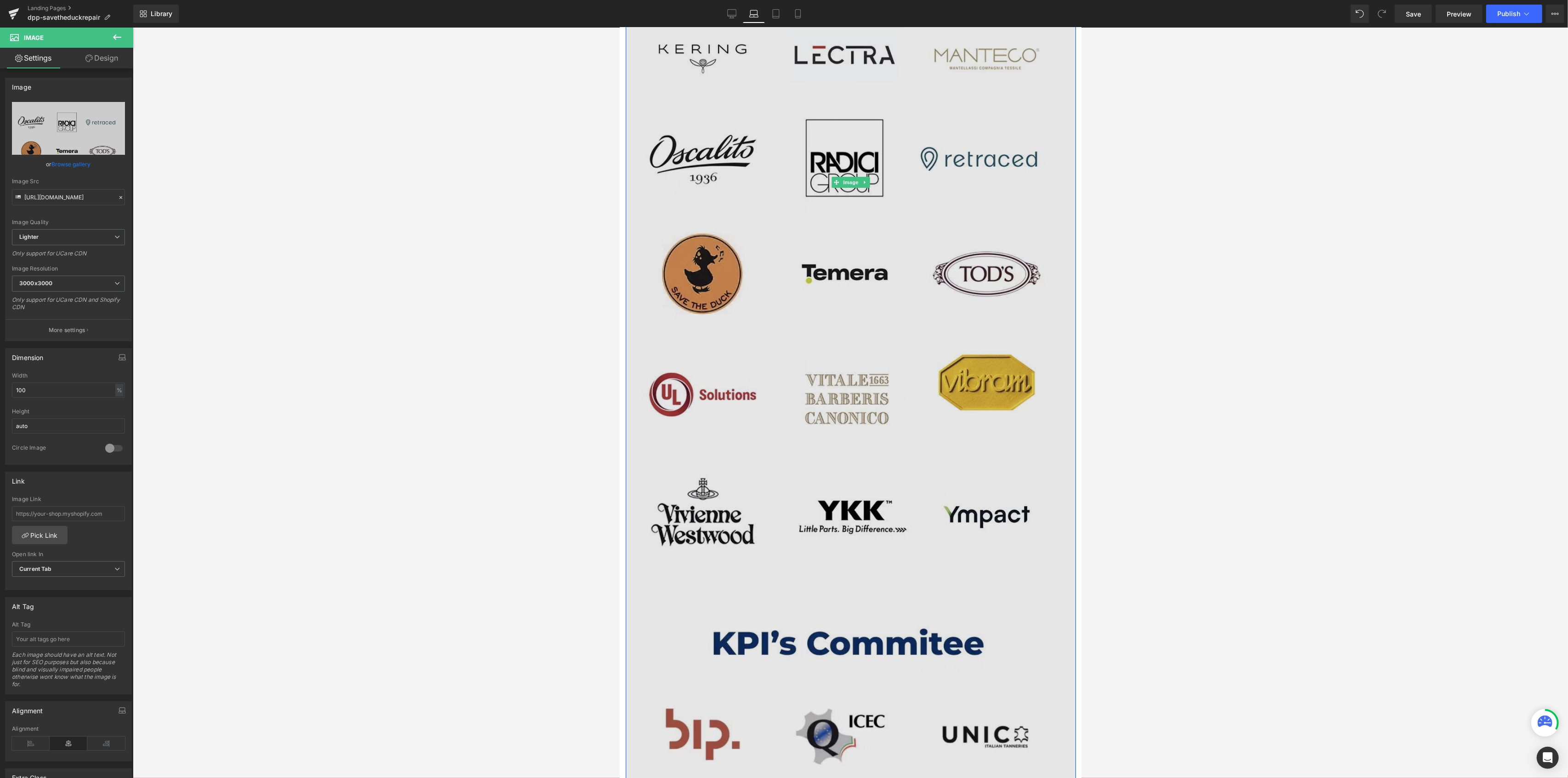
scroll to position [4064, 0]
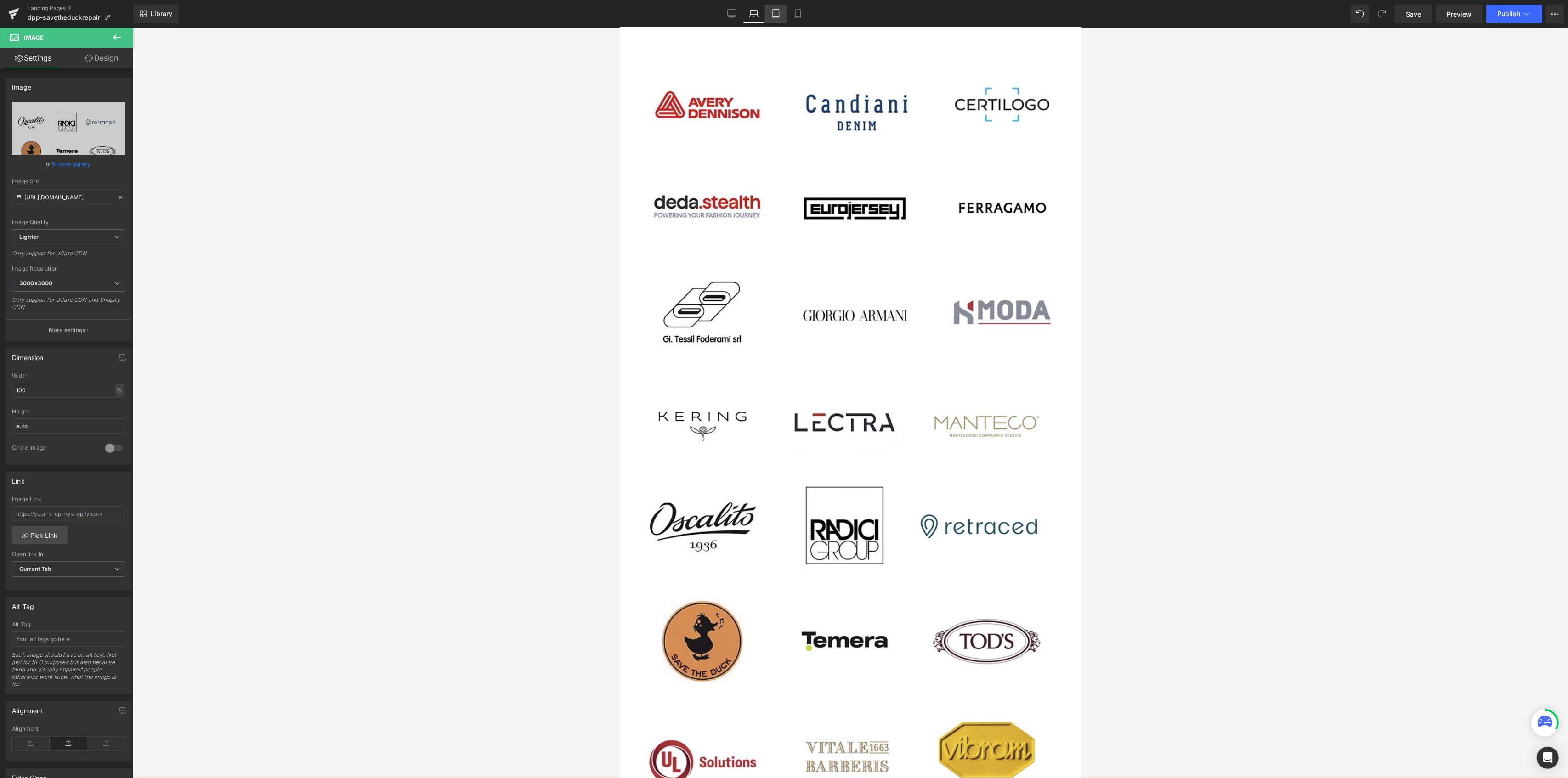
click at [772, 18] on link "Tablet" at bounding box center [776, 13] width 22 height 18
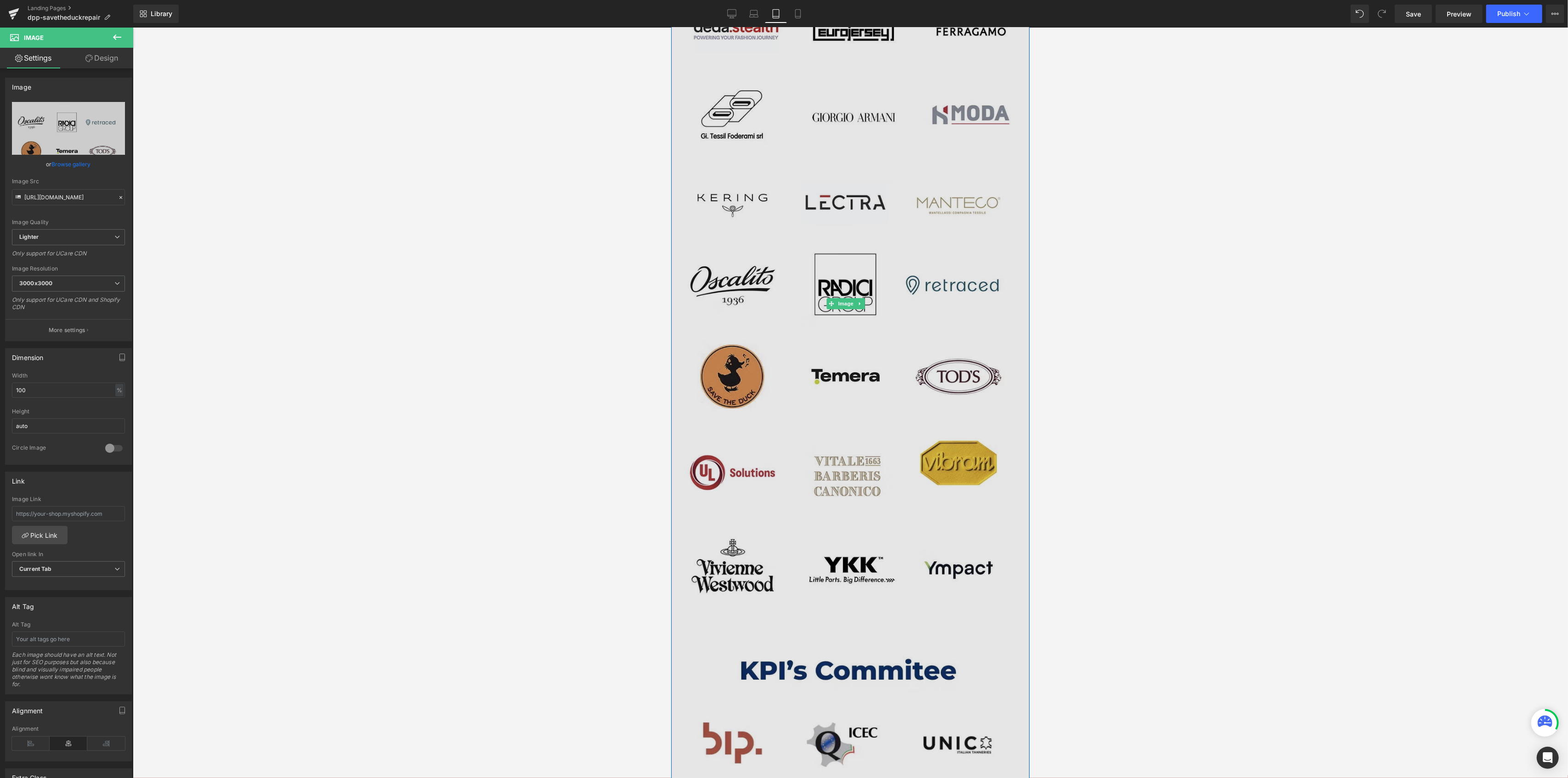
scroll to position [3234, 0]
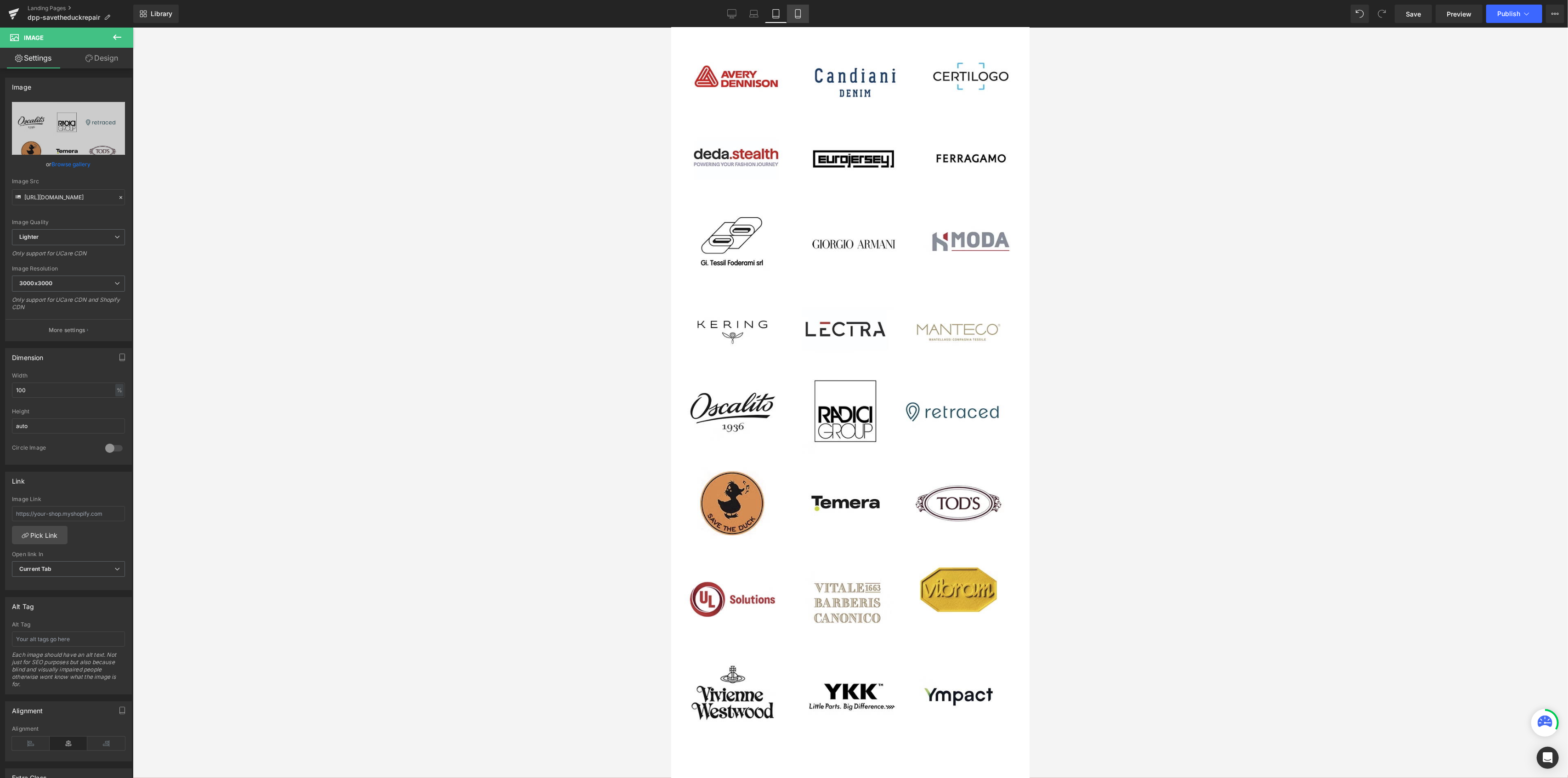
click at [798, 15] on icon at bounding box center [798, 14] width 9 height 9
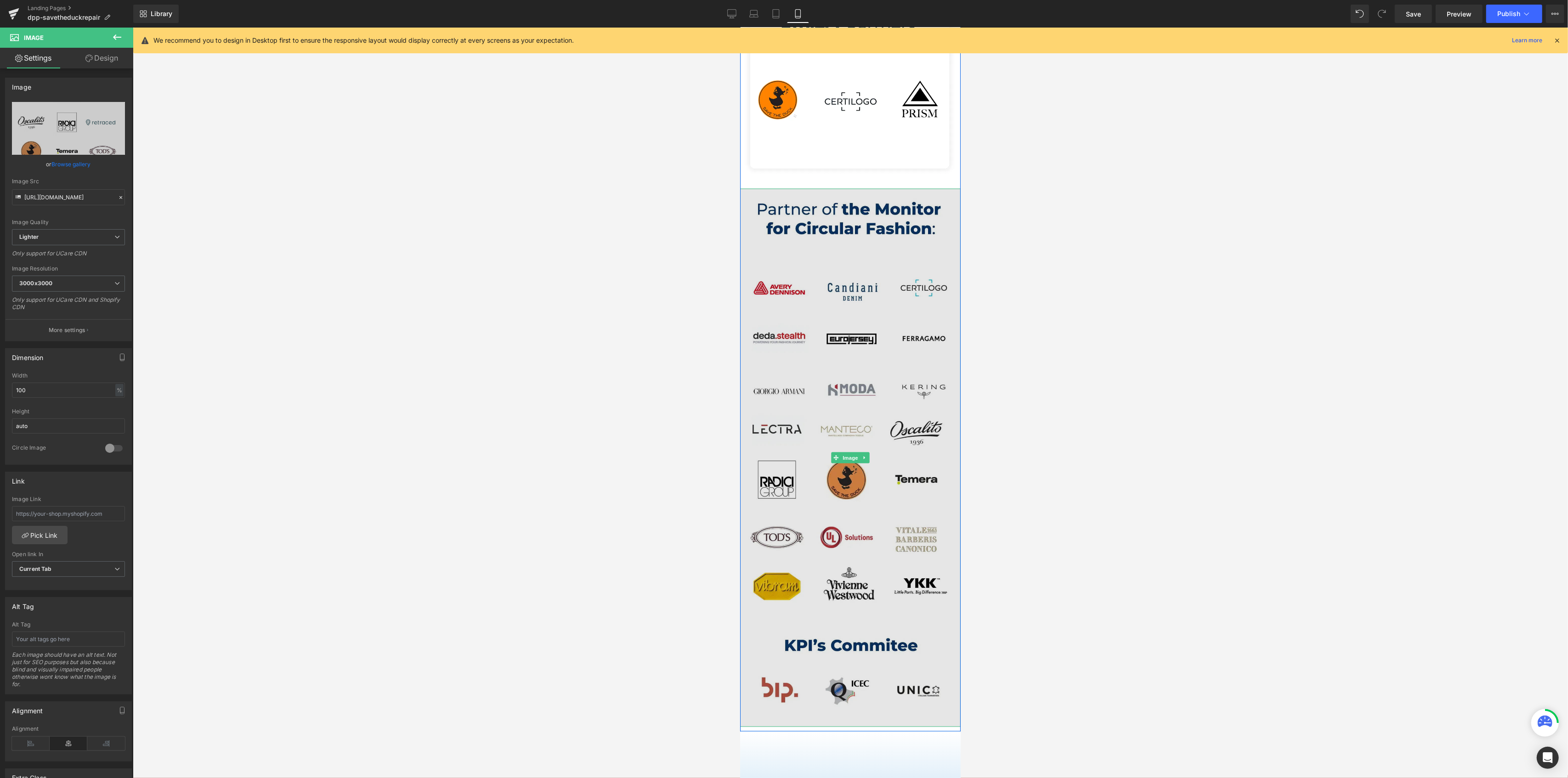
scroll to position [1837, 0]
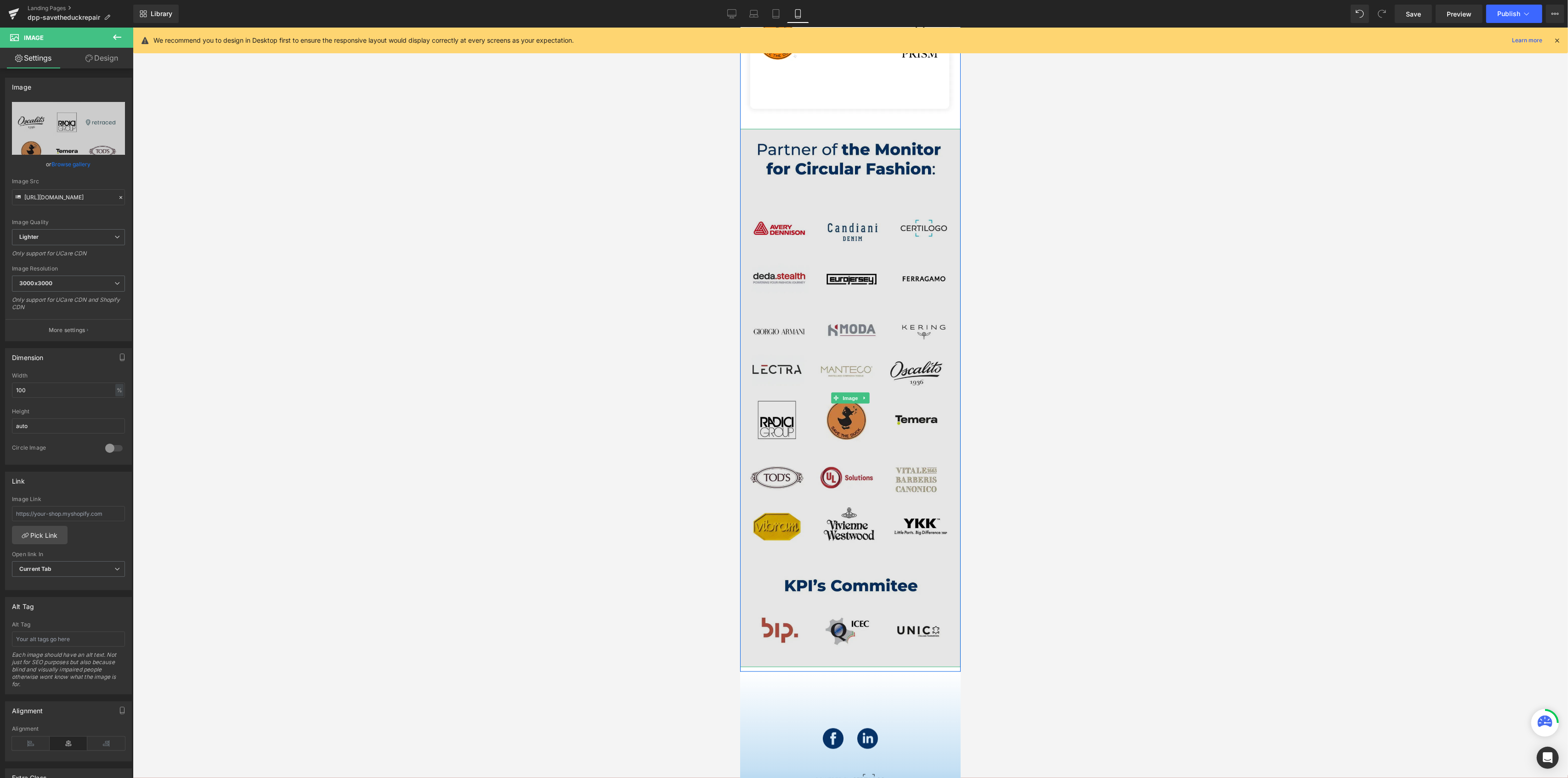
click at [859, 359] on img at bounding box center [849, 398] width 221 height 538
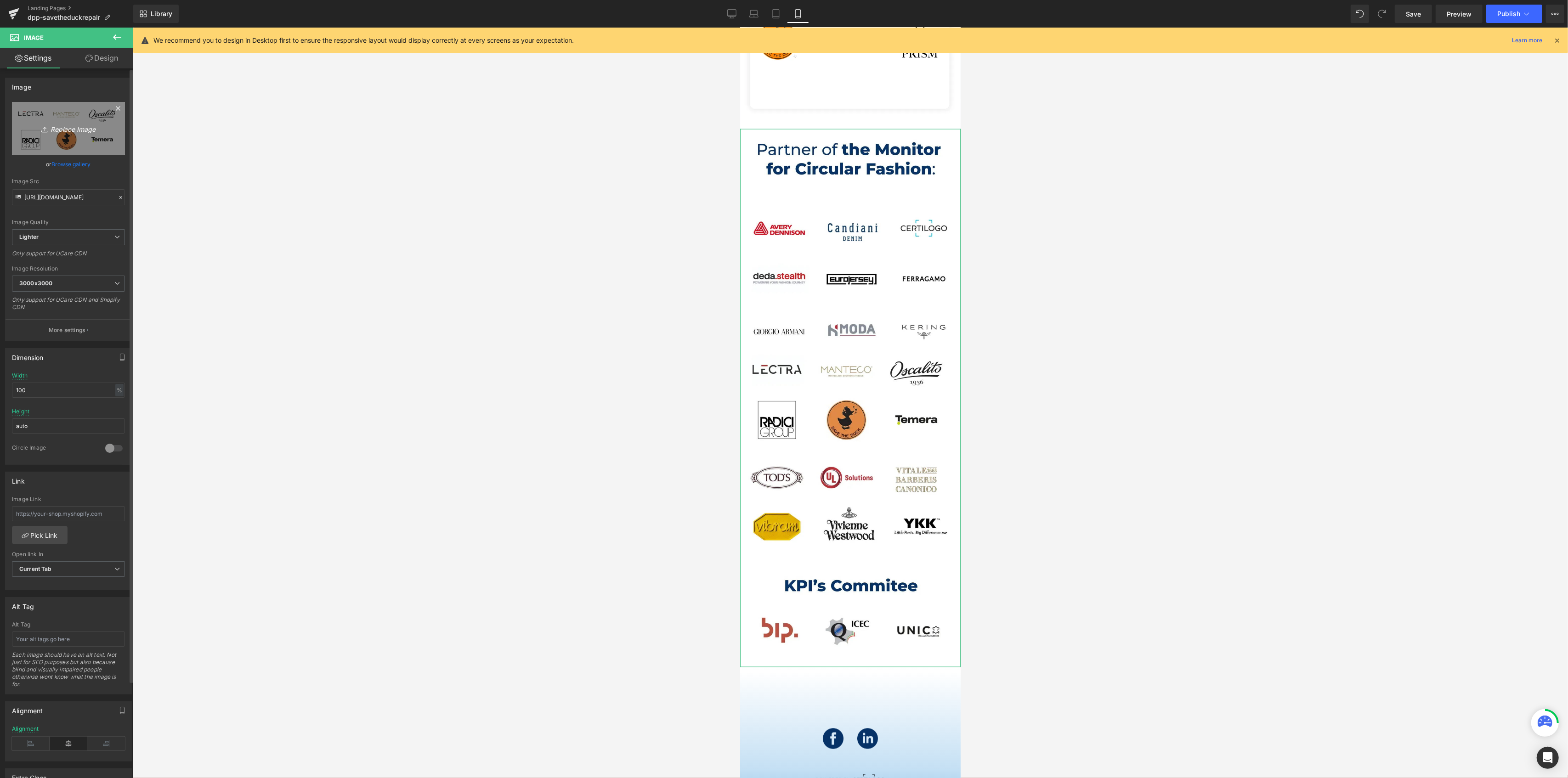
click at [68, 123] on icon "Replace Image" at bounding box center [68, 128] width 74 height 11
type input "C:\fakepath\event_partner_repair.webp"
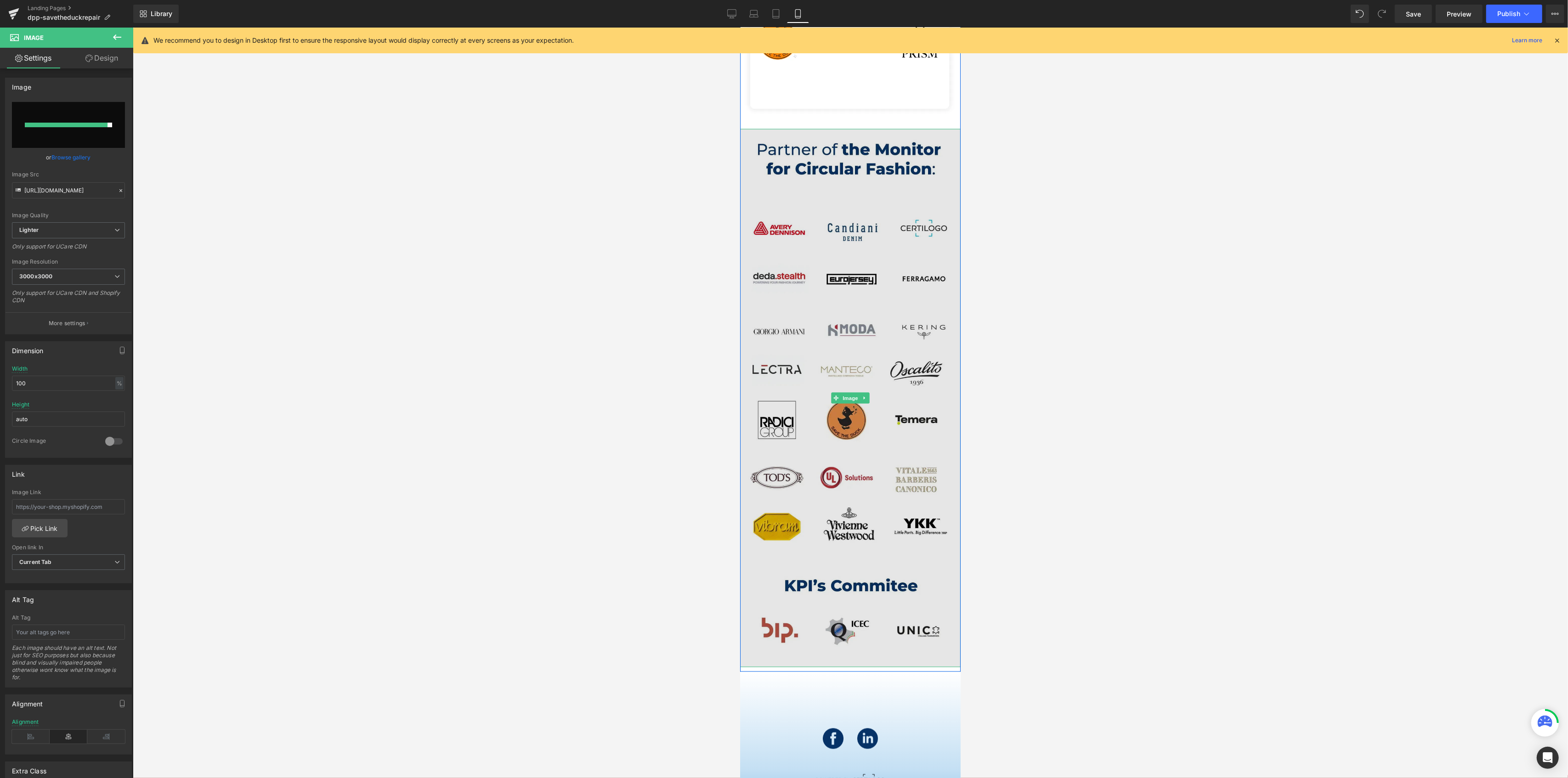
type input "https://ucarecdn.com/a8248e86-c268-4c56-941e-077853c8b7ae/-/format/auto/-/previ…"
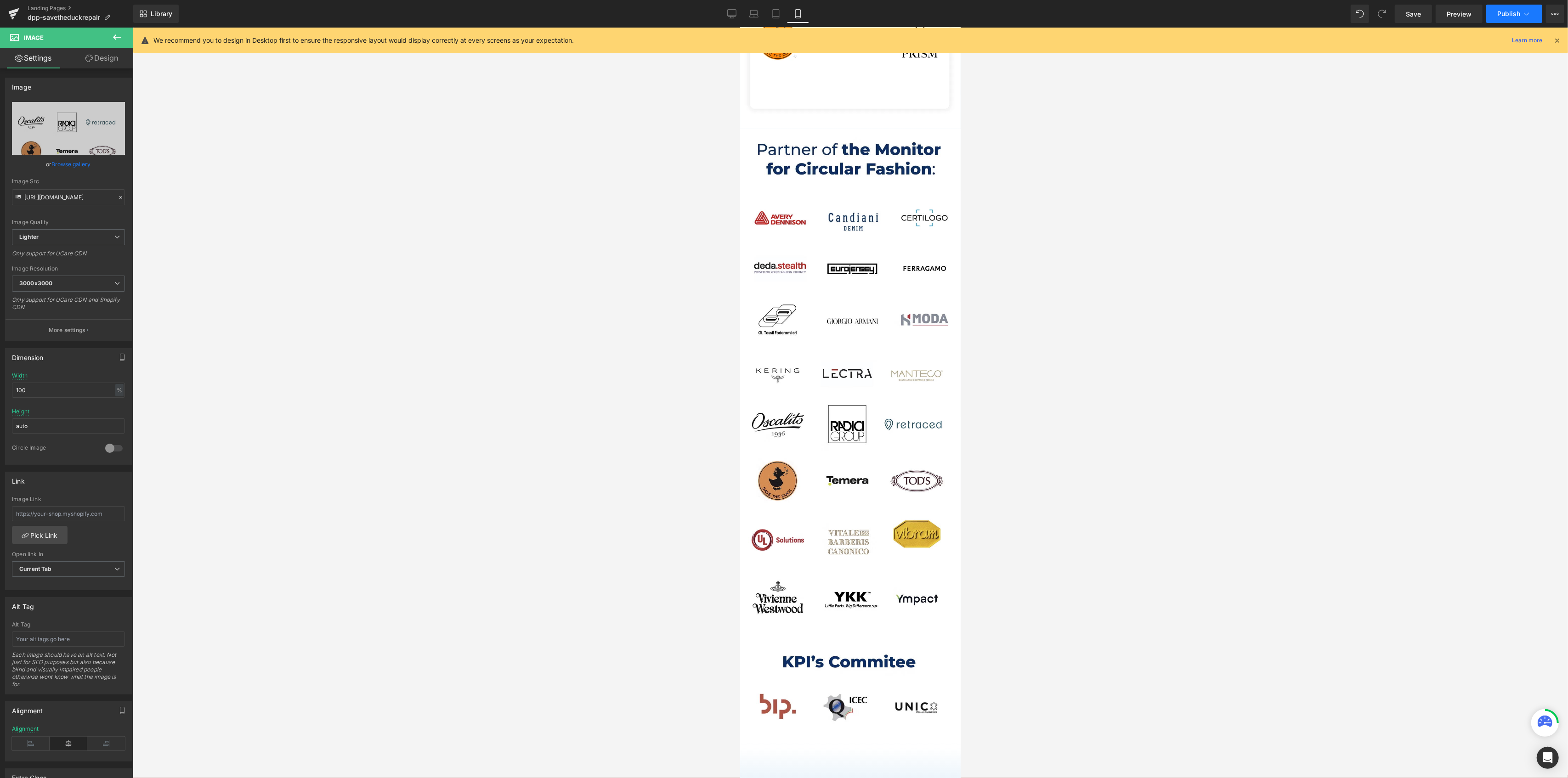
click at [1496, 11] on button "Publish" at bounding box center [1514, 13] width 56 height 18
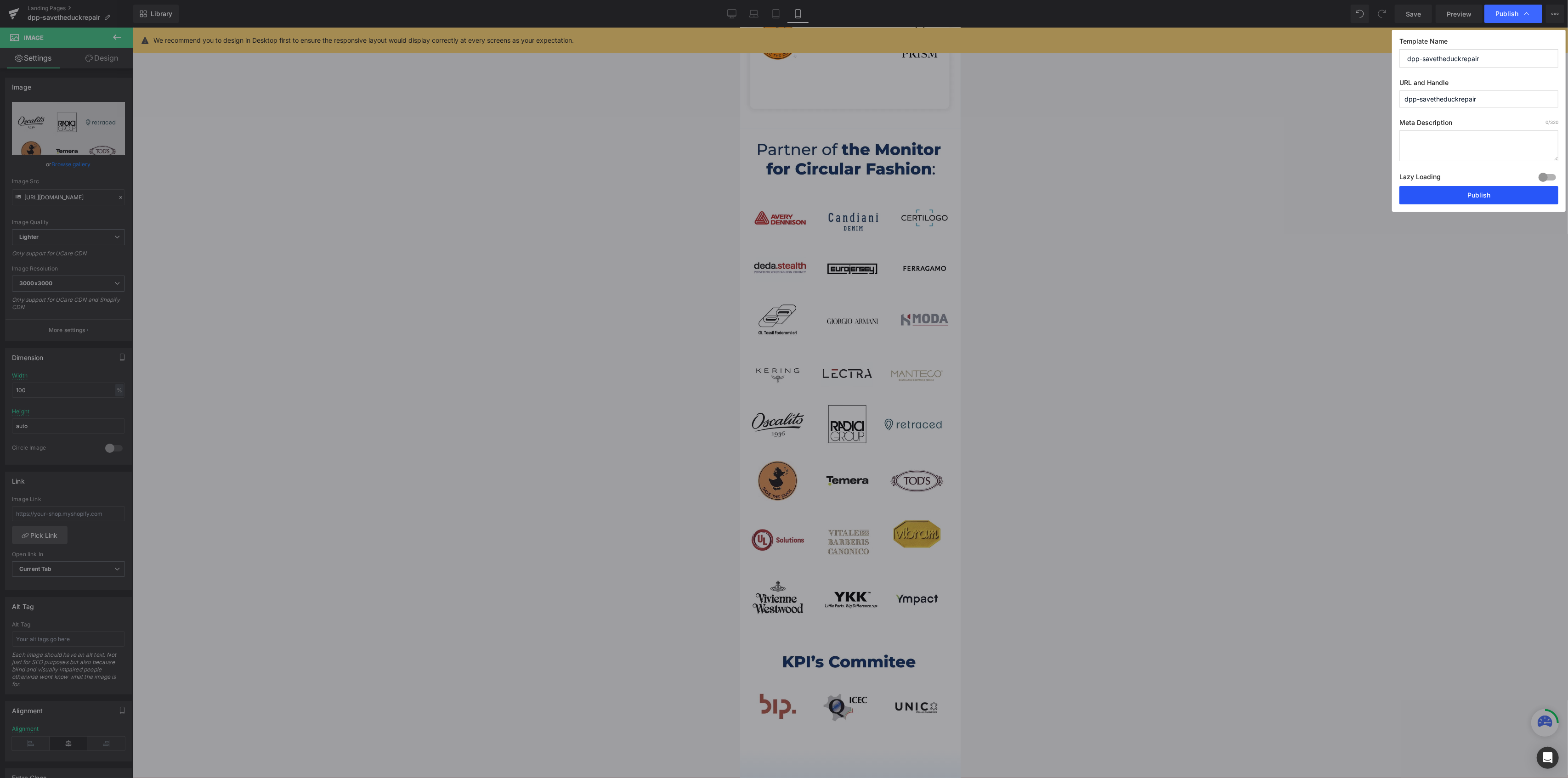
click at [1456, 199] on button "Publish" at bounding box center [1478, 195] width 159 height 18
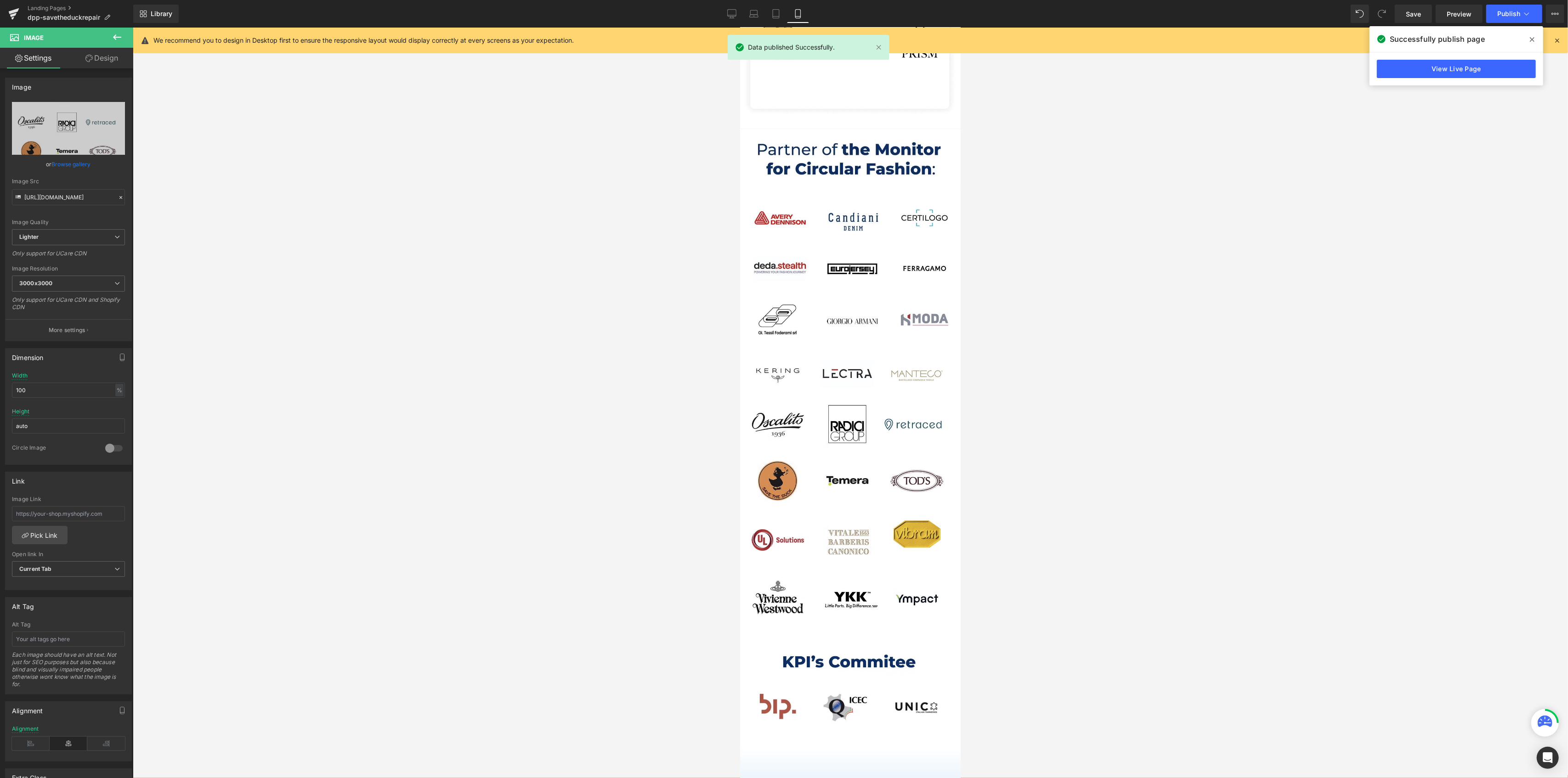
click at [518, 302] on div at bounding box center [850, 403] width 1435 height 751
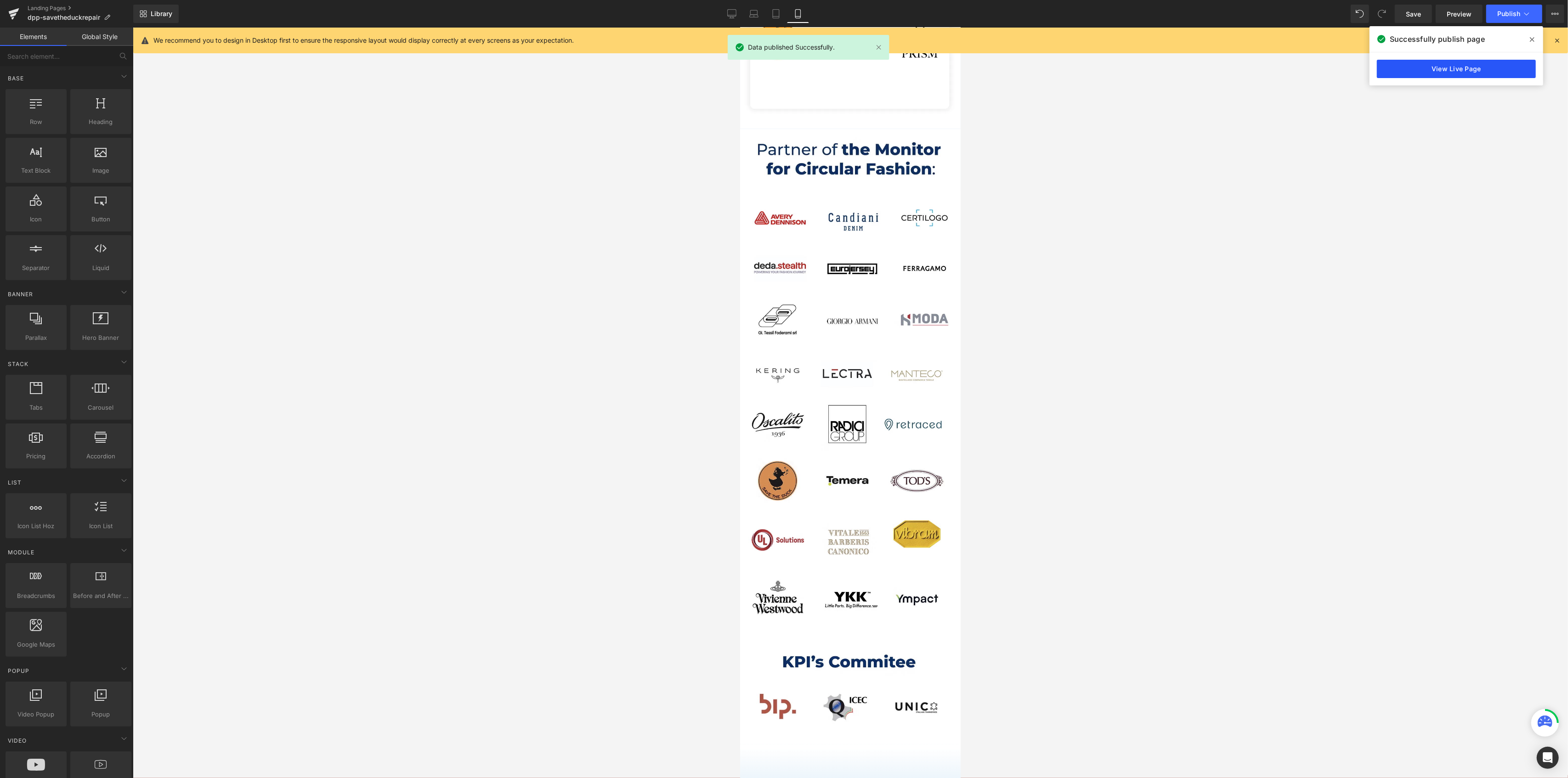
click at [1446, 66] on link "View Live Page" at bounding box center [1456, 68] width 159 height 18
